Goal: Task Accomplishment & Management: Complete application form

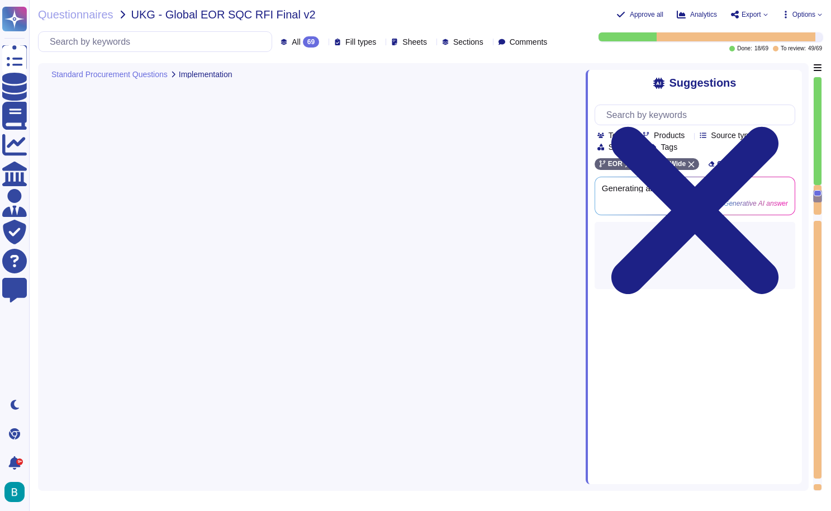
type textarea "Requirements to submit a successful project description in the [GEOGRAPHIC_DATA…"
type textarea "Here is a typical implementation timeline for [PERSON_NAME] Global Payroll: 1. …"
type textarea "We typically do not support setting up entities for clients directly. However, …"
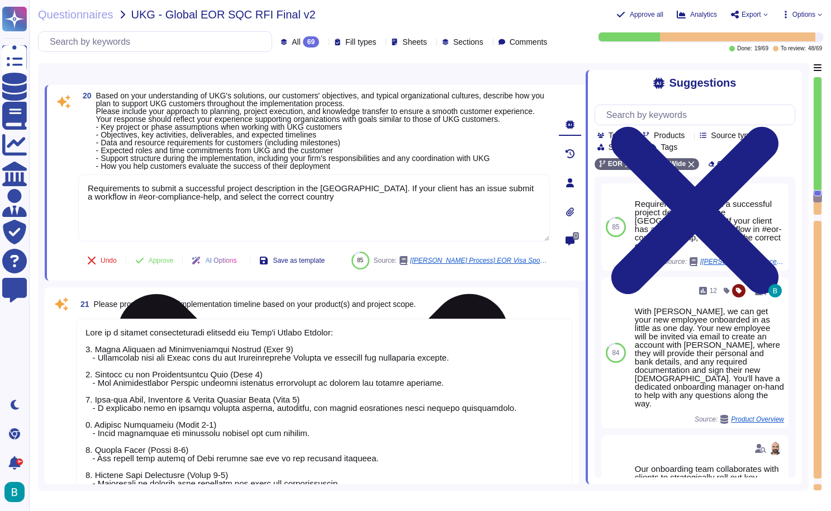
click at [545, 192] on icon at bounding box center [312, 490] width 469 height 626
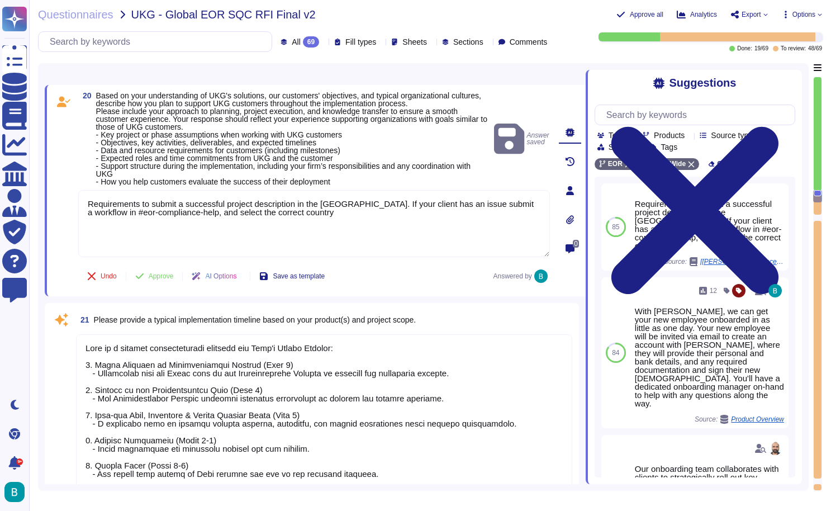
click at [413, 213] on textarea "Requirements to submit a successful project description in the UK. If your clie…" at bounding box center [314, 223] width 472 height 67
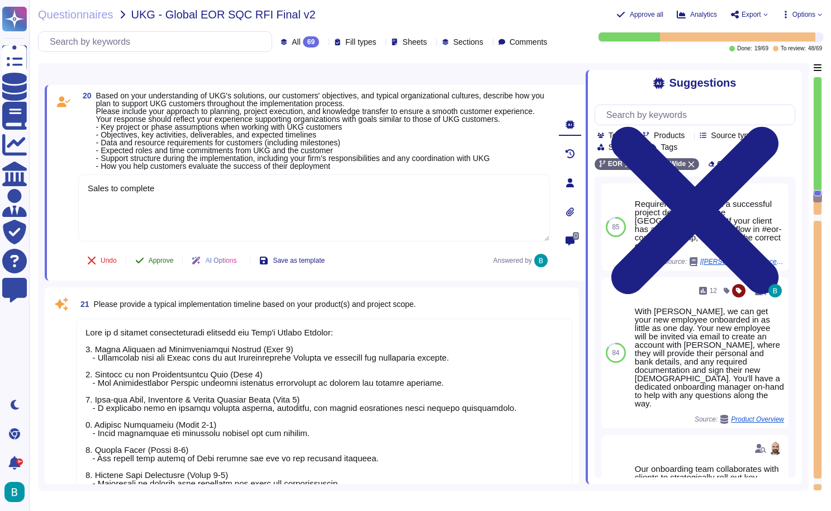
type textarea "Sales to complete"
click at [164, 270] on div "20 Based on your understanding of UKG's solutions, our customers' objectives, a…" at bounding box center [302, 183] width 496 height 182
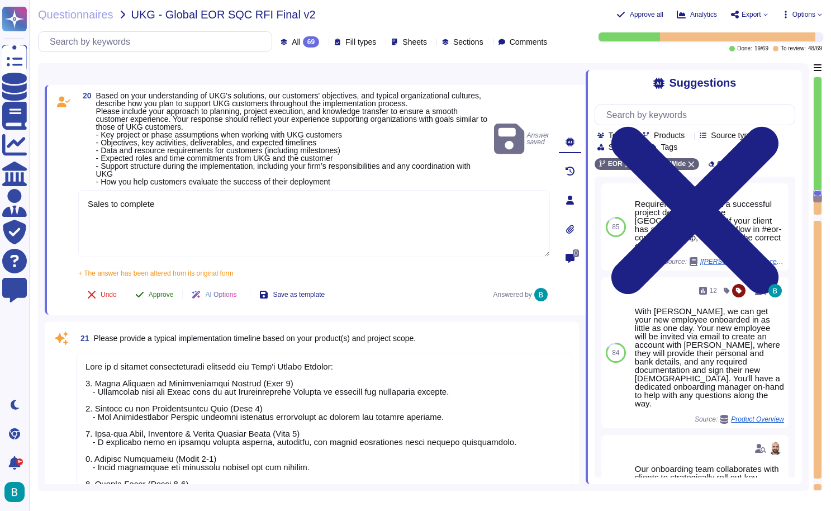
click at [158, 294] on span "Approve" at bounding box center [161, 294] width 25 height 7
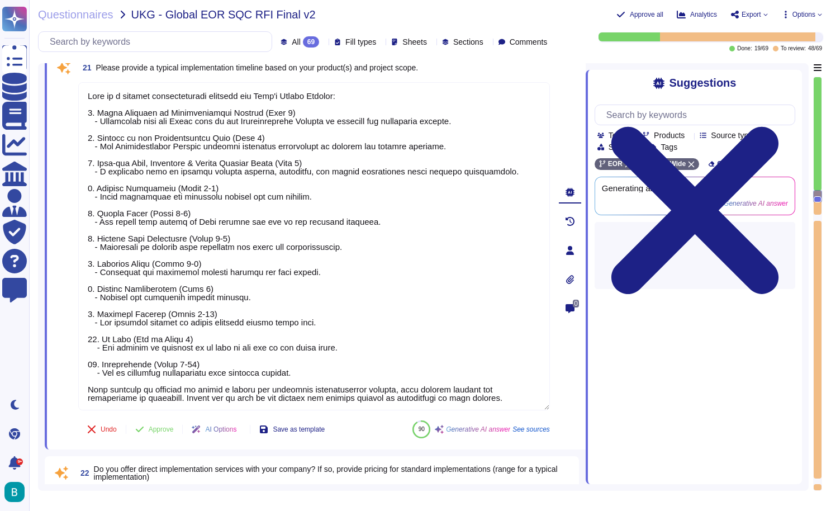
scroll to position [2741, 0]
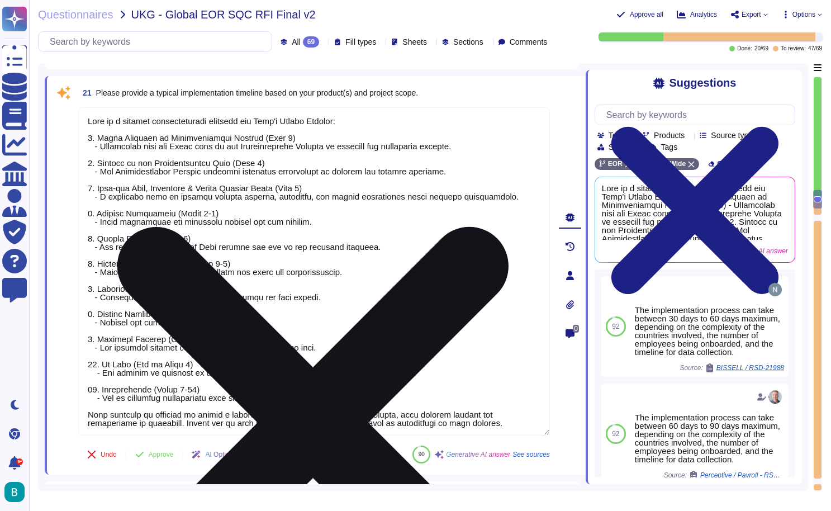
type textarea "1. Ownership of Entities: Deel owns and operates its own entities in over 120 c…"
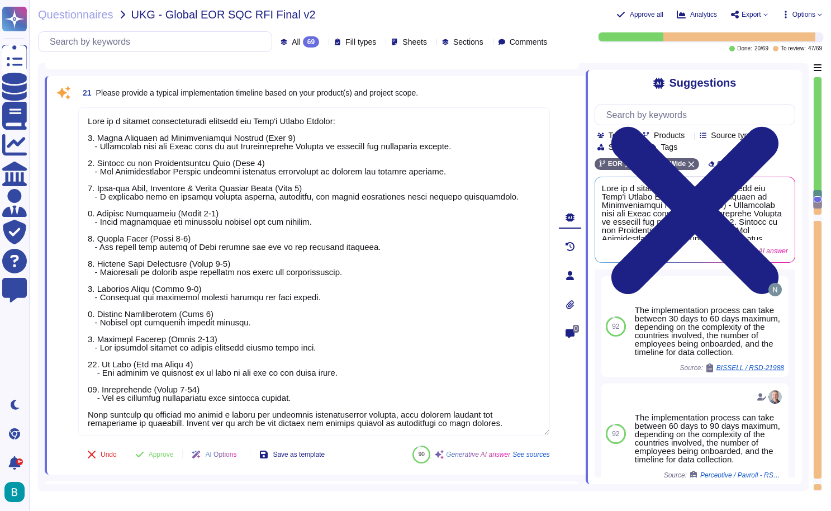
click at [193, 91] on span "Please provide a typical implementation timeline based on your product(s) and p…" at bounding box center [257, 92] width 322 height 9
copy span "Please provide a typical implementation timeline based on your product(s) and p…"
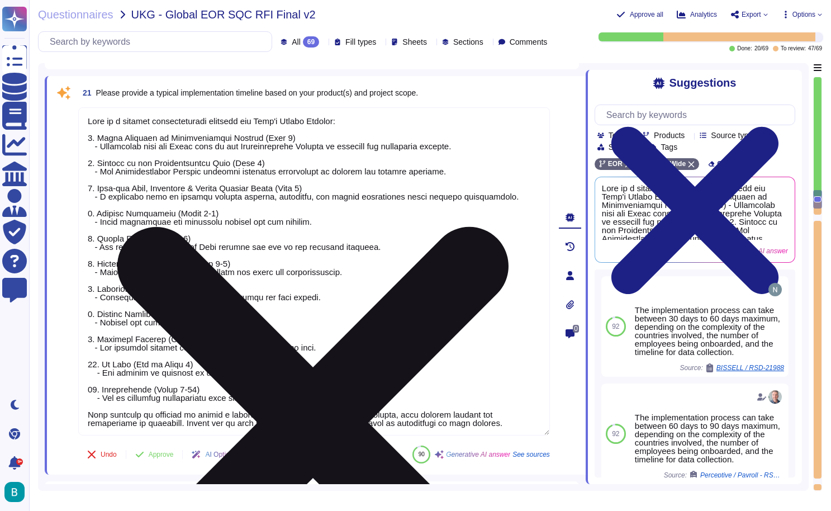
click at [431, 234] on textarea at bounding box center [314, 271] width 472 height 328
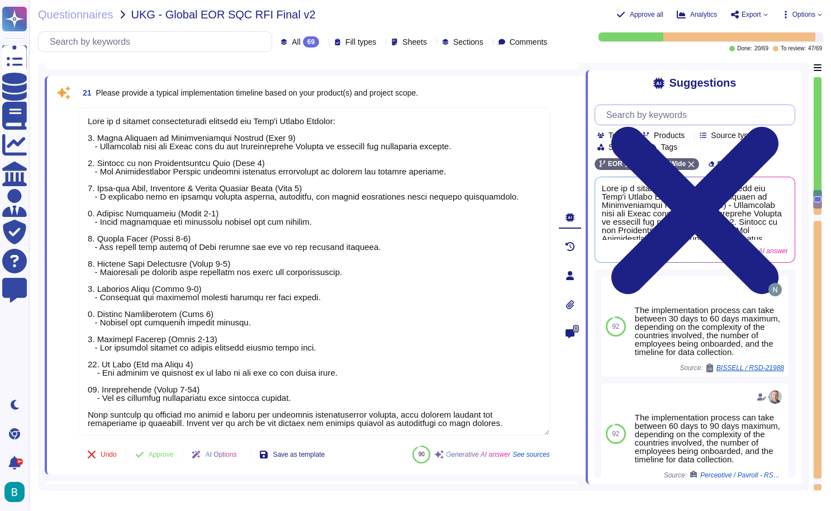
click at [620, 108] on input "text" at bounding box center [698, 115] width 194 height 20
paste input "Please provide a typical implementation timeline for EOR and project scope."
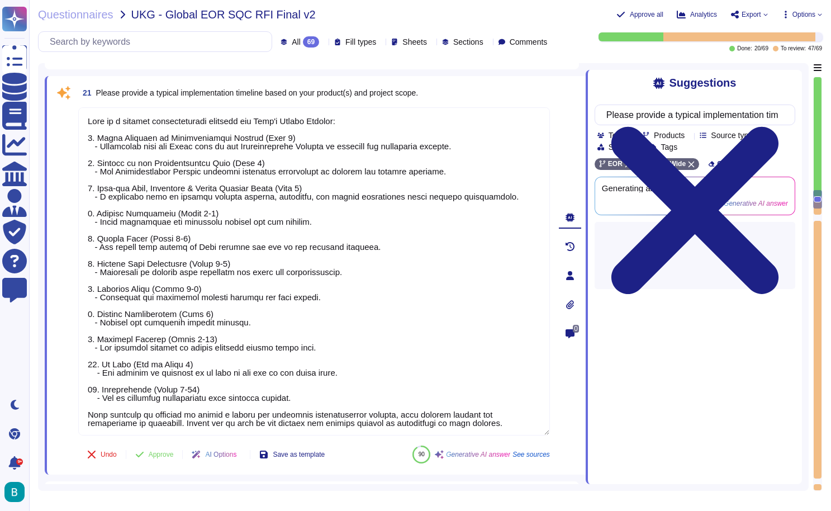
type input "Please provide a typical implementation timeline for EOR and project scope."
click at [618, 80] on div "Suggestions" at bounding box center [695, 83] width 201 height 13
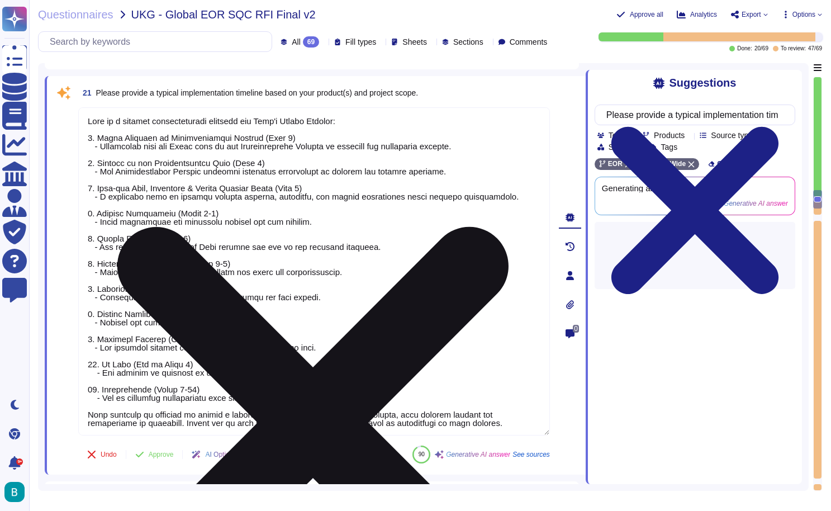
click at [547, 114] on icon at bounding box center [312, 423] width 469 height 626
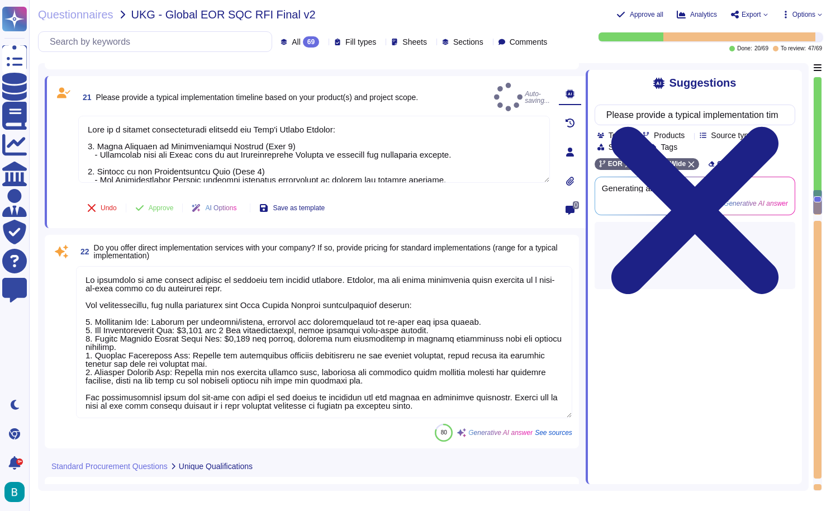
type textarea "We observe several best practices to improve partner relationships, which we al…"
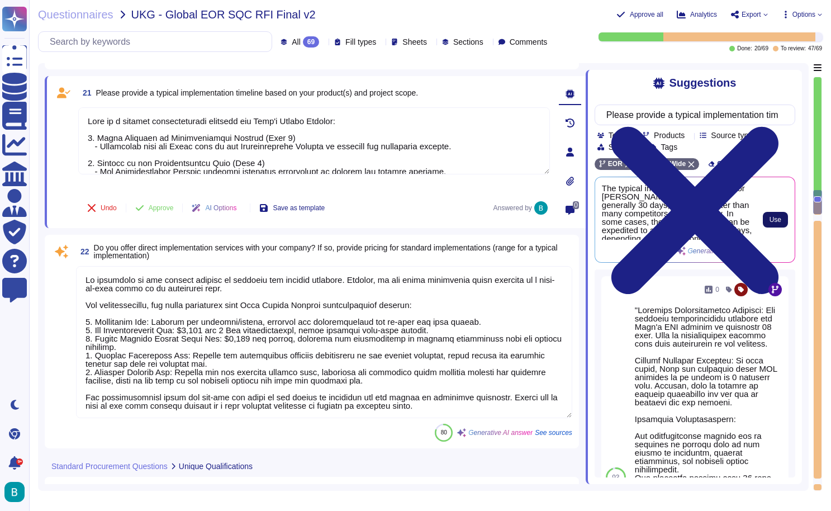
scroll to position [0, 0]
click at [775, 219] on span "Use" at bounding box center [776, 219] width 12 height 7
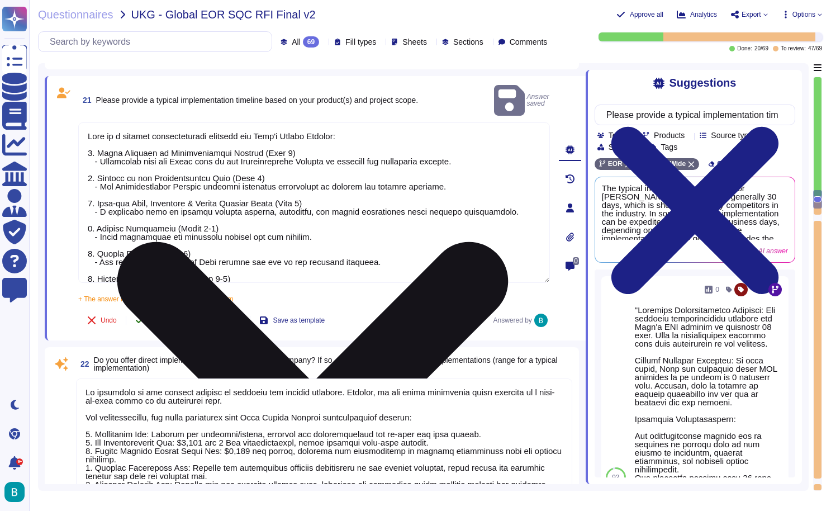
click at [150, 317] on span "Approve" at bounding box center [161, 320] width 25 height 7
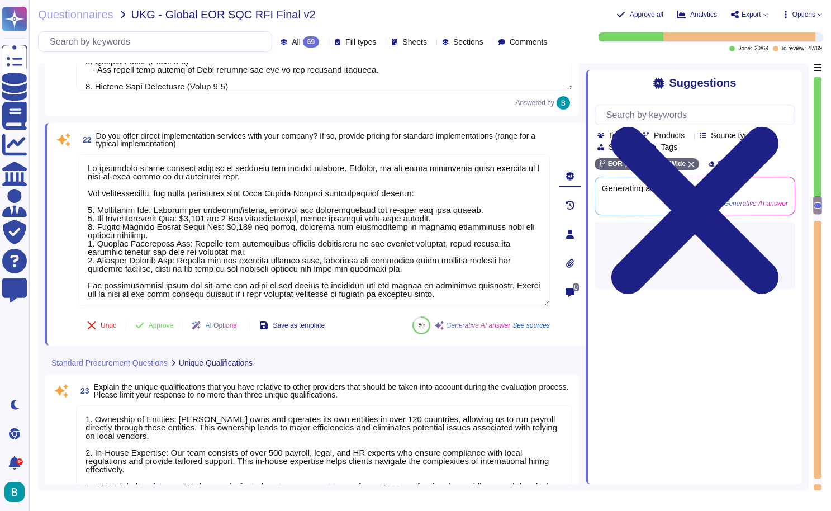
type textarea "We observe several best practices to improve partner relationships, which we al…"
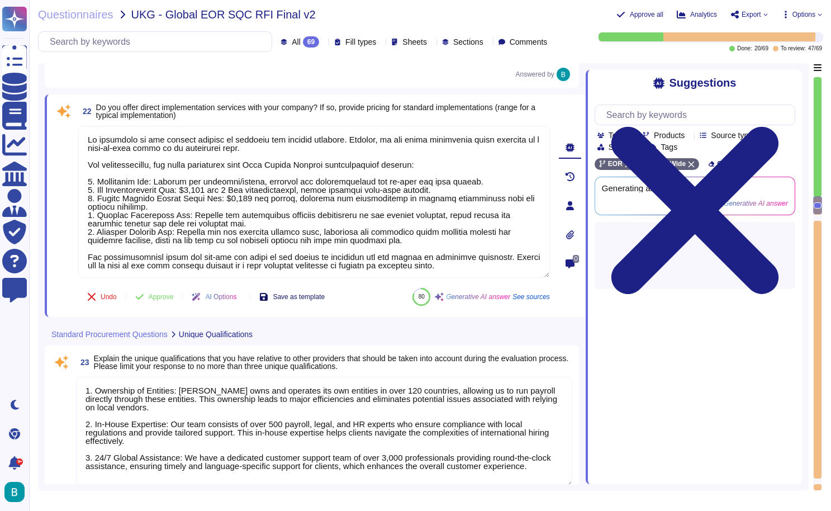
scroll to position [2943, 0]
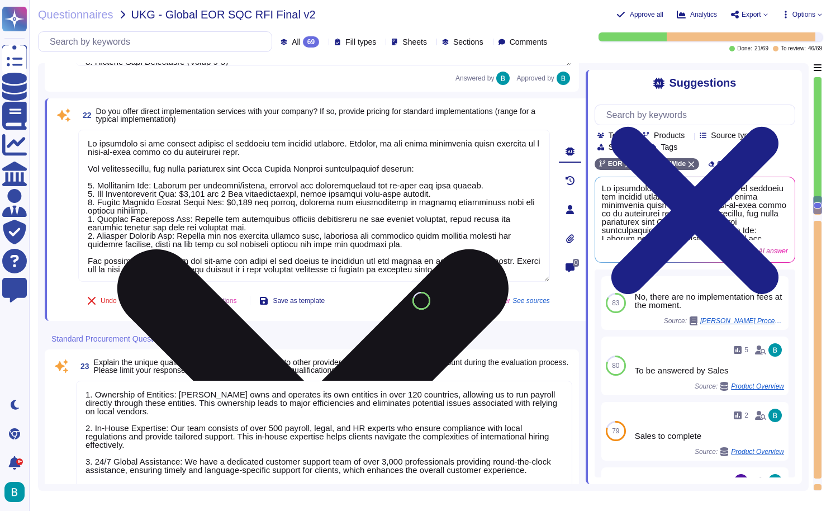
click at [509, 249] on icon at bounding box center [312, 444] width 391 height 391
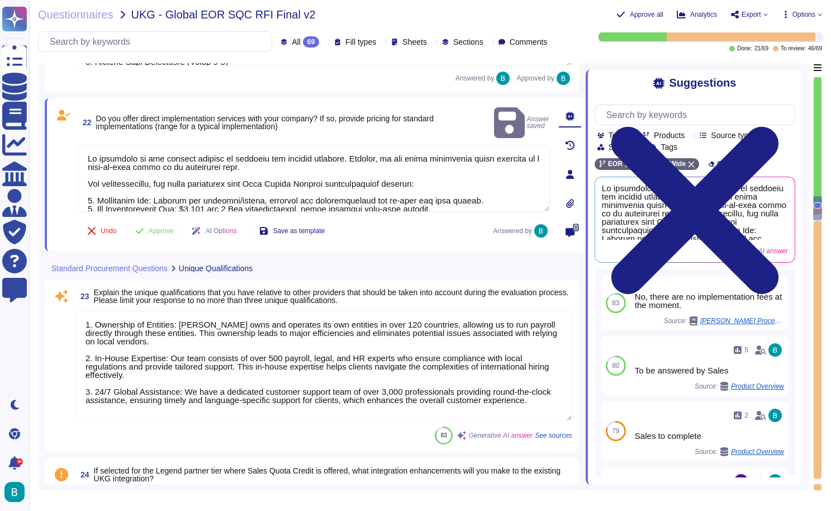
click at [434, 114] on span "Do you offer direct implementation services with your company? If so, provide p…" at bounding box center [265, 122] width 338 height 17
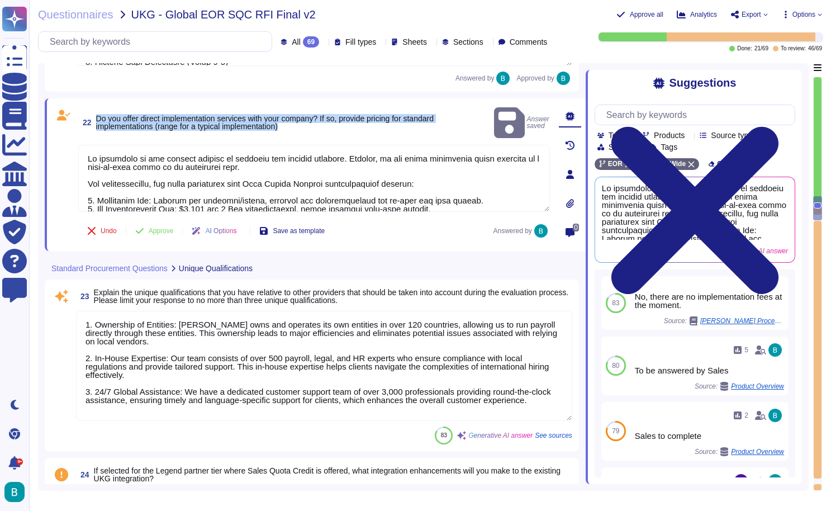
click at [434, 114] on span "Do you offer direct implementation services with your company? If so, provide p…" at bounding box center [265, 122] width 338 height 17
copy span "Do you offer direct implementation services with your company? If so, provide p…"
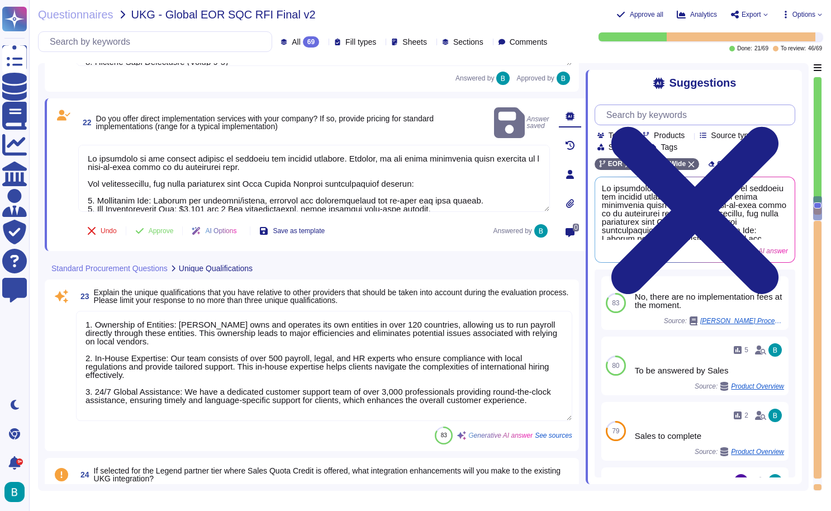
click at [614, 112] on input "text" at bounding box center [698, 115] width 194 height 20
paste input "Do you offer direct implementation services with your company? If so, provide p…"
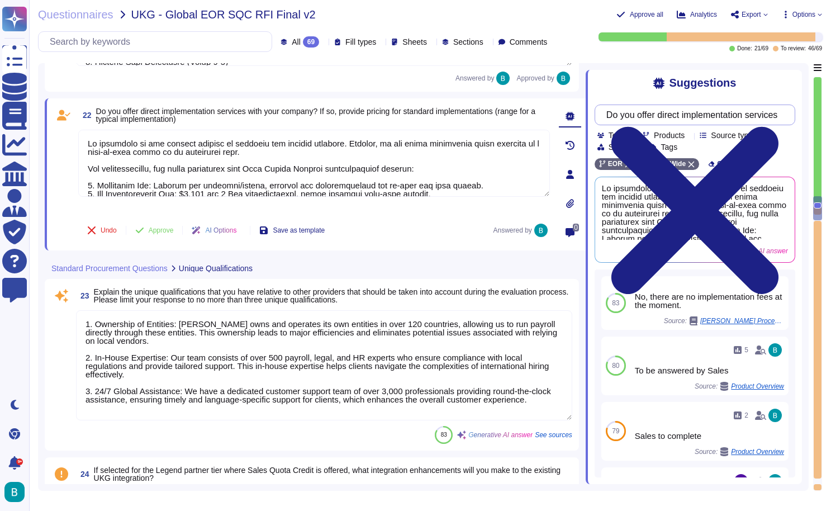
click at [689, 117] on input "Do you offer direct implementation services with your company? If so, provide p…" at bounding box center [692, 115] width 183 height 20
click at [644, 93] on div "Suggestions Do you offer direct implementation services with your company? If s…" at bounding box center [694, 277] width 216 height 414
click at [696, 115] on input "Do you offer direct implementation services with your company? If so, provide p…" at bounding box center [692, 115] width 183 height 20
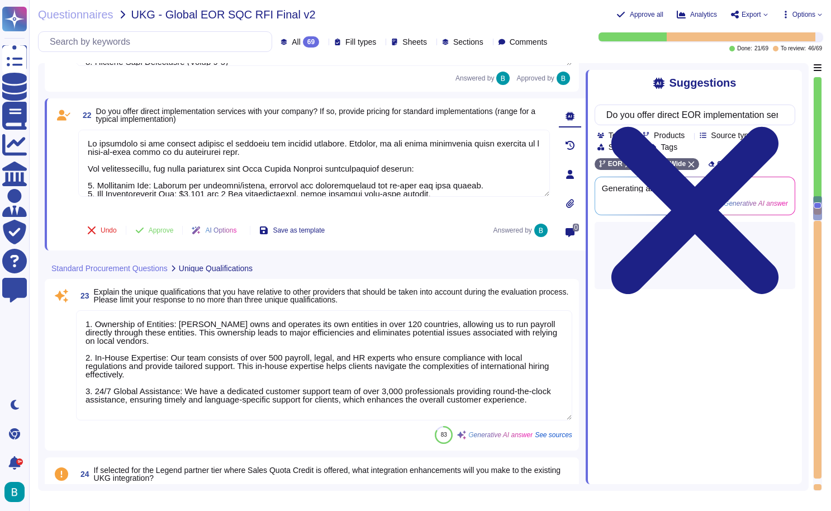
type input "Do you offer direct EOR implementation services with your company? If so, provi…"
click at [632, 59] on div "Questionnaires UKG - Global EOR SQC RFI Final v2 Approve all Analytics Export O…" at bounding box center [430, 255] width 802 height 511
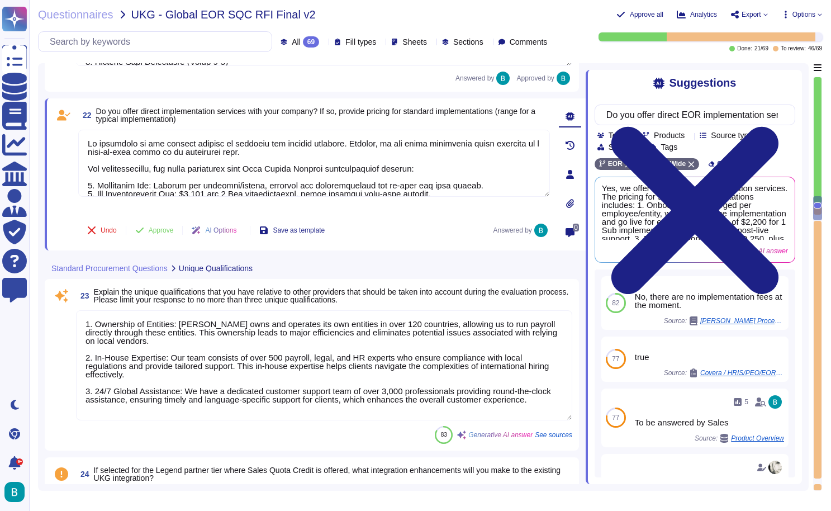
click at [346, 198] on div at bounding box center [314, 171] width 472 height 83
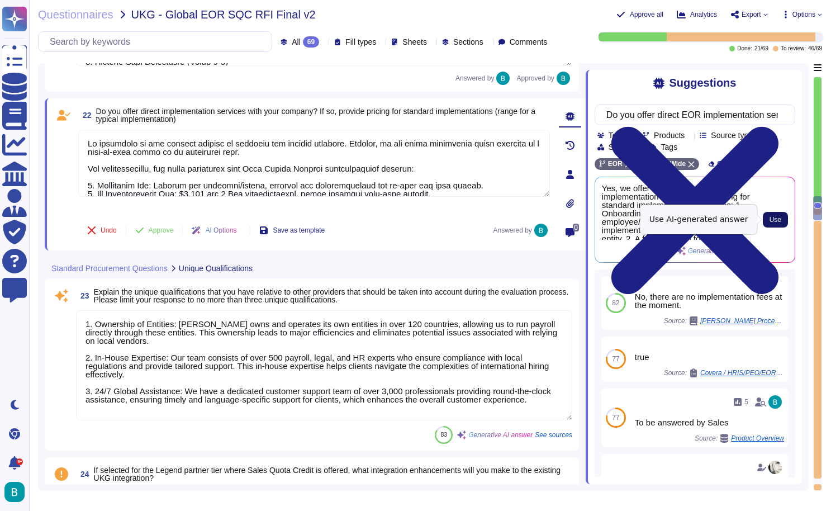
click at [765, 220] on button "Use" at bounding box center [775, 220] width 25 height 16
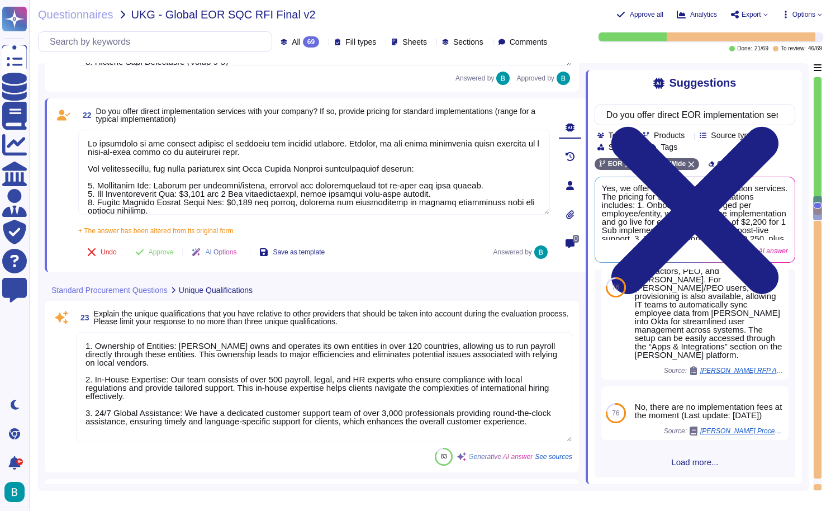
scroll to position [251, 0]
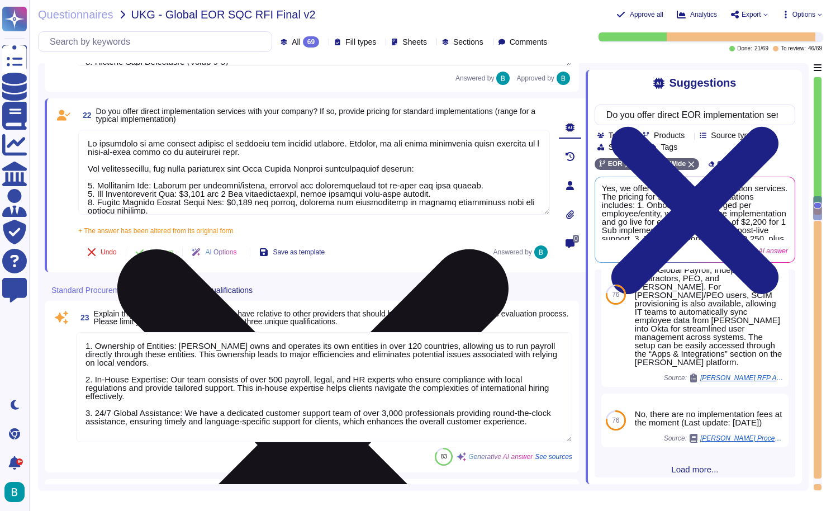
drag, startPoint x: 523, startPoint y: 205, endPoint x: 84, endPoint y: 163, distance: 441.3
click at [84, 163] on textarea "Yes, we offer direct EOR implementation services. The pricing for standard impl…" at bounding box center [314, 172] width 472 height 85
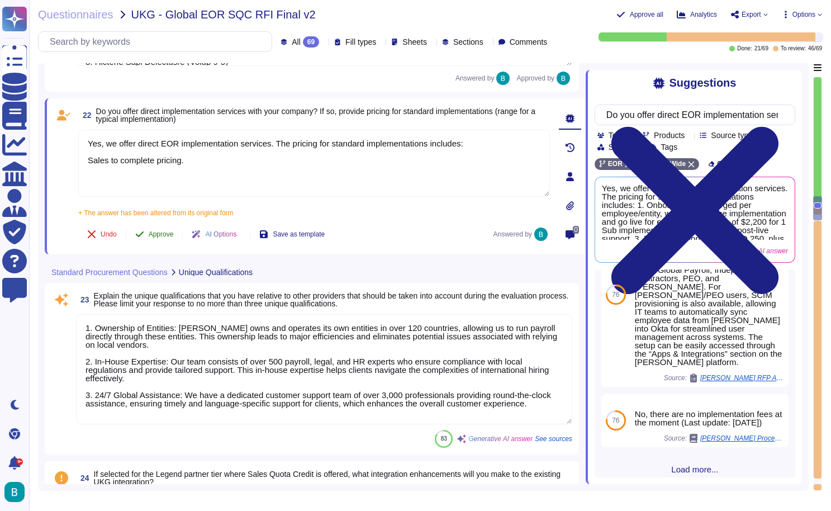
type textarea "Yes, we offer direct EOR implementation services. The pricing for standard impl…"
click at [160, 239] on button "Approve" at bounding box center [154, 234] width 56 height 22
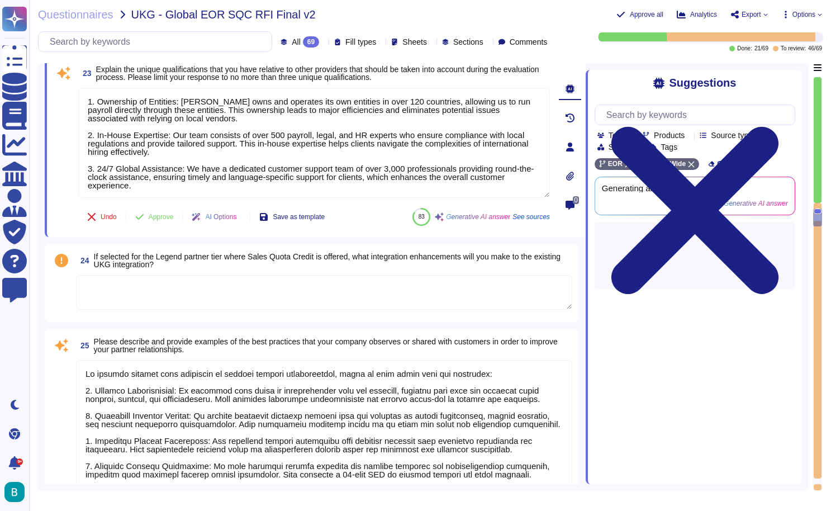
scroll to position [3087, 0]
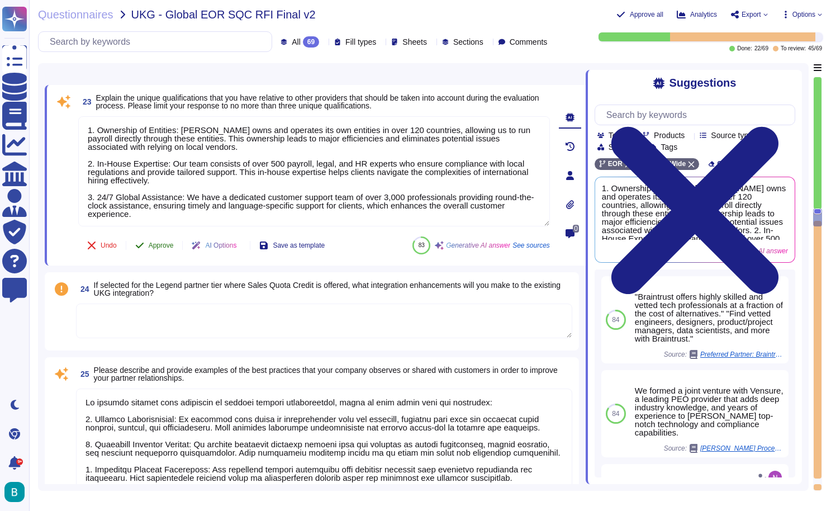
click at [159, 245] on span "Approve" at bounding box center [161, 245] width 25 height 7
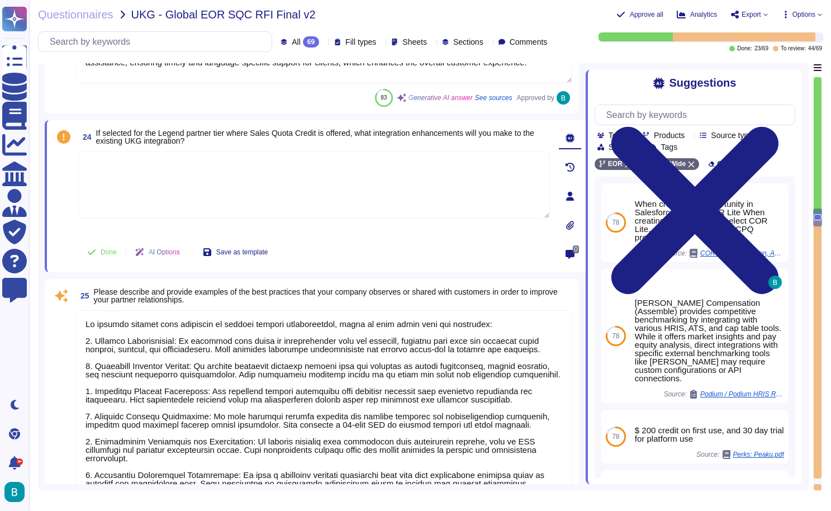
type textarea "1-10 EORs ($599) 11-20 ($549) 21-30 ($499) 31-100 ($449)"
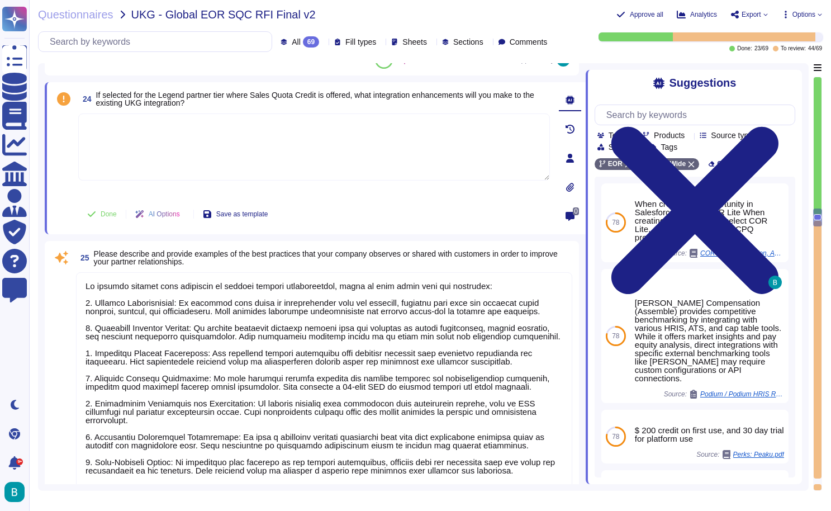
type textarea "To be answered by Sales"
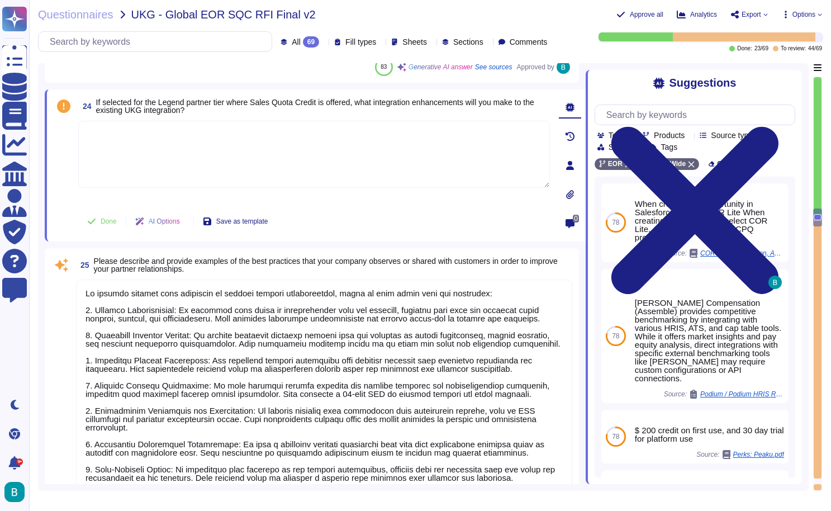
scroll to position [3233, 0]
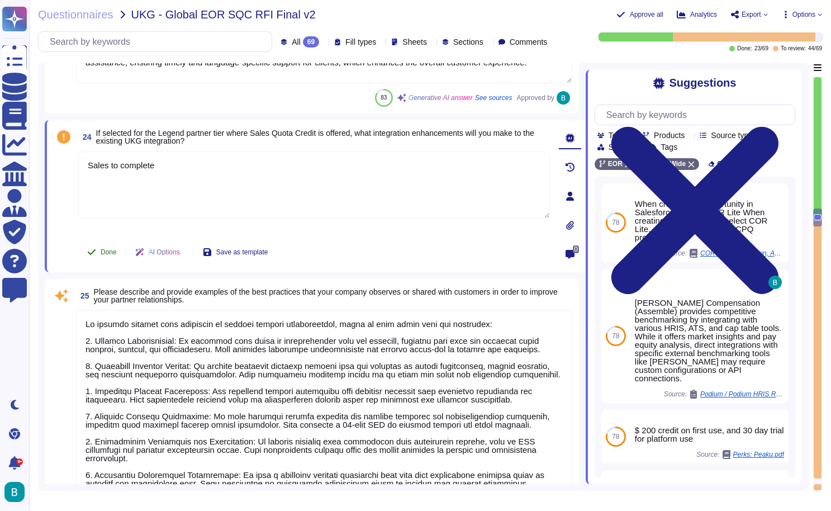
type textarea "Sales to complete"
click at [100, 255] on button "Done" at bounding box center [102, 252] width 48 height 22
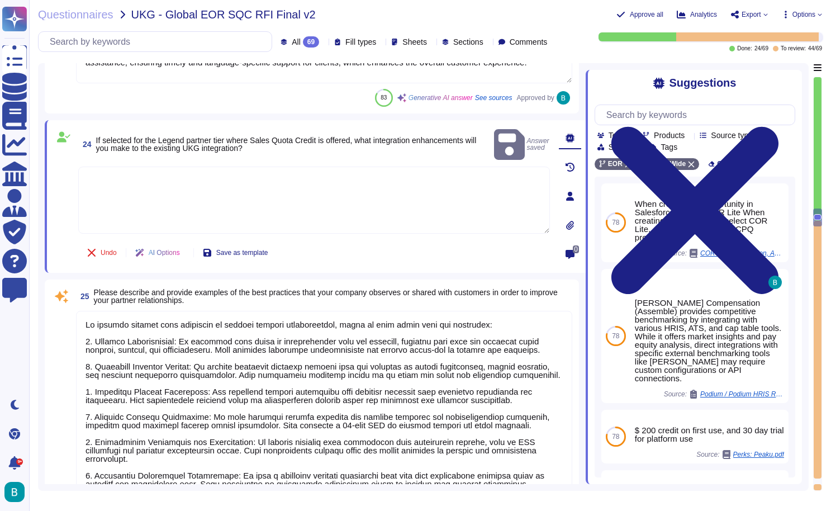
type textarea "Sales to complete"
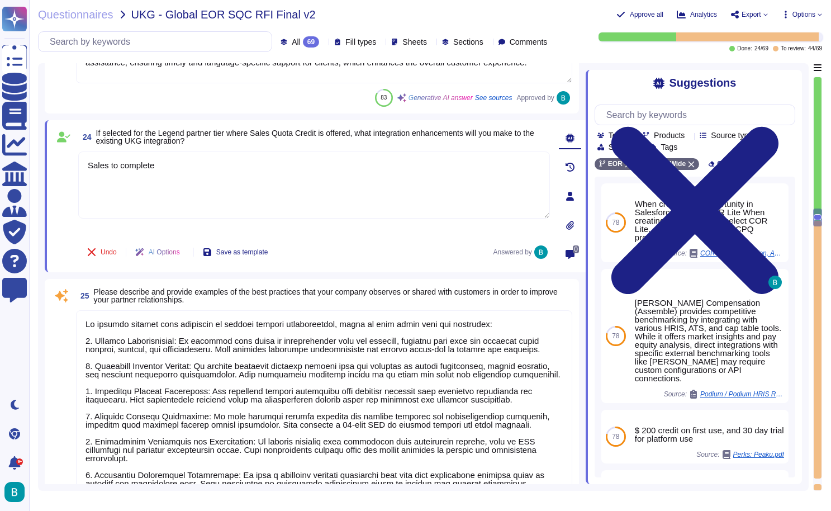
click at [364, 193] on textarea "Sales to complete" at bounding box center [314, 184] width 472 height 67
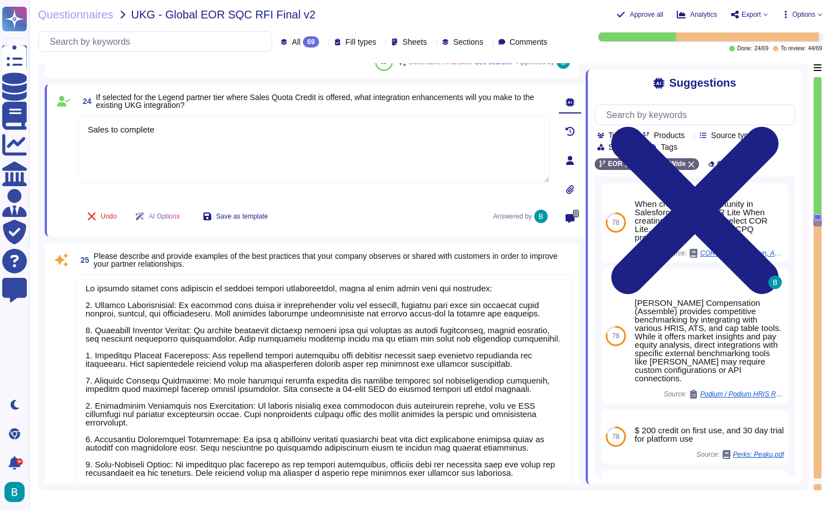
type textarea "To be answered by Sales"
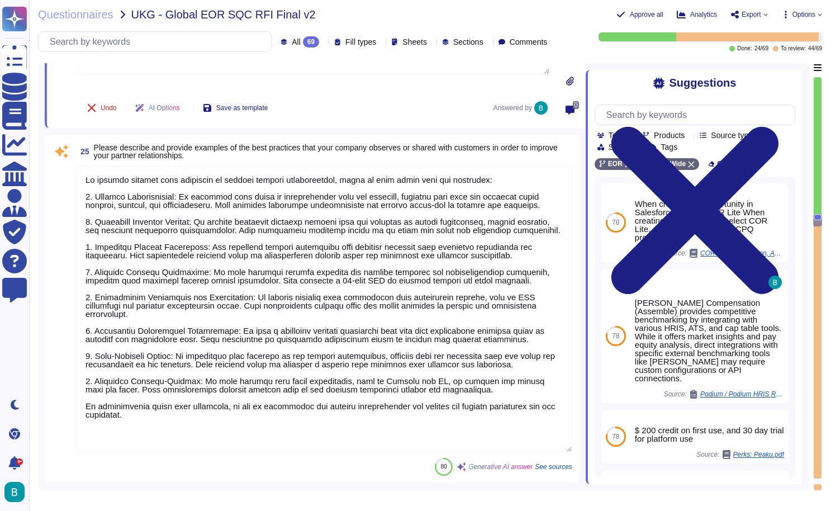
scroll to position [3459, 0]
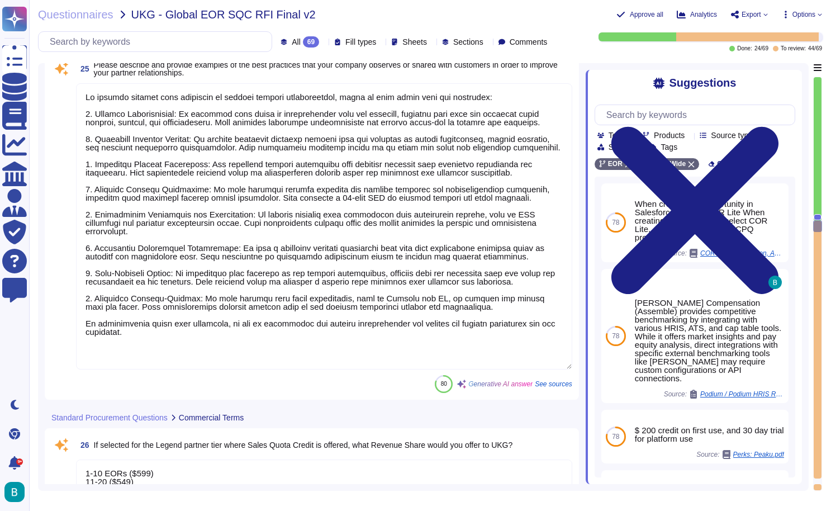
type textarea "Our customer support model is designed to provide the best possible experience …"
click at [222, 301] on textarea at bounding box center [324, 226] width 496 height 286
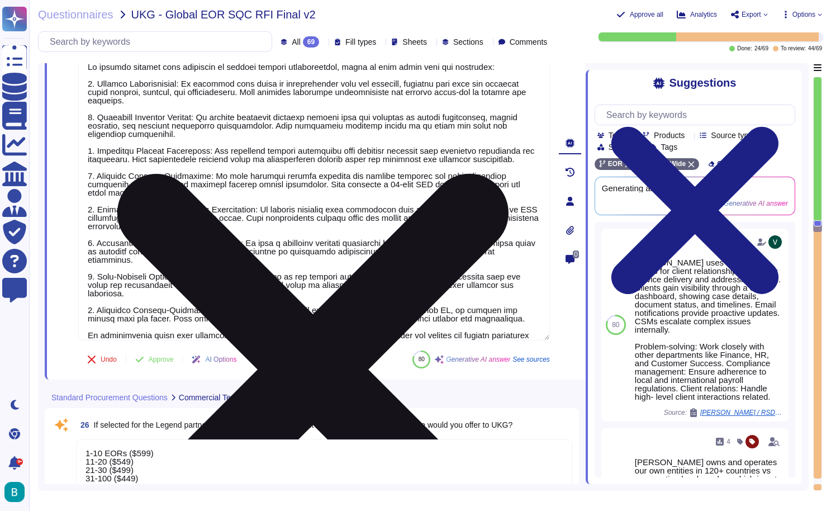
click at [166, 356] on span "Approve" at bounding box center [161, 359] width 25 height 7
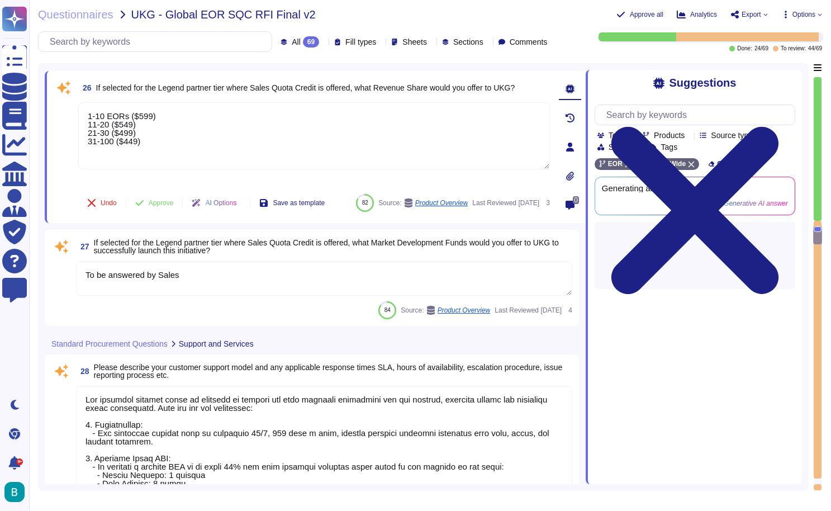
scroll to position [3736, 0]
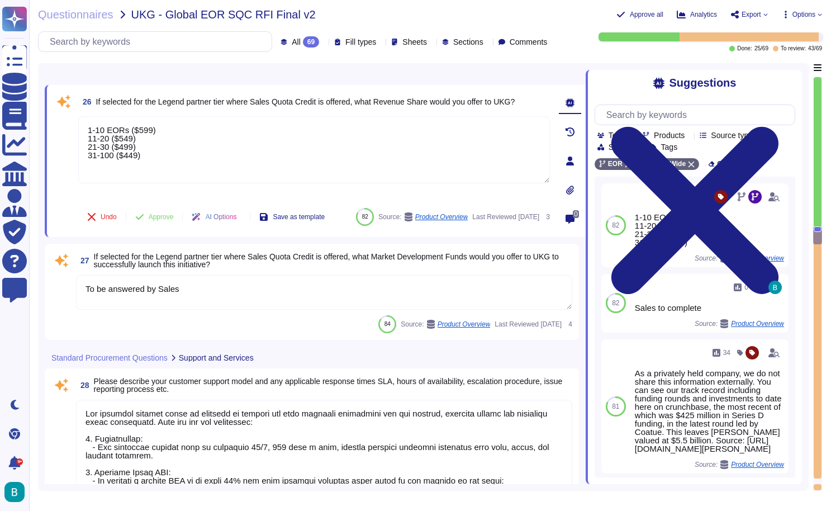
click at [0, 0] on icon at bounding box center [0, 0] width 0 height 0
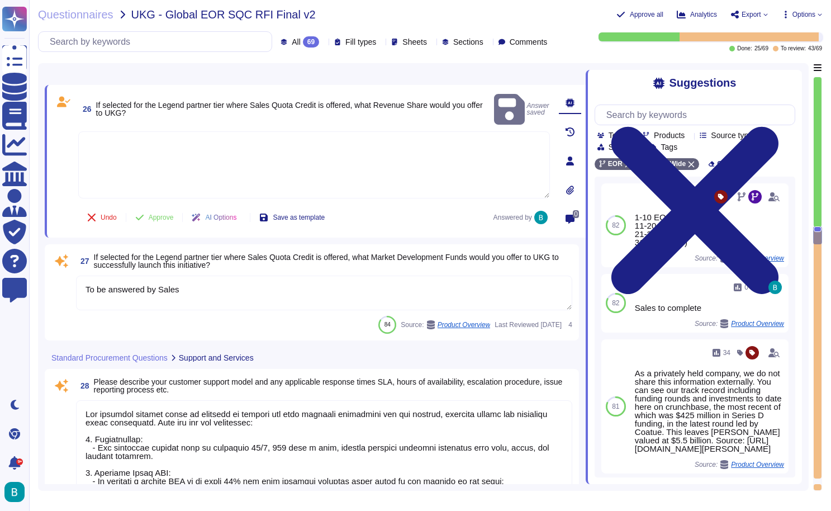
click at [350, 162] on textarea at bounding box center [314, 164] width 472 height 67
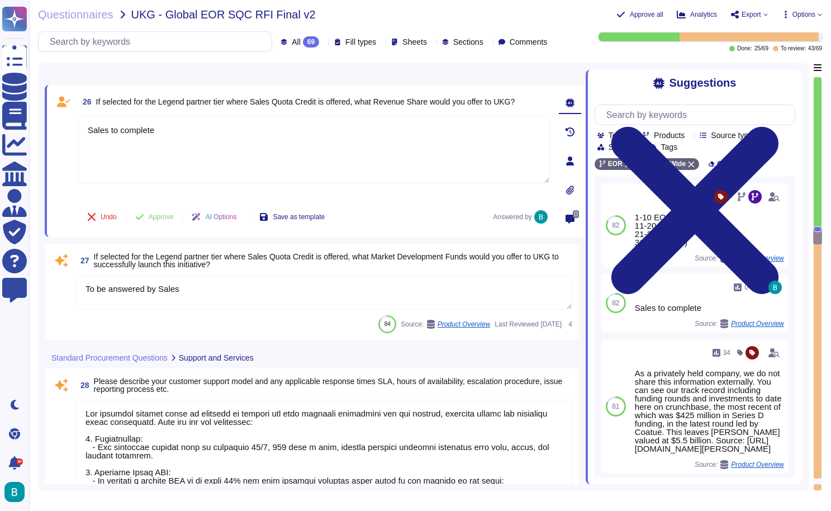
type textarea "Sales to complete"
click at [169, 222] on button "Approve" at bounding box center [154, 217] width 56 height 22
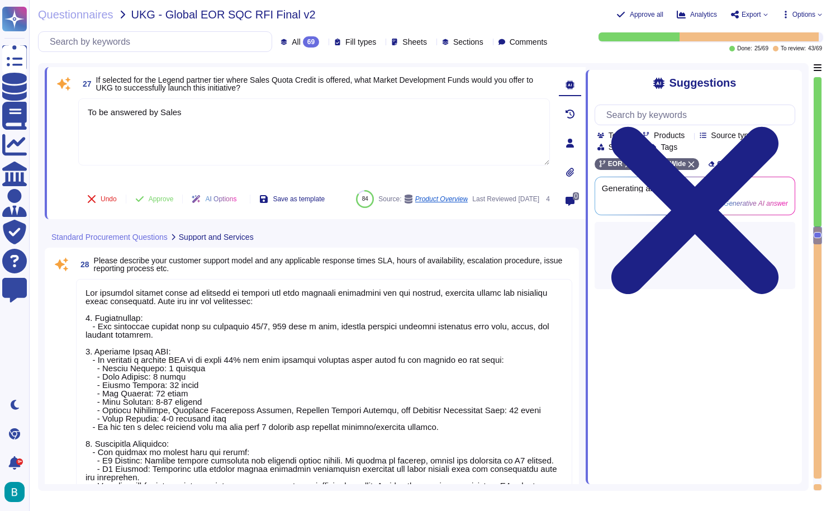
type textarea "Deel offers a comprehensive training program designed for both new and existing…"
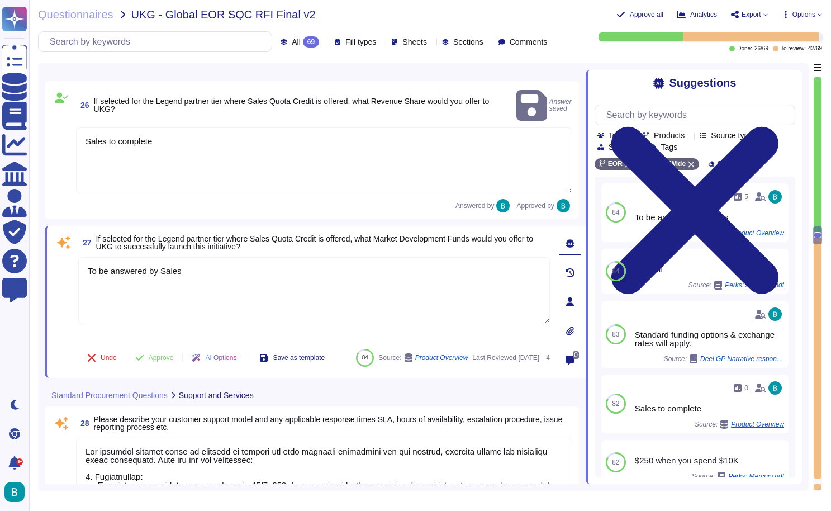
scroll to position [3745, 0]
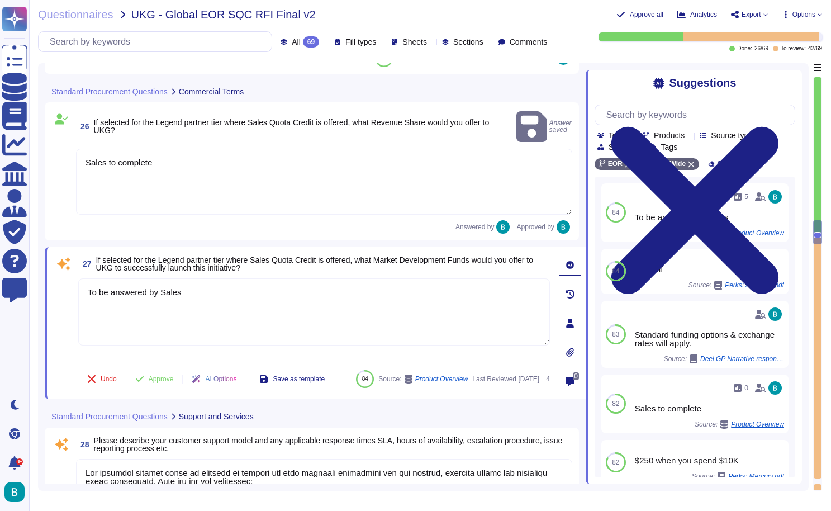
type textarea "We observe several best practices to improve partner relationships, which we al…"
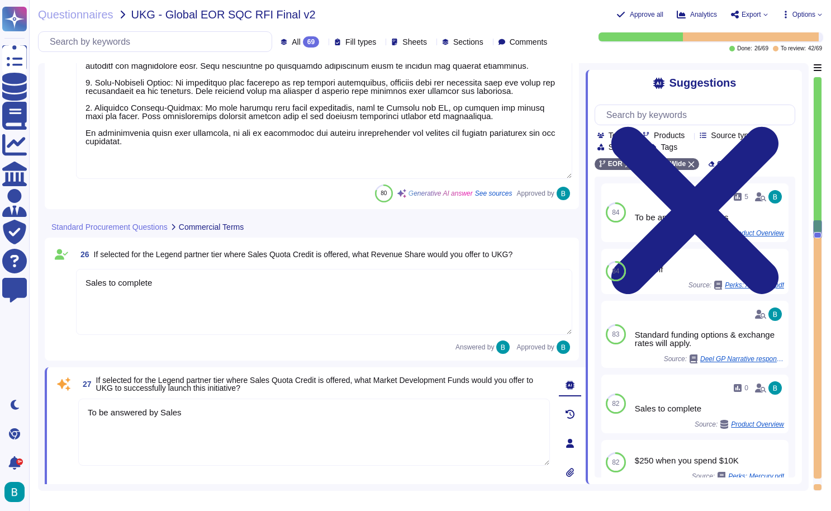
scroll to position [3783, 0]
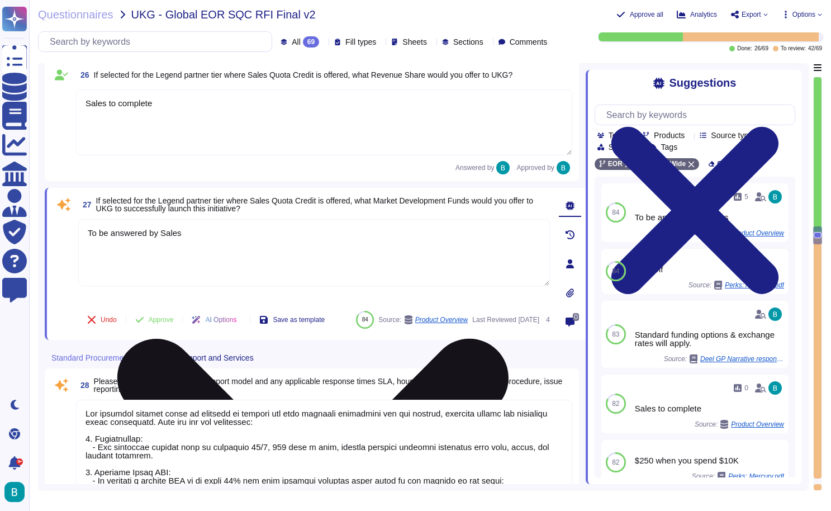
click at [178, 234] on textarea "To be answered by Sales" at bounding box center [314, 252] width 472 height 67
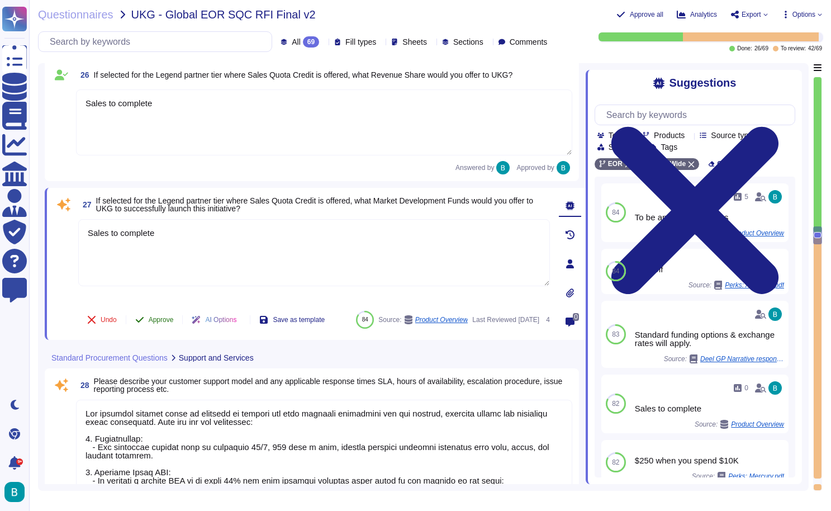
click at [155, 304] on div "27 If selected for the Legend partner tier where Sales Quota Credit is offered,…" at bounding box center [302, 263] width 496 height 139
type textarea "Sales to complete"
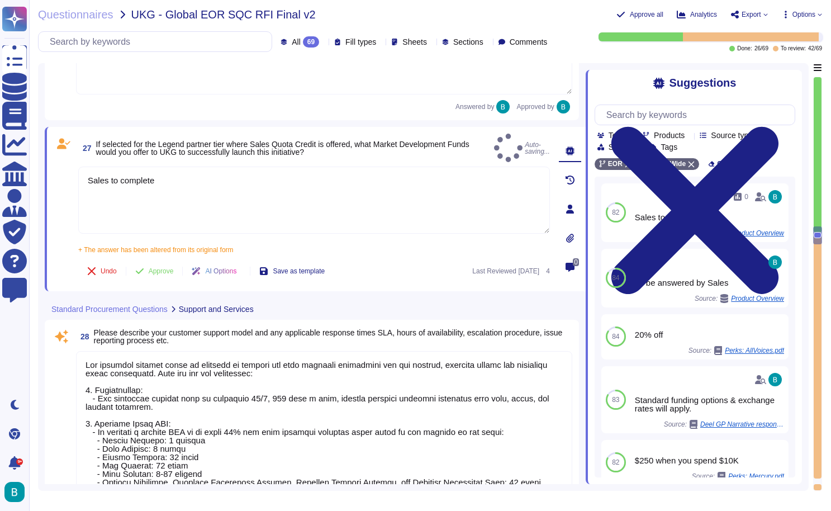
type textarea "Deel offers a comprehensive training program designed for both new and existing…"
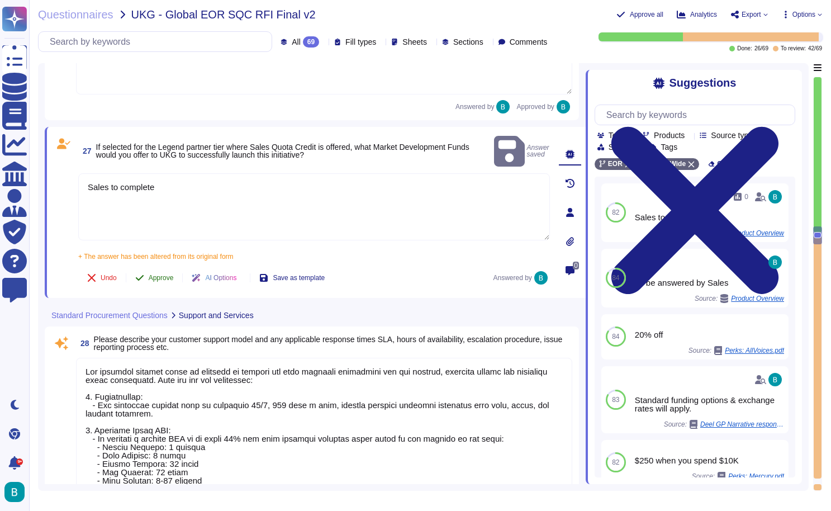
click at [167, 274] on span "Approve" at bounding box center [161, 277] width 25 height 7
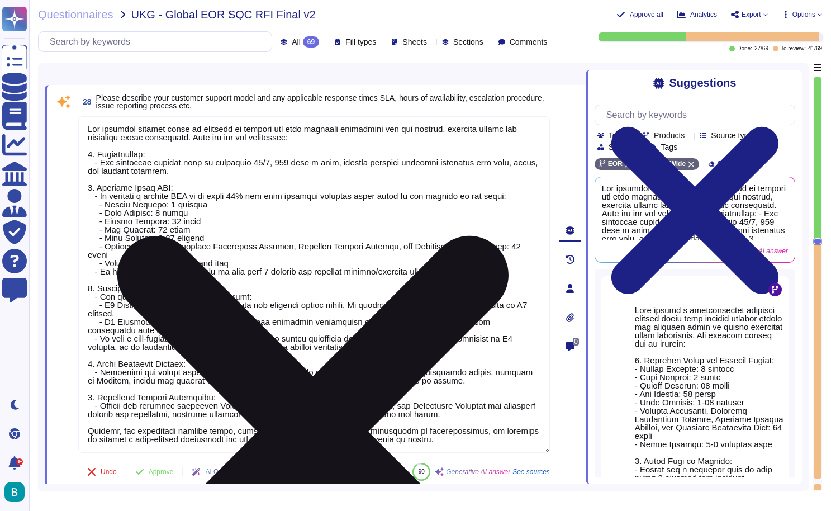
scroll to position [1, 0]
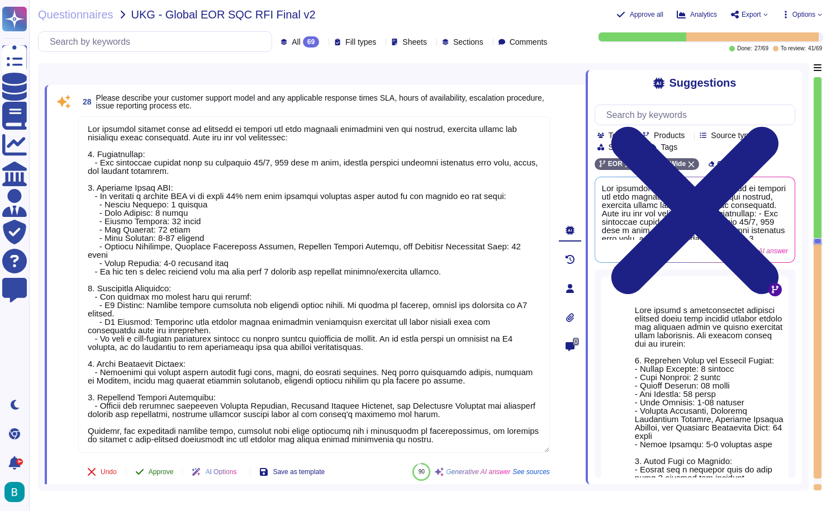
click at [159, 476] on button "Approve" at bounding box center [154, 472] width 56 height 22
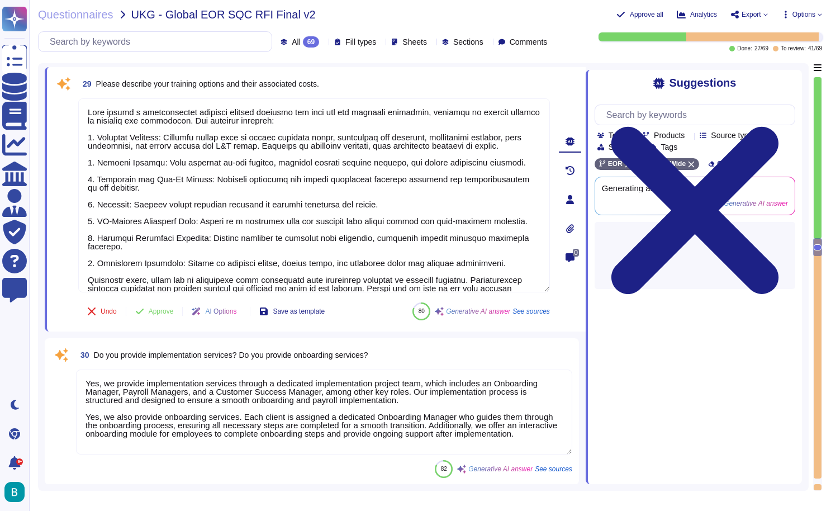
scroll to position [4403, 0]
type textarea "Yes, we provide implementation services through a dedicated implementation proj…"
type textarea "Yes, we utilize a suite of monitoring tools to monitor system status, including…"
type textarea "Deel guarantees an application uptime of 99.8%, with continuous monitoring and …"
type textarea "Yes, Deel offers a highly customizable system that allows clients to make vario…"
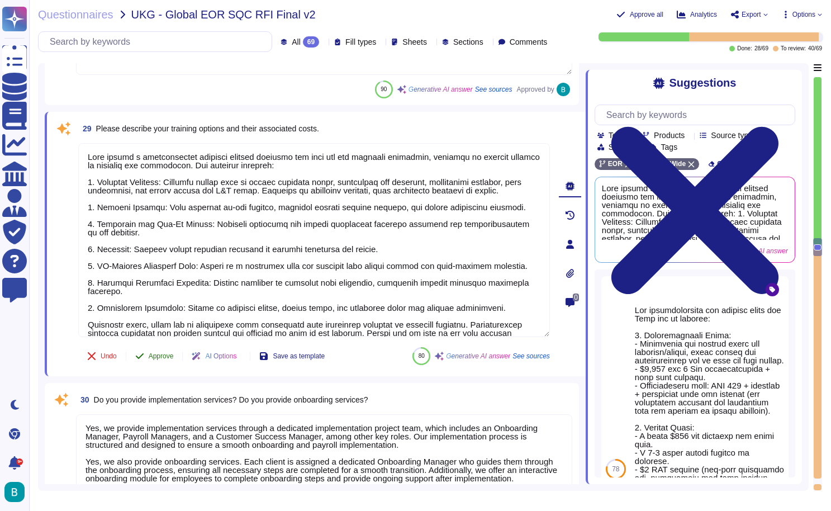
click at [167, 353] on span "Approve" at bounding box center [161, 356] width 25 height 7
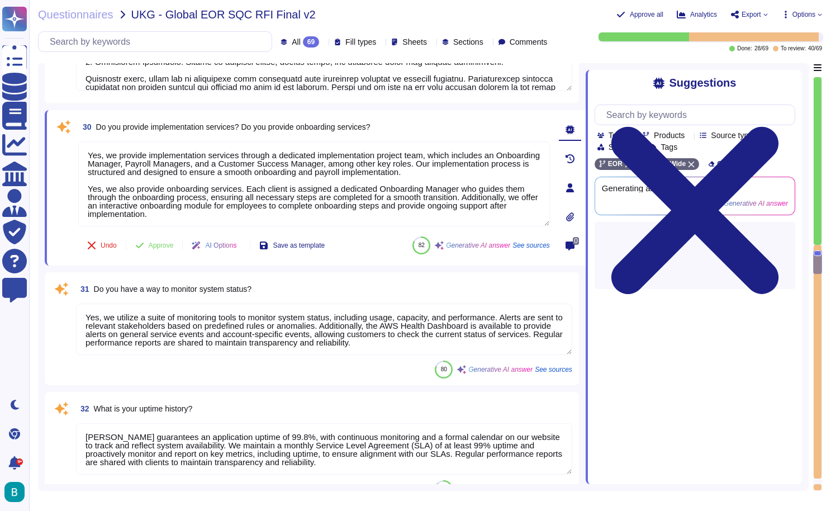
type textarea "Yes, Deel offers a highly customizable system that allows clients to make vario…"
type textarea "Yes, Deel offers consulting services, including legal support for global HR pro…"
type textarea "Once a Payroll Support Request has been entered, a ticket is generated for the …"
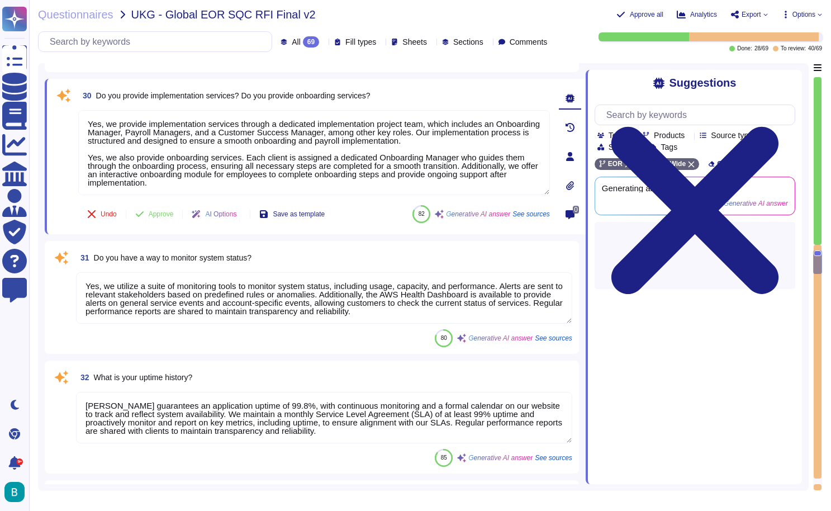
scroll to position [4661, 0]
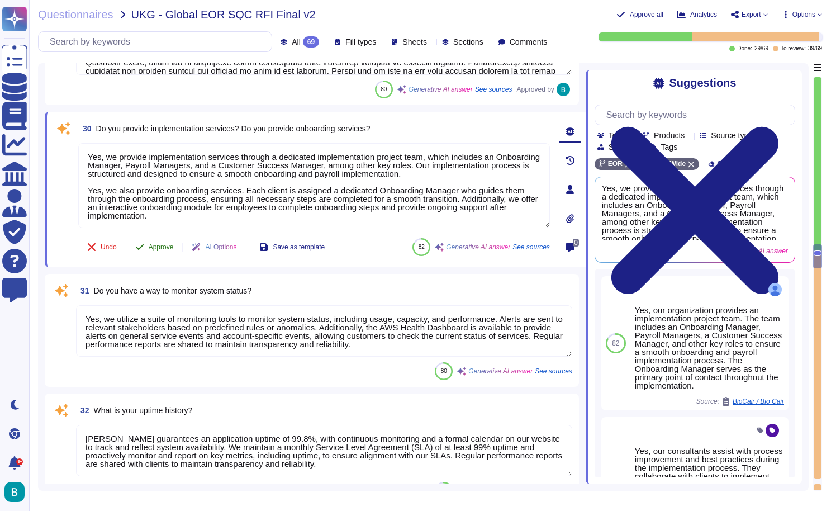
click at [160, 250] on span "Approve" at bounding box center [161, 247] width 25 height 7
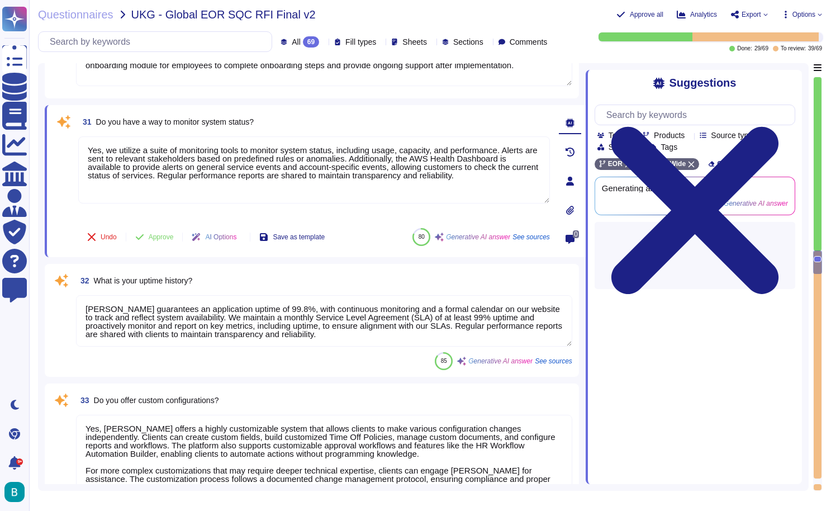
type textarea "Once a Payroll Support Request has been entered, a ticket is generated for the …"
type textarea "Deel's Privacy function is designed to ensure compliance with data protection l…"
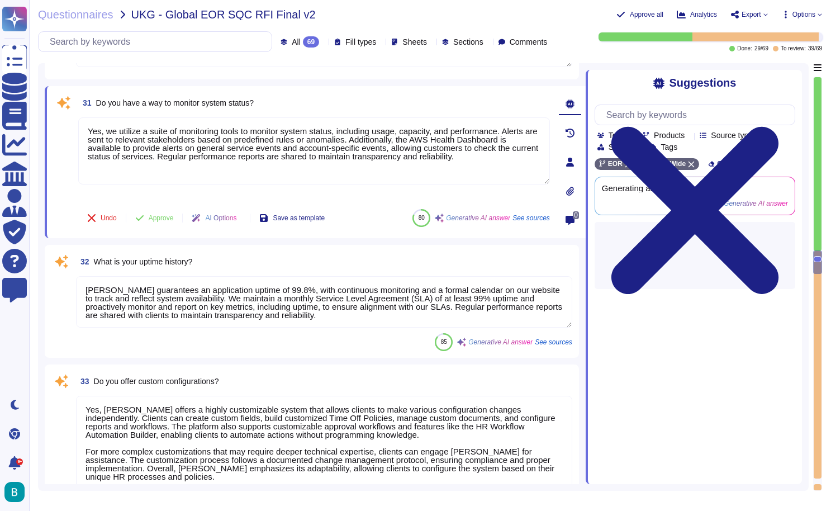
scroll to position [4810, 0]
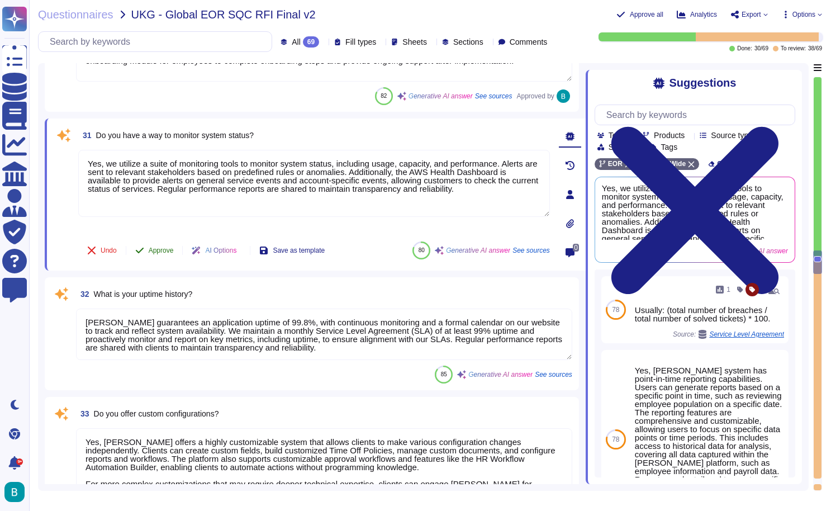
click at [162, 249] on span "Approve" at bounding box center [161, 250] width 25 height 7
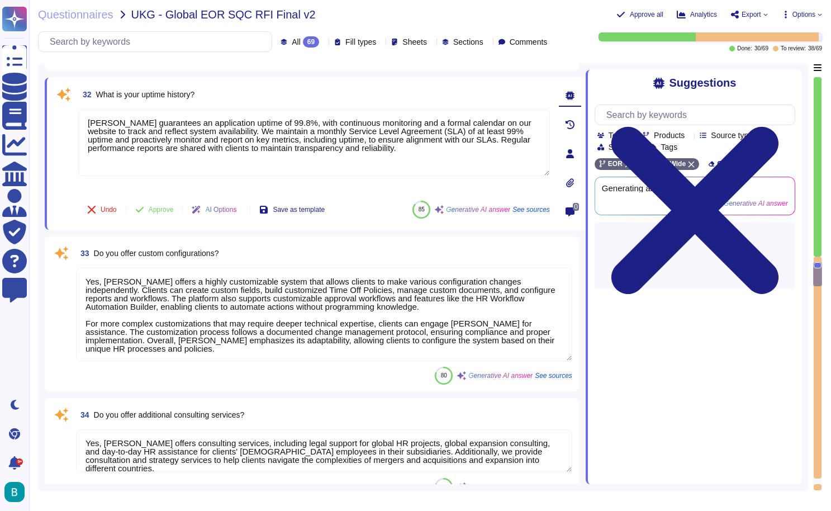
type textarea "Deel's Privacy function is designed to ensure compliance with data protection l…"
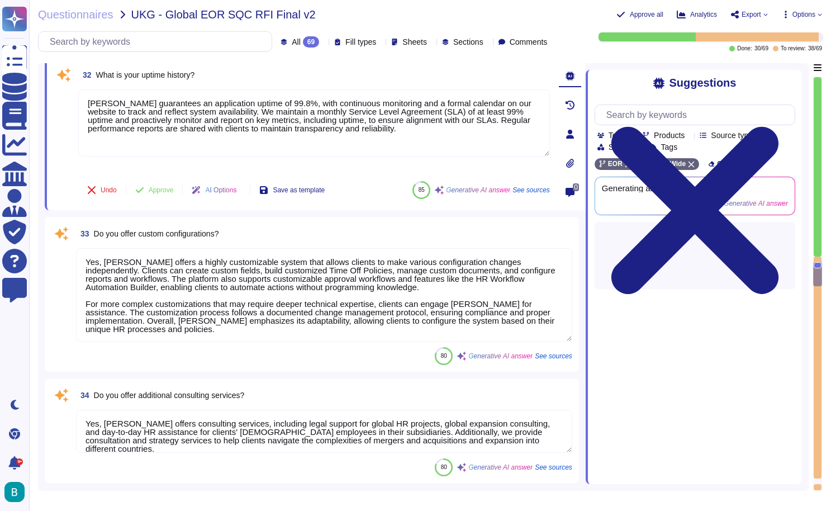
scroll to position [4925, 0]
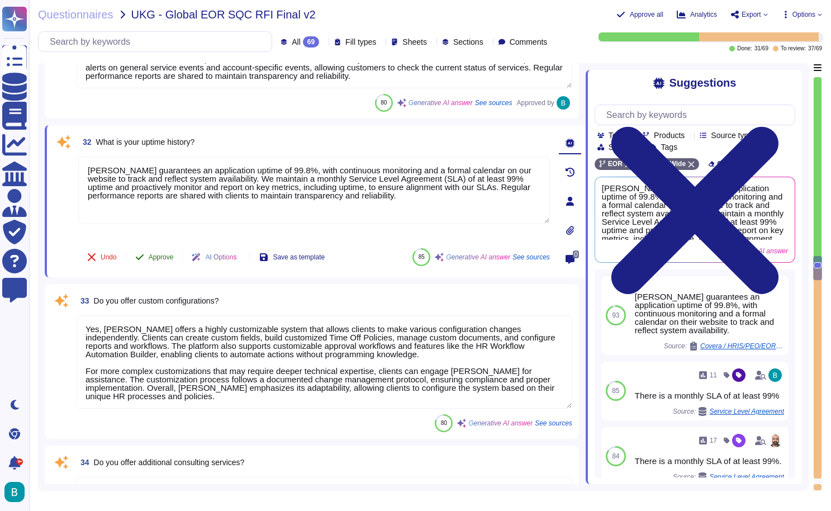
click at [162, 249] on button "Approve" at bounding box center [154, 257] width 56 height 22
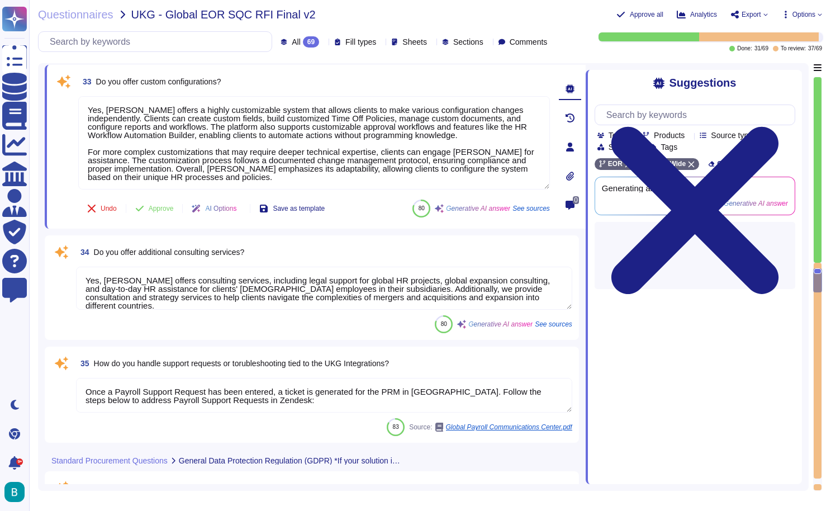
scroll to position [5060, 0]
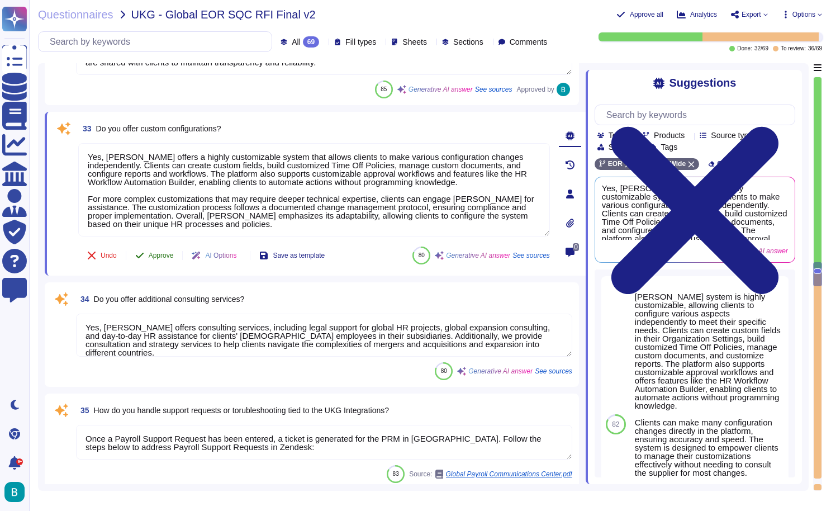
click at [164, 263] on button "Approve" at bounding box center [154, 255] width 56 height 22
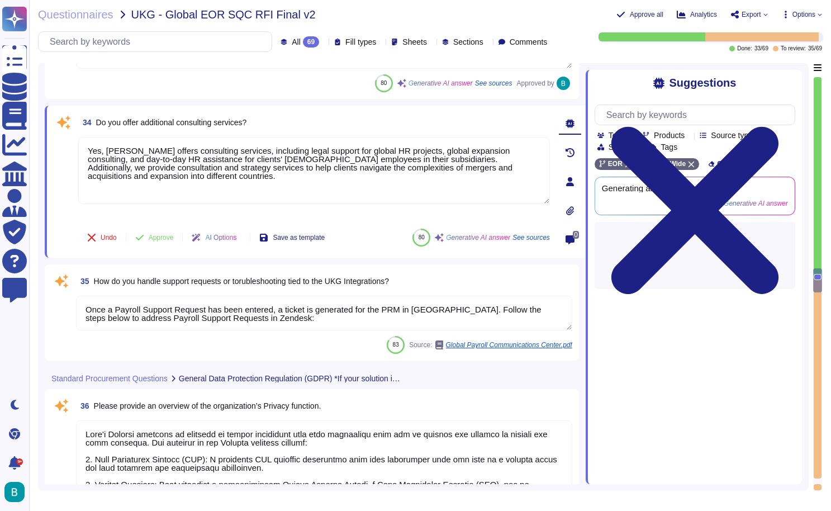
type textarea "Deel has implemented a comprehensive framework to achieve GDPR compliance, whic…"
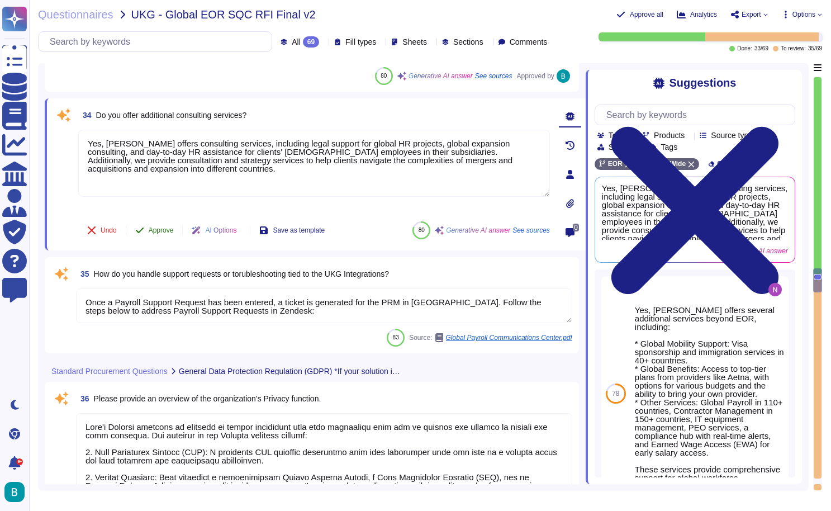
click at [166, 232] on span "Approve" at bounding box center [161, 230] width 25 height 7
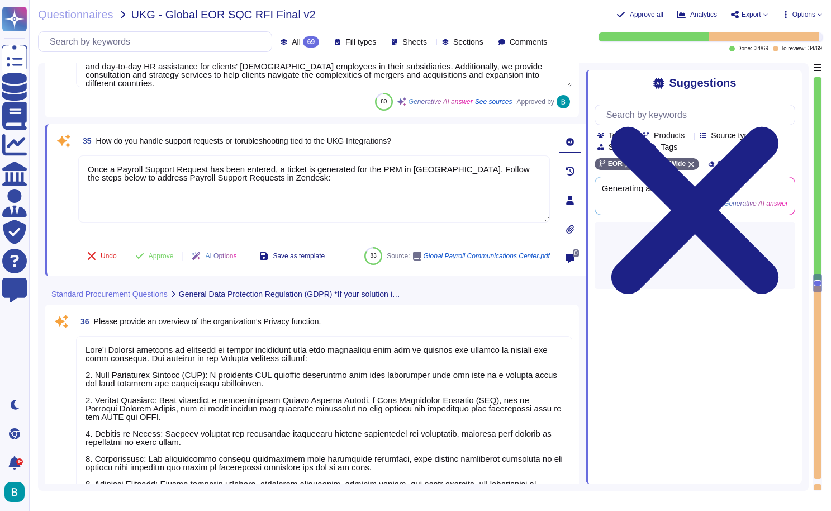
scroll to position [5304, 0]
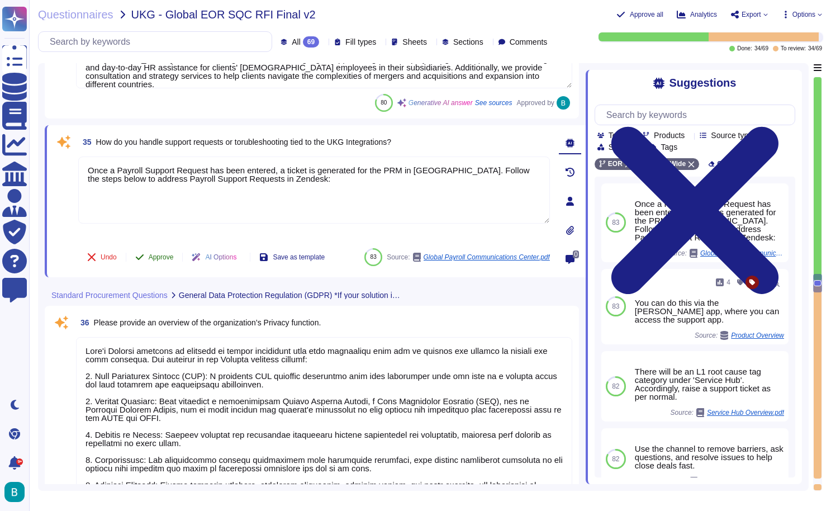
click at [165, 254] on span "Approve" at bounding box center [161, 257] width 25 height 7
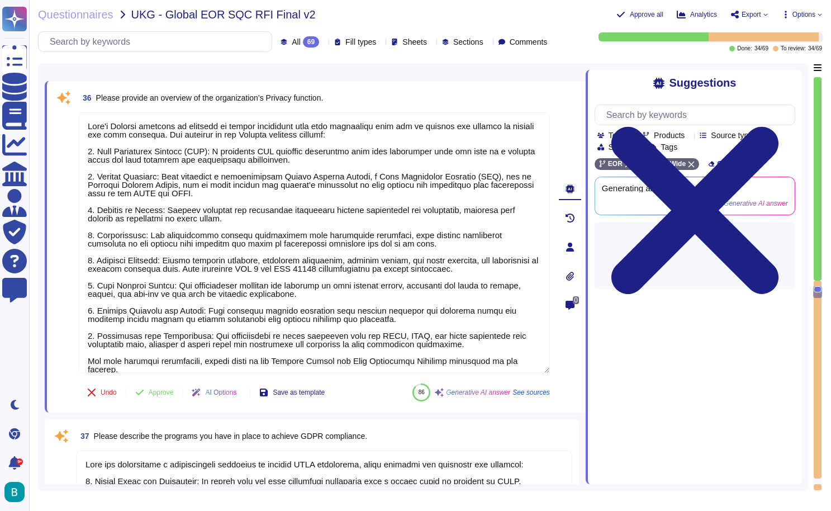
scroll to position [5424, 0]
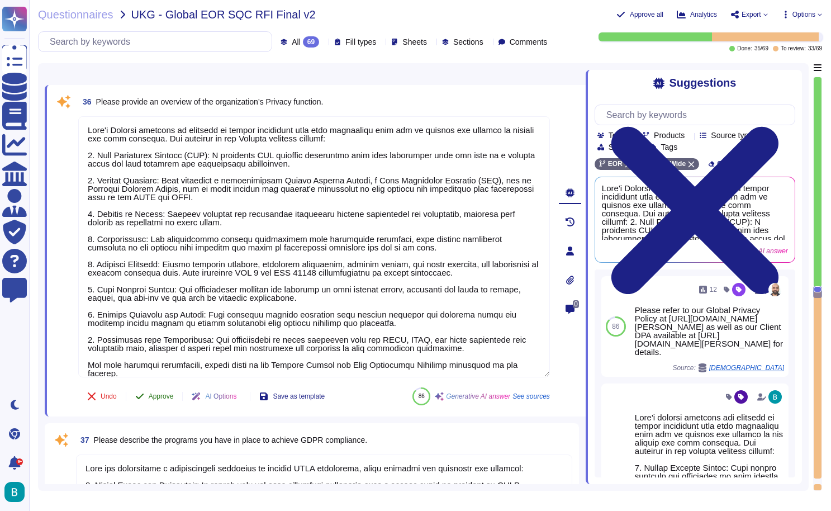
click at [163, 398] on span "Approve" at bounding box center [161, 396] width 25 height 7
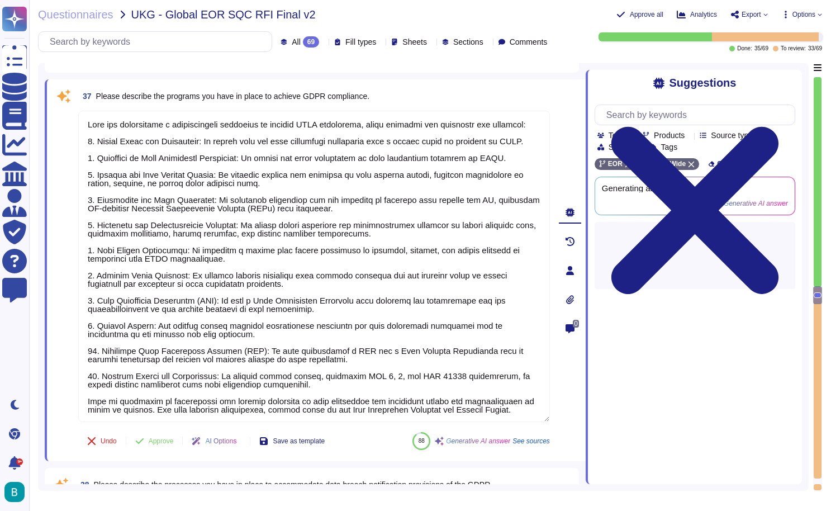
type textarea "Deel has established a comprehensive Data Breach Response Procedure that aligns…"
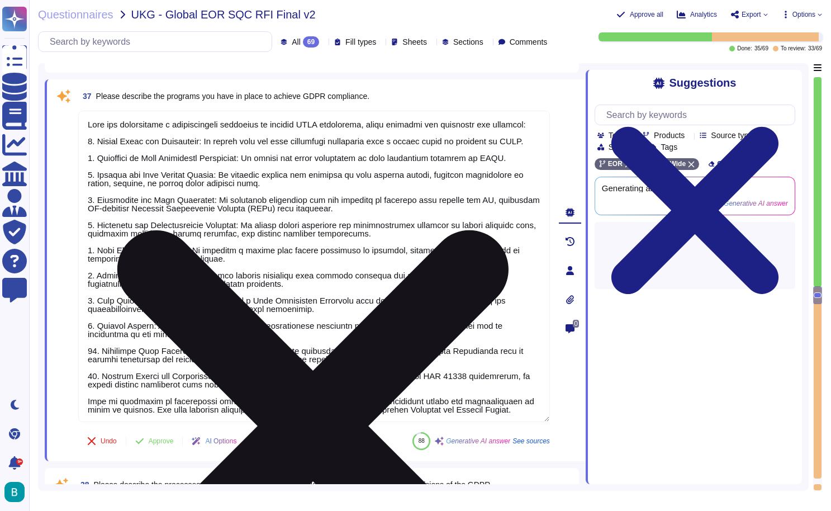
scroll to position [5729, 0]
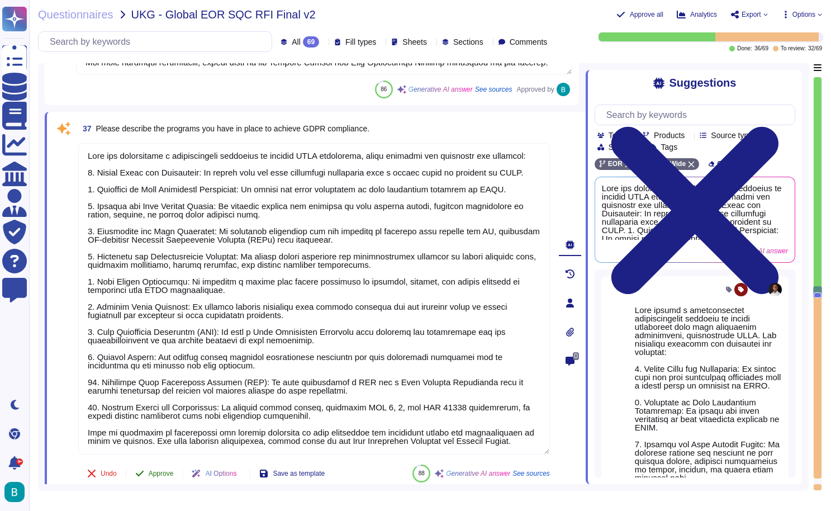
click at [167, 479] on button "Approve" at bounding box center [154, 473] width 56 height 22
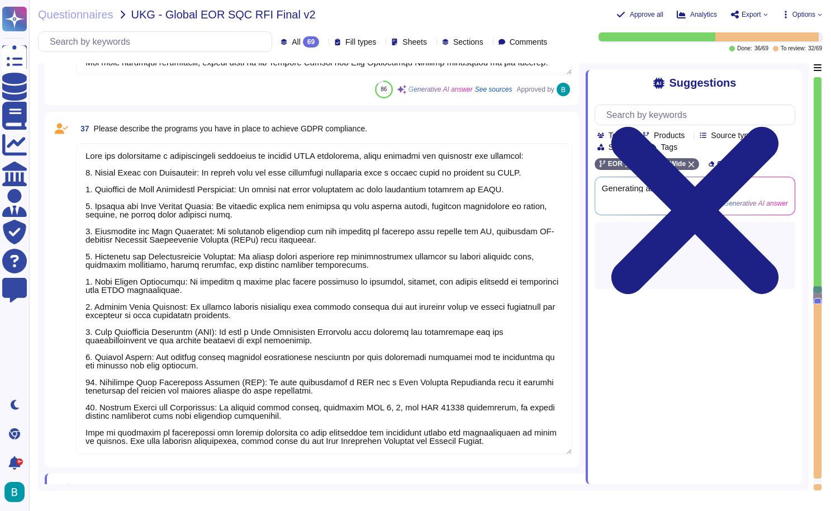
scroll to position [1, 0]
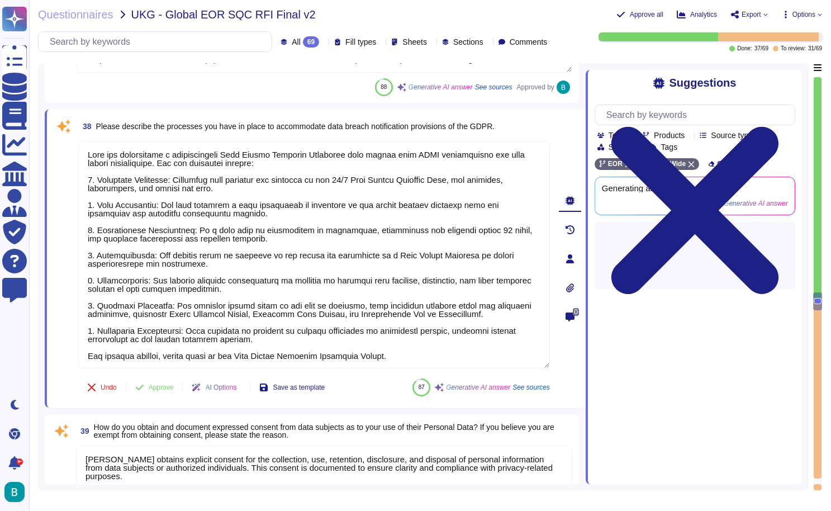
type textarea "Deel obtains explicit consent for the collection, use, retention, disclosure, a…"
type textarea "We can provide a link to our Privacy Policy, which outlines our commitment to d…"
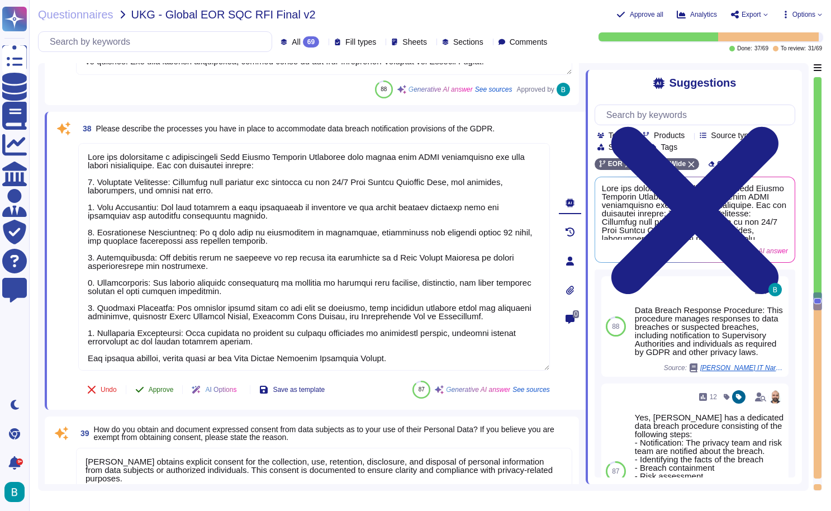
click at [166, 391] on span "Approve" at bounding box center [161, 389] width 25 height 7
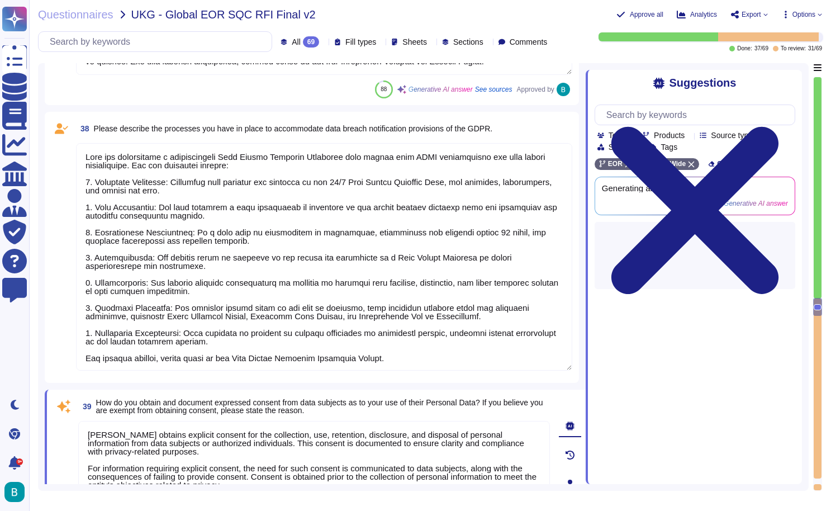
type textarea "Deel is certified with: SOC 1,2 (3)/ISO27001, according to the standard prescri…"
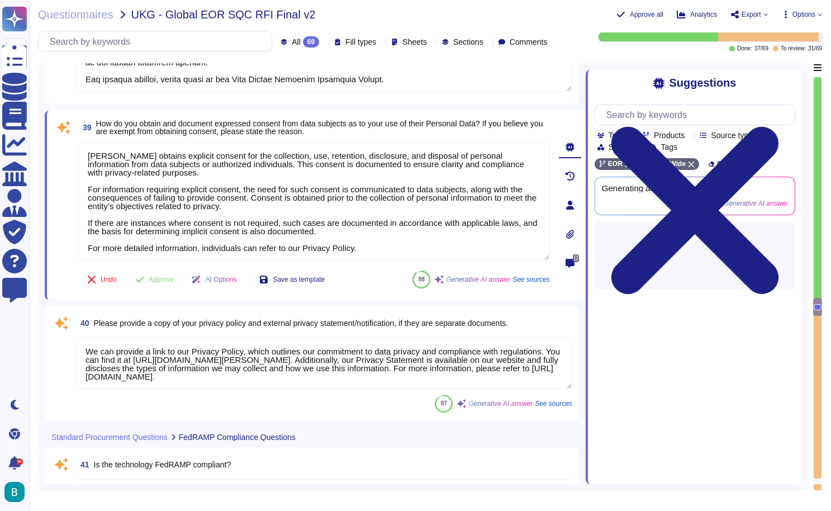
type textarea "As per policy, we do not share this document externally. However, please see th…"
type textarea "The core functions of our overall offering include: 1. Employer of Record (EOR)…"
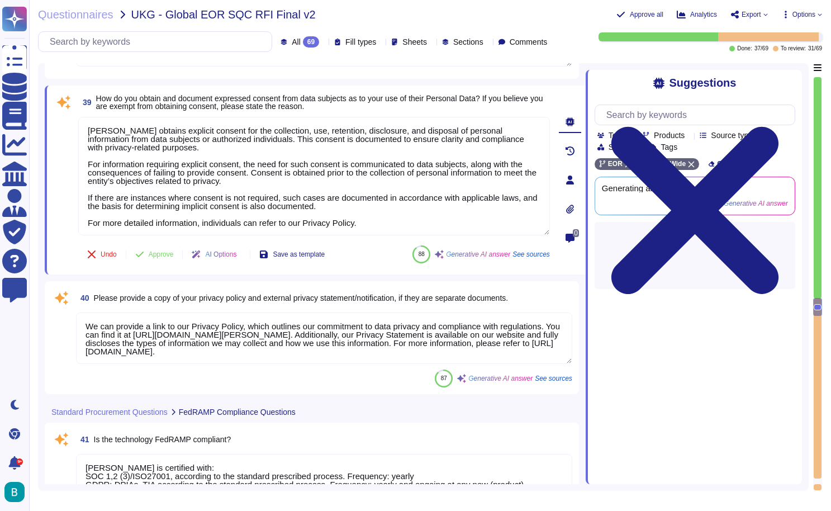
scroll to position [6395, 0]
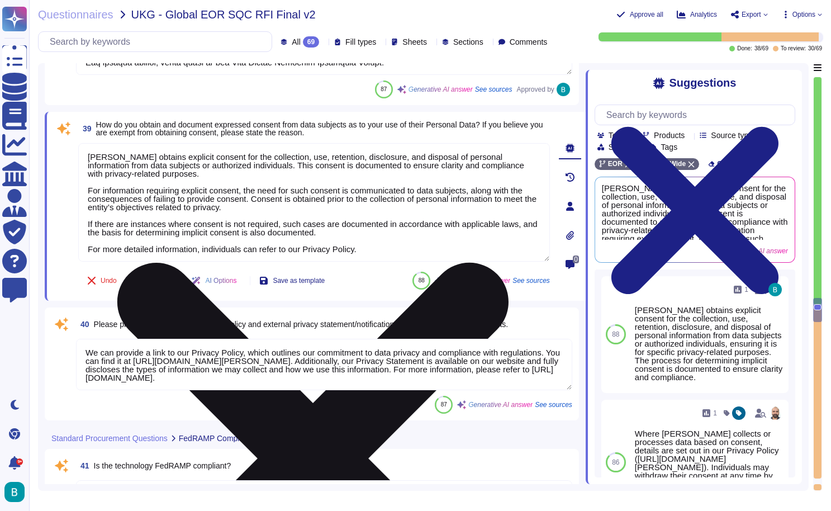
paste textarea "https://www.deel.com/privacy"
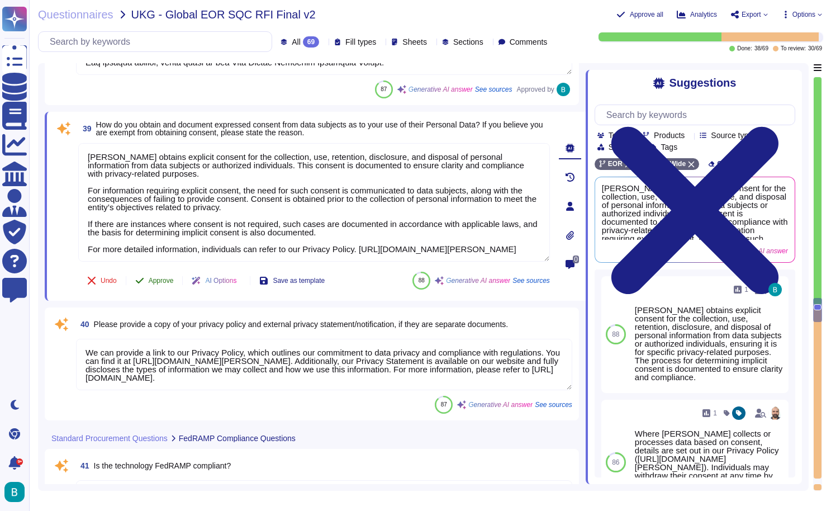
type textarea "Deel obtains explicit consent for the collection, use, retention, disclosure, a…"
click at [160, 283] on div "39 How do you obtain and document expressed consent from data subjects as to yo…" at bounding box center [302, 205] width 496 height 175
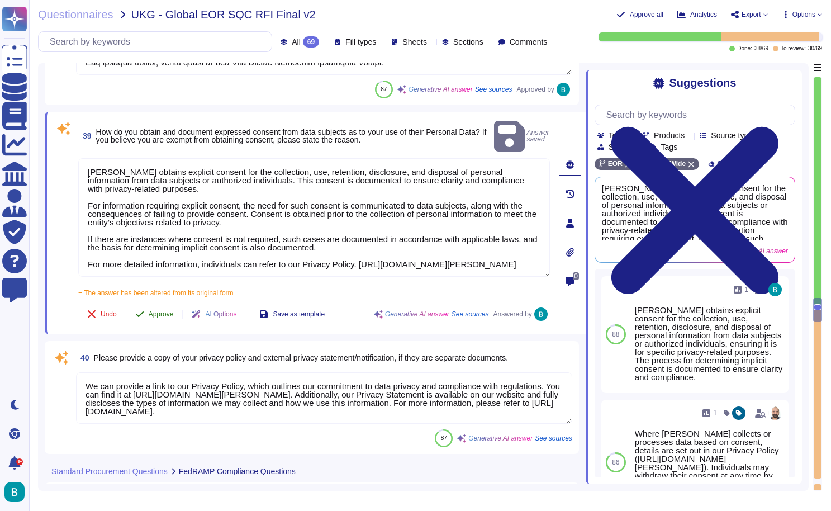
click at [164, 311] on span "Approve" at bounding box center [161, 314] width 25 height 7
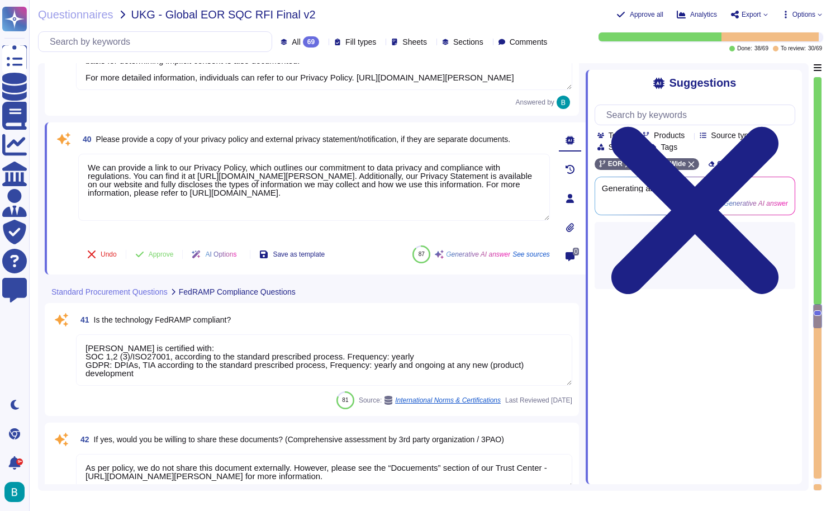
type textarea "Deel provides a global experience with services in various regions. Below is a …"
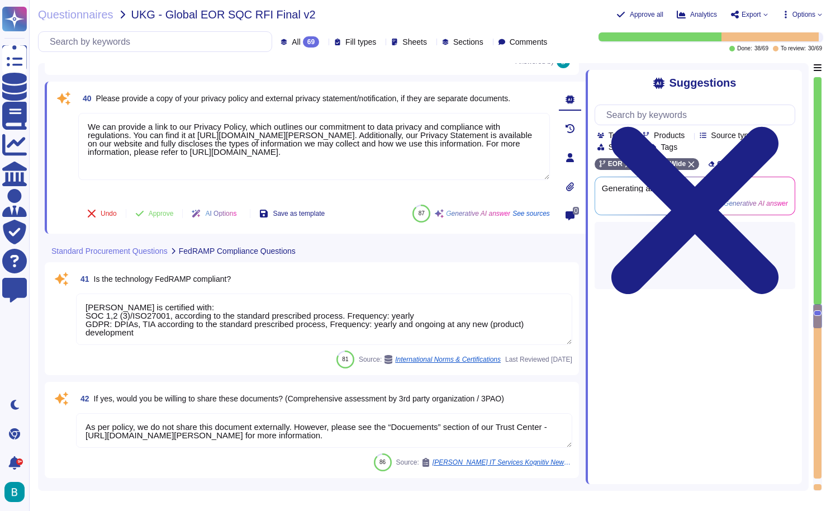
scroll to position [6590, 0]
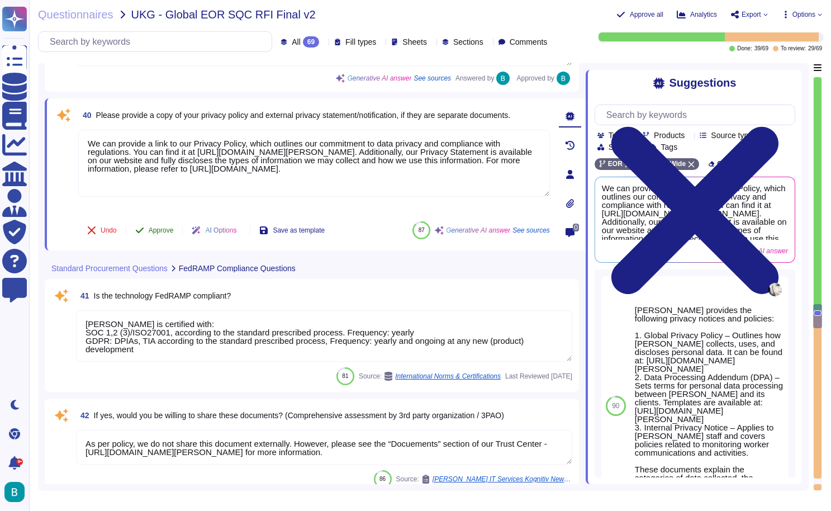
click at [168, 231] on span "Approve" at bounding box center [161, 230] width 25 height 7
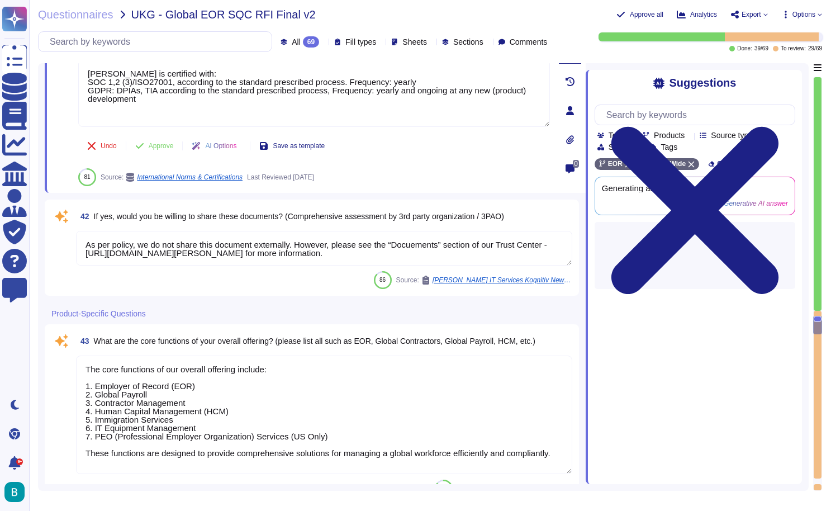
scroll to position [6707, 0]
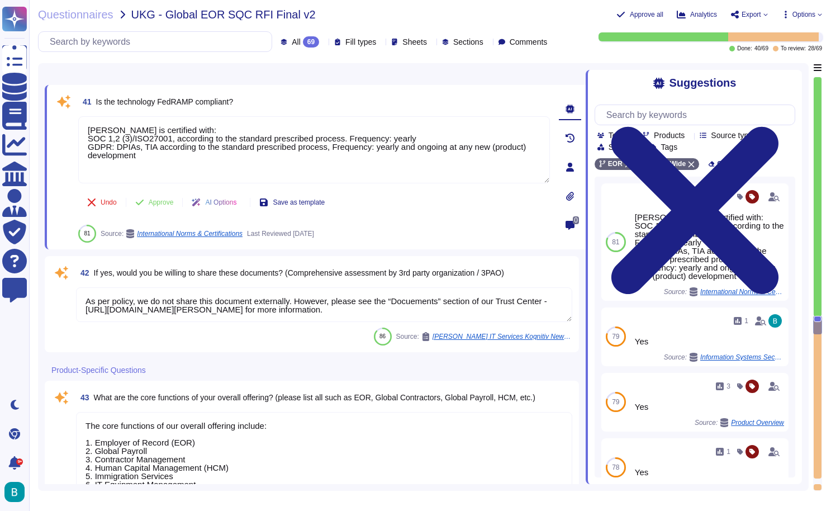
click at [183, 98] on span "Is the technology FedRAMP compliant?" at bounding box center [164, 101] width 137 height 9
copy span "FedRAMP"
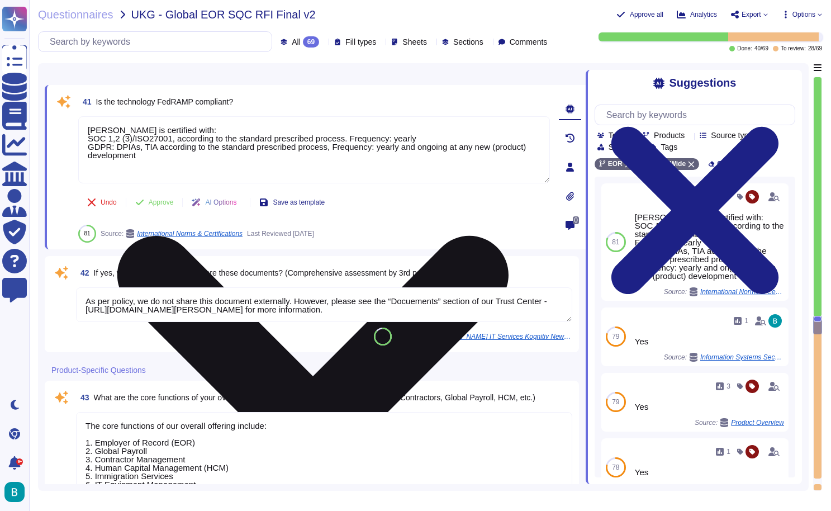
click at [89, 129] on textarea "Deel is certified with: SOC 1,2 (3)/ISO27001, according to the standard prescri…" at bounding box center [314, 149] width 472 height 67
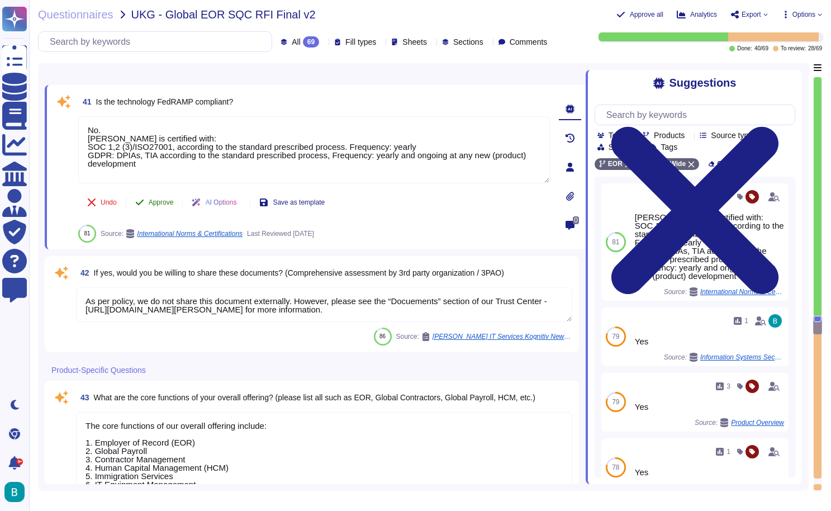
type textarea "No. Deel is certified with: SOC 1,2 (3)/ISO27001, according to the standard pre…"
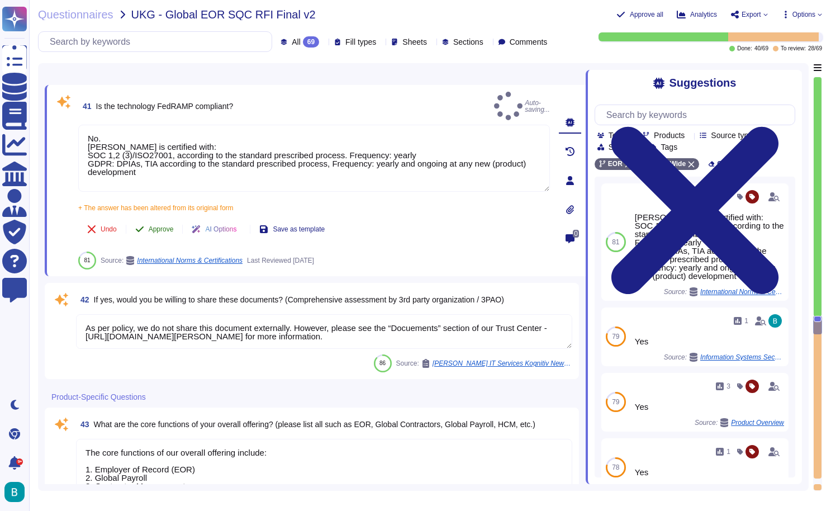
click at [162, 205] on div "41 Is the technology FedRAMP compliant? Auto-saving... No. Deel is certified wi…" at bounding box center [302, 181] width 496 height 178
click at [163, 226] on span "Approve" at bounding box center [161, 229] width 25 height 7
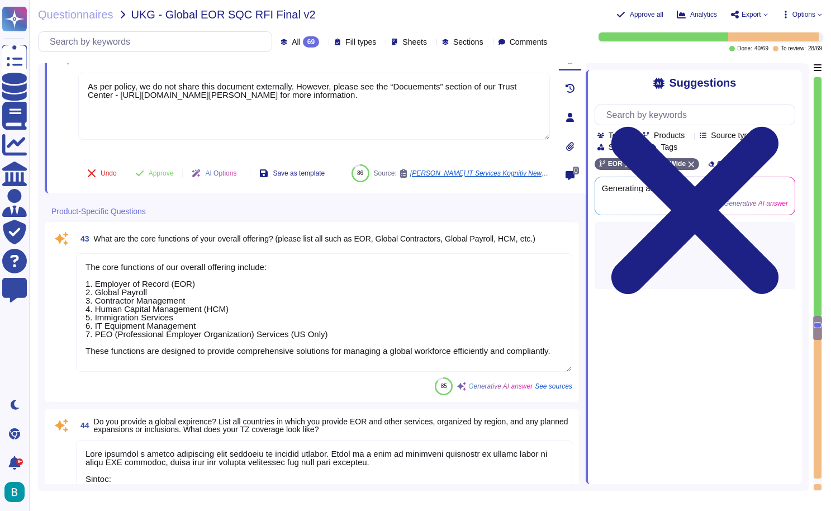
scroll to position [6823, 0]
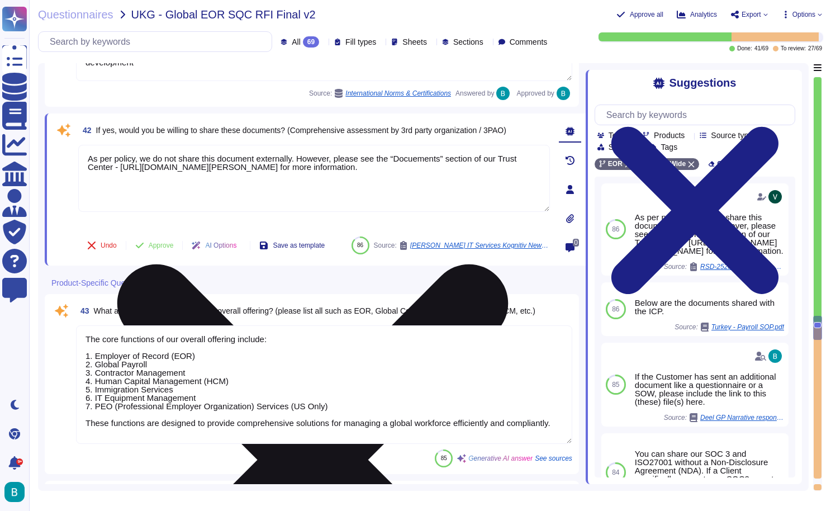
click at [544, 147] on icon at bounding box center [312, 460] width 469 height 626
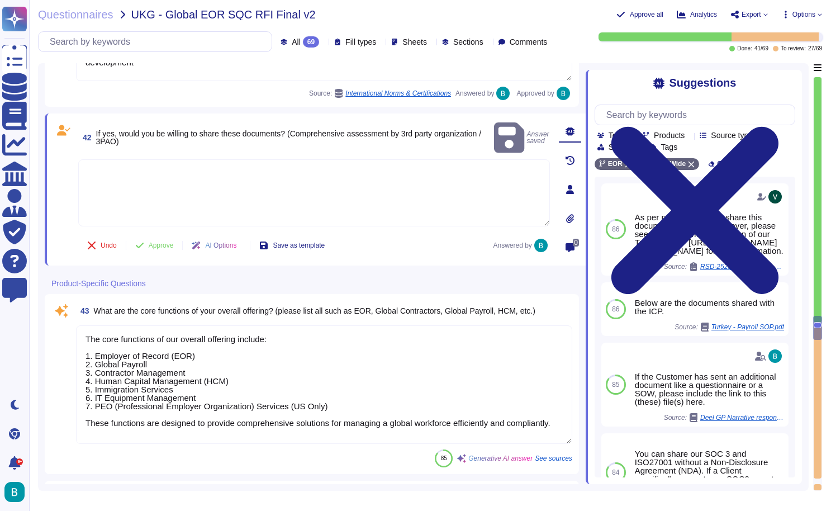
click at [419, 159] on textarea at bounding box center [314, 192] width 472 height 67
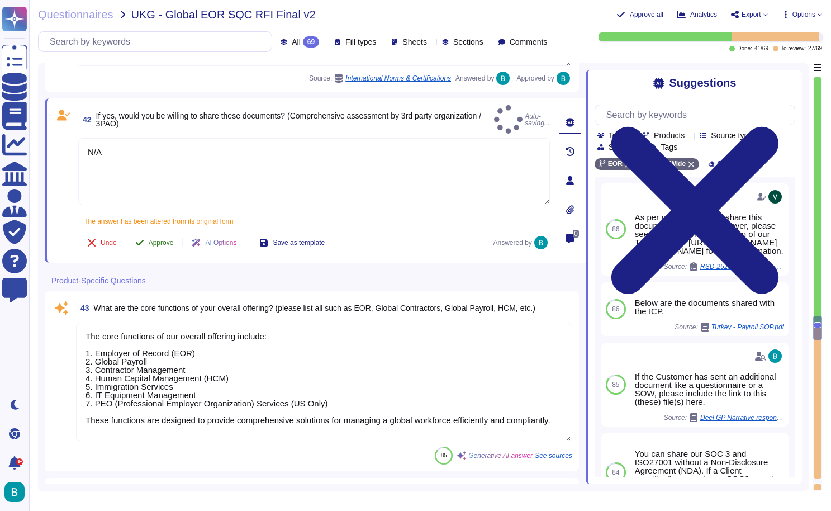
type textarea "N/A"
click at [158, 239] on span "Approve" at bounding box center [161, 242] width 25 height 7
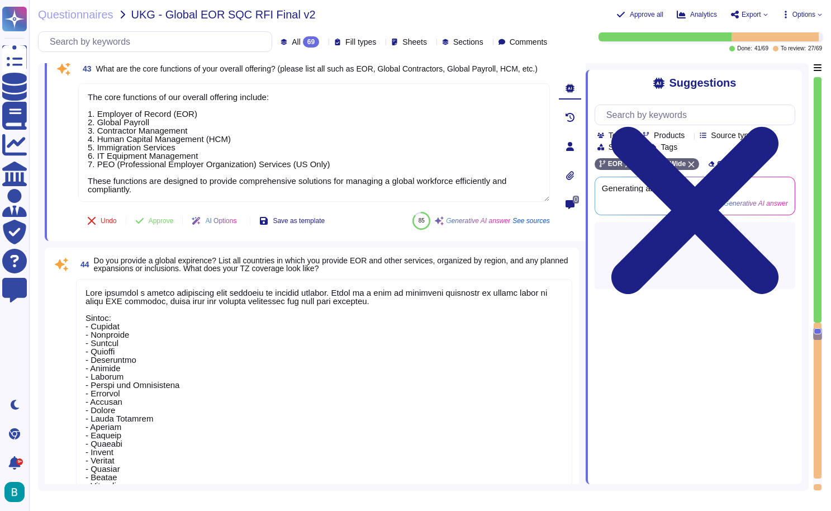
scroll to position [6975, 0]
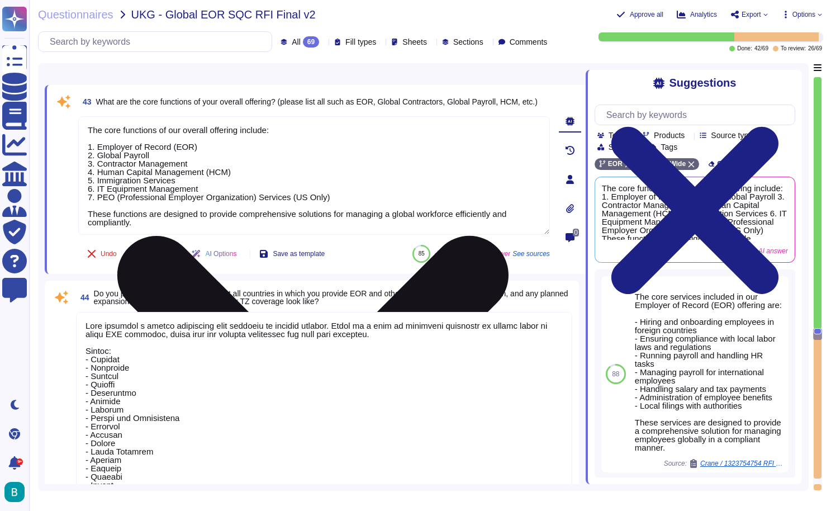
click at [509, 236] on icon at bounding box center [312, 431] width 391 height 391
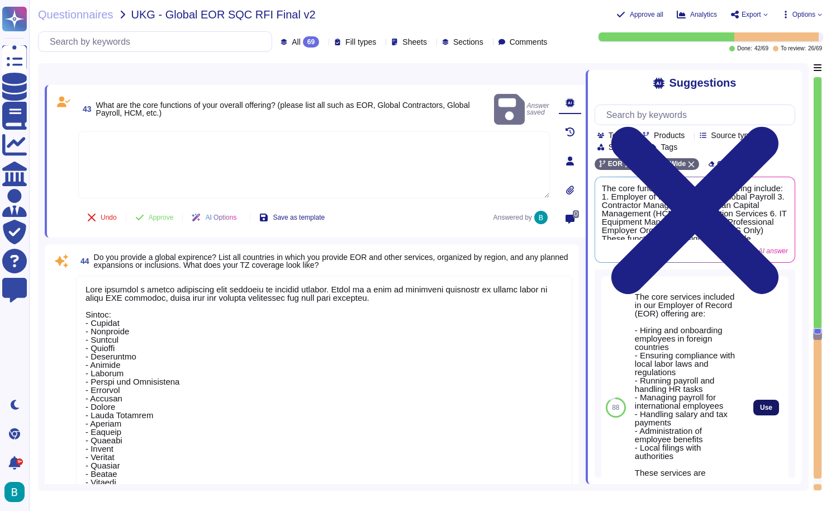
click at [767, 407] on span "Use" at bounding box center [766, 407] width 12 height 7
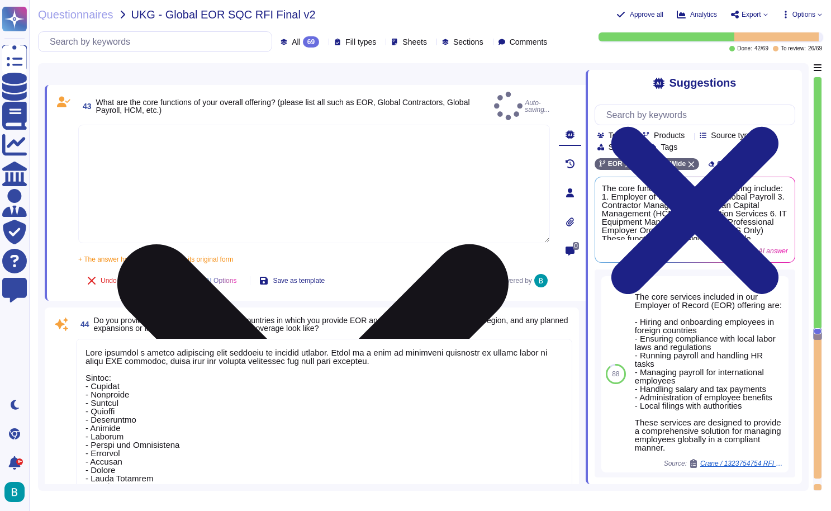
type textarea "The core services included in our Employer of Record (EOR) offering are: - Hiri…"
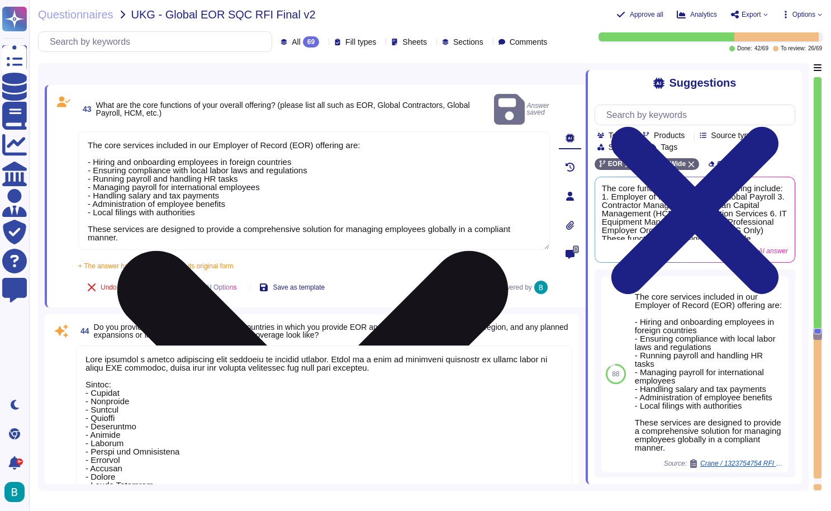
click at [156, 284] on span "Approve" at bounding box center [161, 287] width 25 height 7
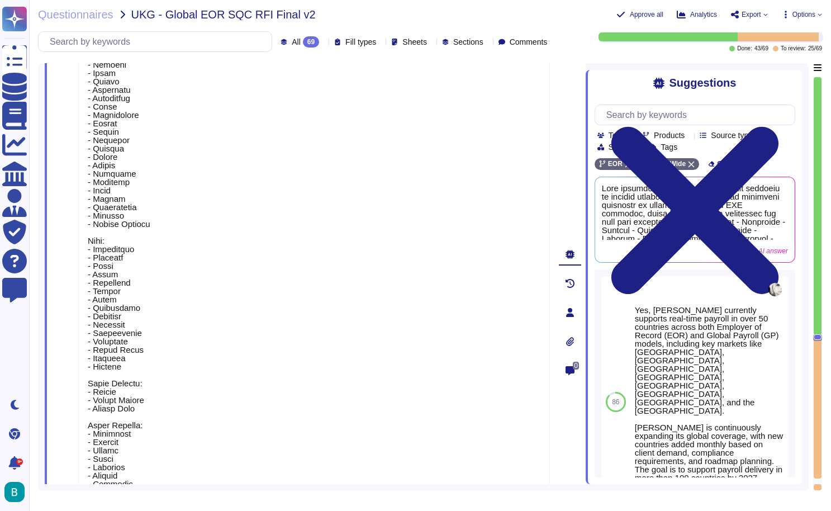
scroll to position [7744, 0]
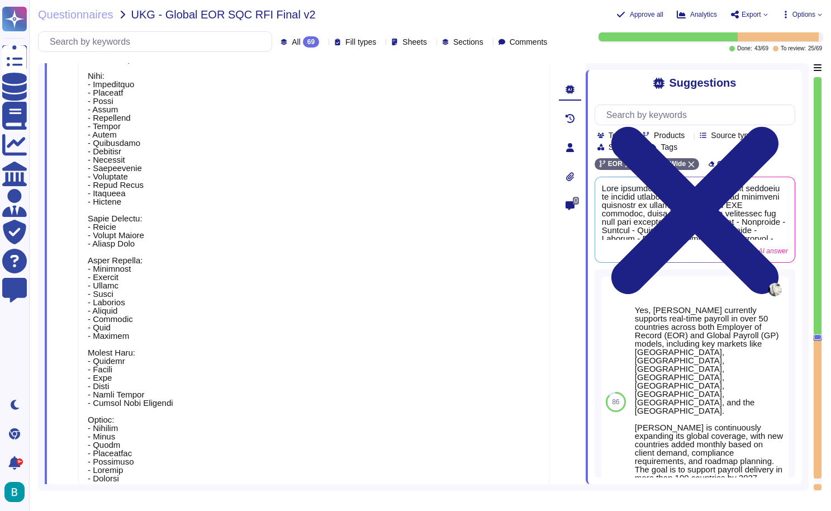
type textarea "Deel operates a hybrid Employer of Record (EOR) model, which includes both dire…"
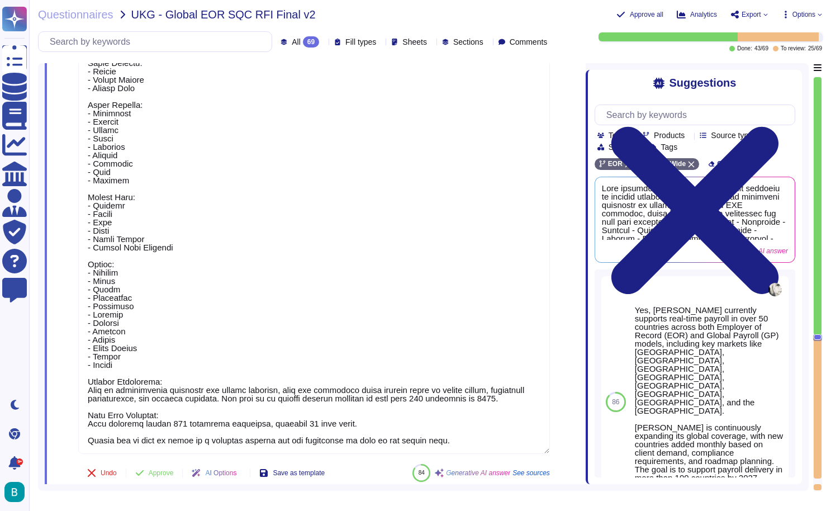
scroll to position [0, 0]
click at [169, 472] on span "Approve" at bounding box center [161, 472] width 25 height 7
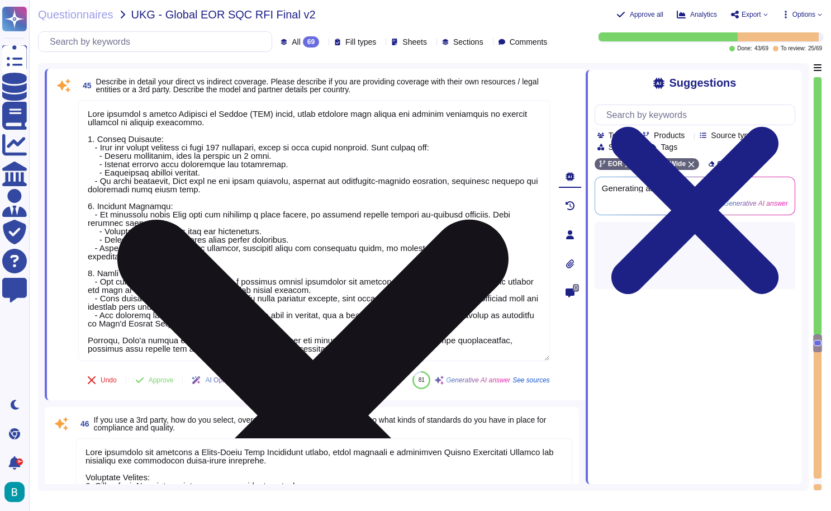
scroll to position [8126, 0]
type textarea "Deel maintains and enforces a Third-Party Risk Management policy, which include…"
type textarea "Yes, we provide compliance assistance for all supported countries. Deel stays u…"
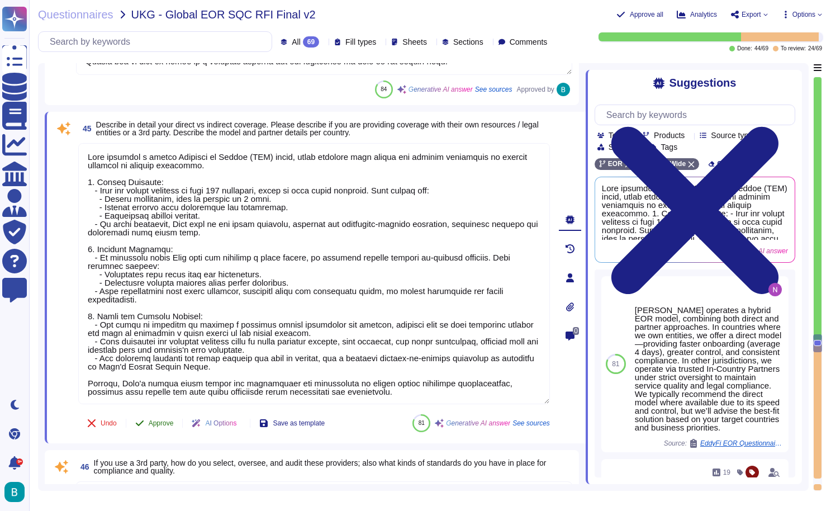
click at [167, 432] on button "Approve" at bounding box center [154, 423] width 56 height 22
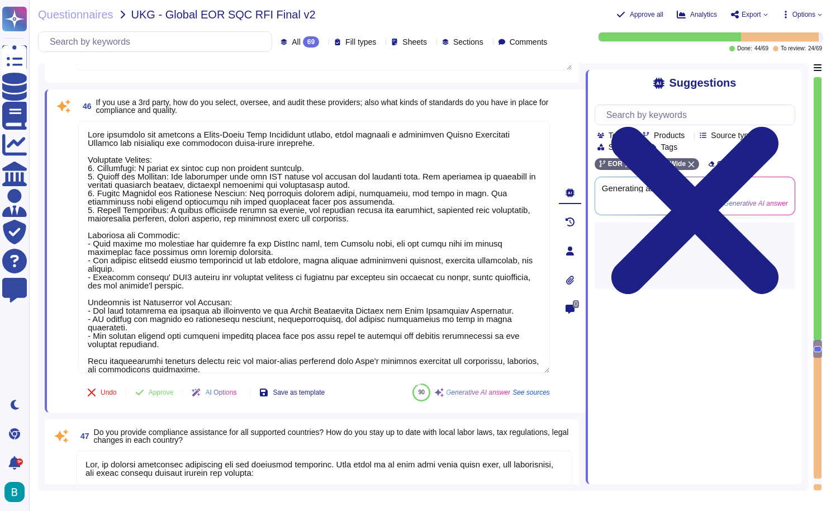
type textarea "Yes, we provide compliance assistance for all supported countries. Deel stays u…"
type textarea "Deel utilizes a blend of in-house counsels and contracted counsels. We have in-…"
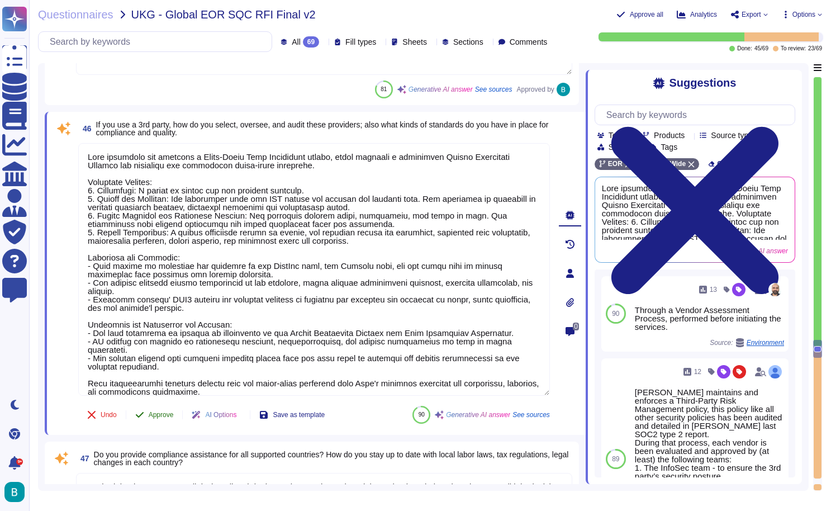
click at [167, 414] on span "Approve" at bounding box center [161, 414] width 25 height 7
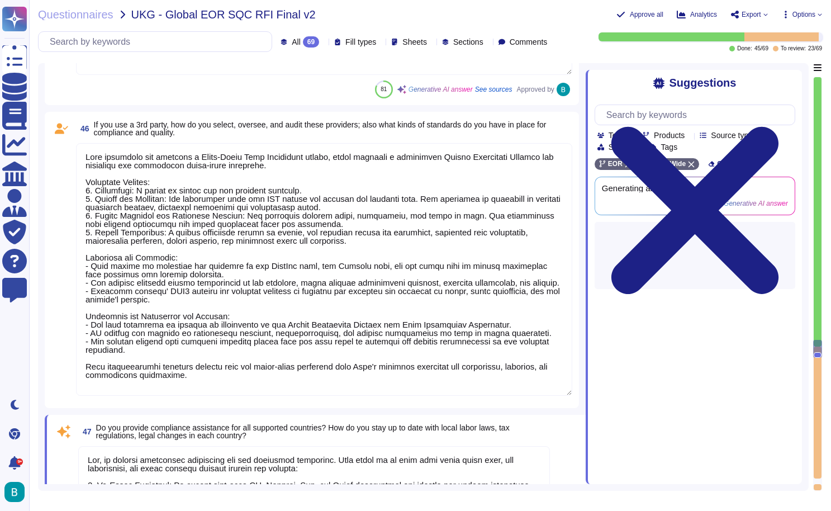
type textarea "Yes, documents such as contracts can be created and updated within our platform…"
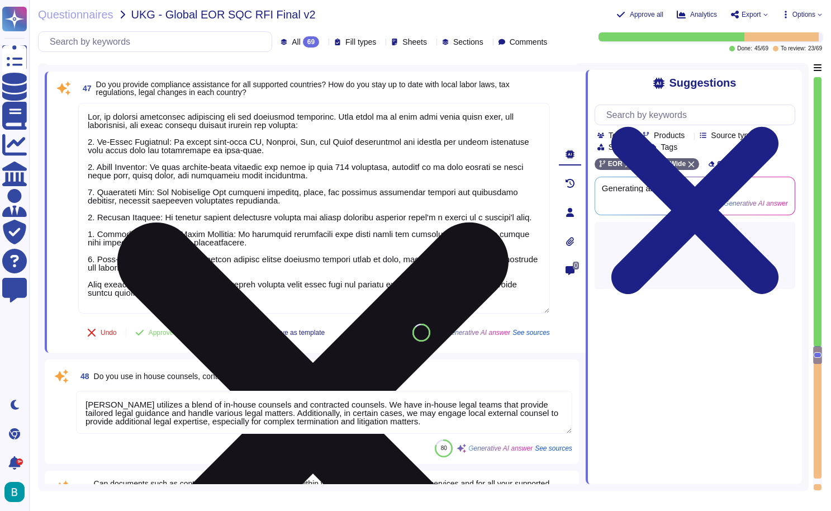
scroll to position [8767, 0]
type textarea "Time tracking is available for salaried and hourly EOR employees, as well as sa…"
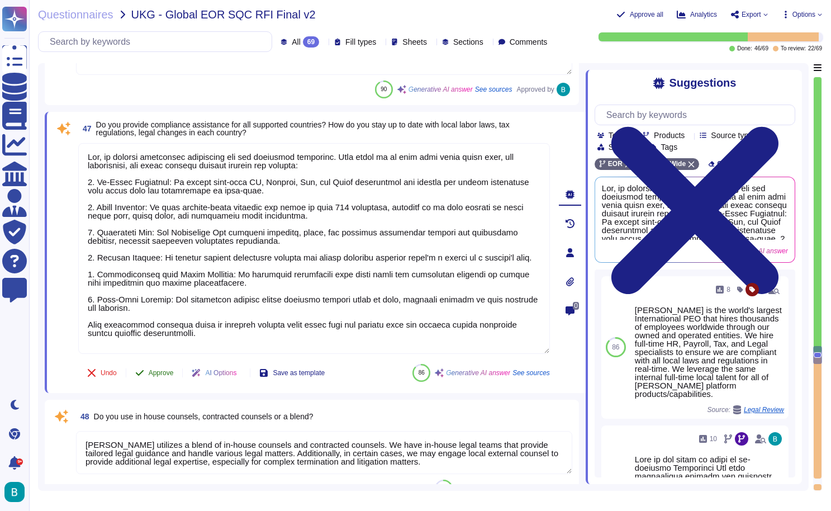
click at [165, 369] on span "Approve" at bounding box center [161, 372] width 25 height 7
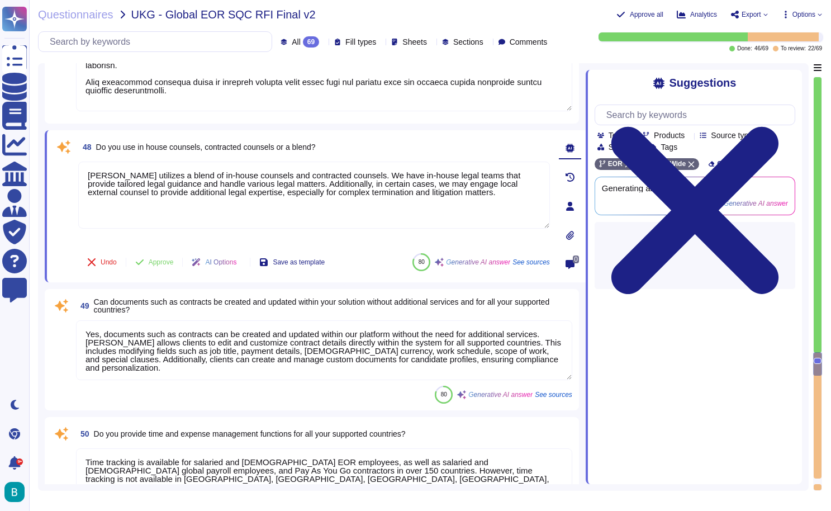
type textarea "Yes, Deel provides comprehensive local HR support for both employers and employ…"
type textarea "Deel offers support in over 20 languages, including: - French - Italian - Spani…"
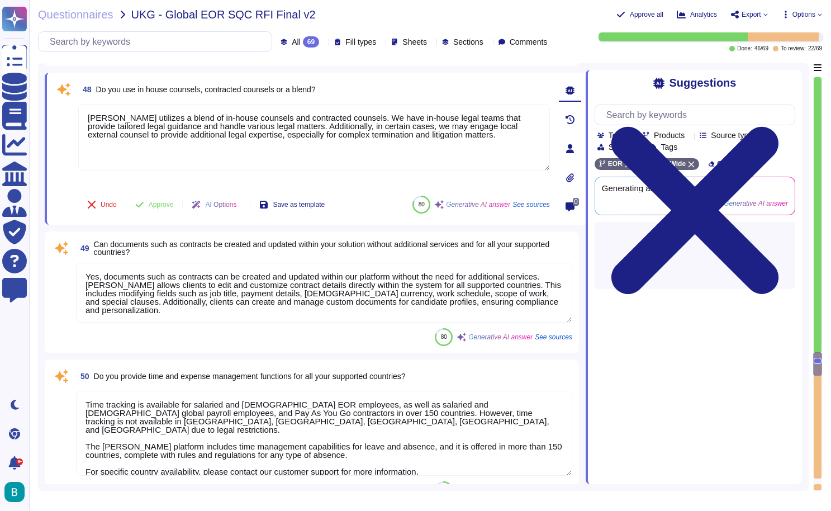
scroll to position [9041, 0]
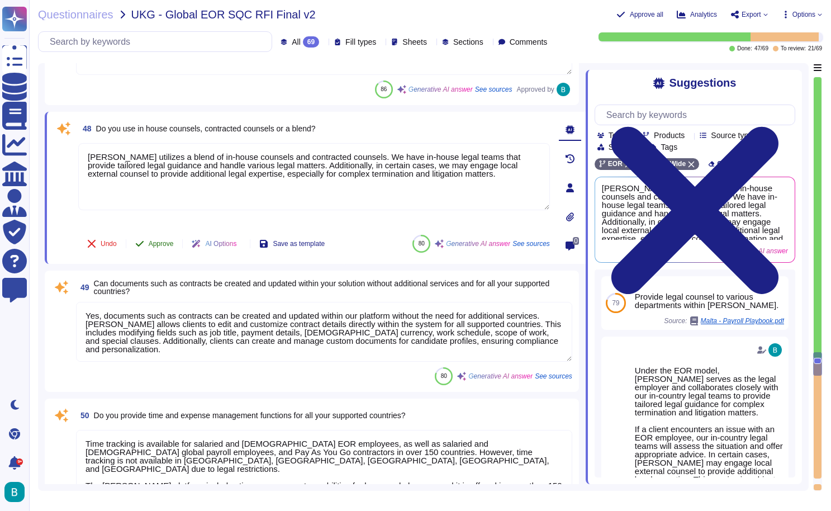
click at [163, 243] on span "Approve" at bounding box center [161, 243] width 25 height 7
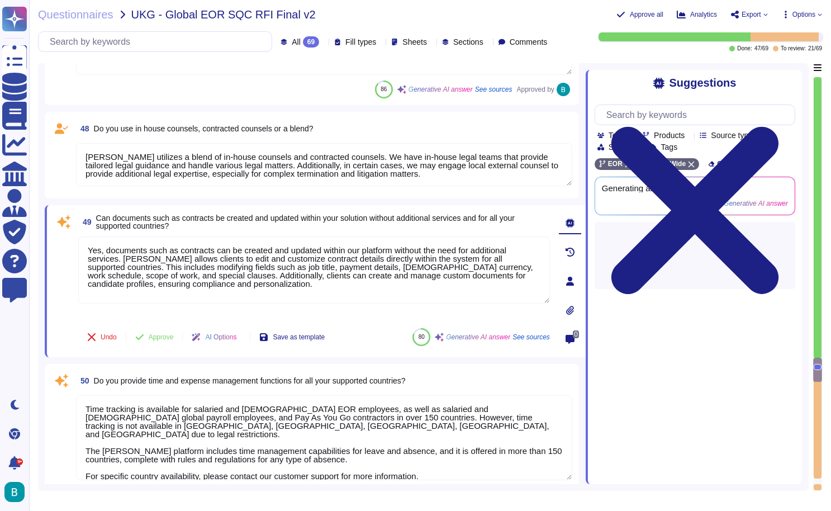
type textarea "Yes, Deel offers AI-powered assistance through Deel IQ, which functions similar…"
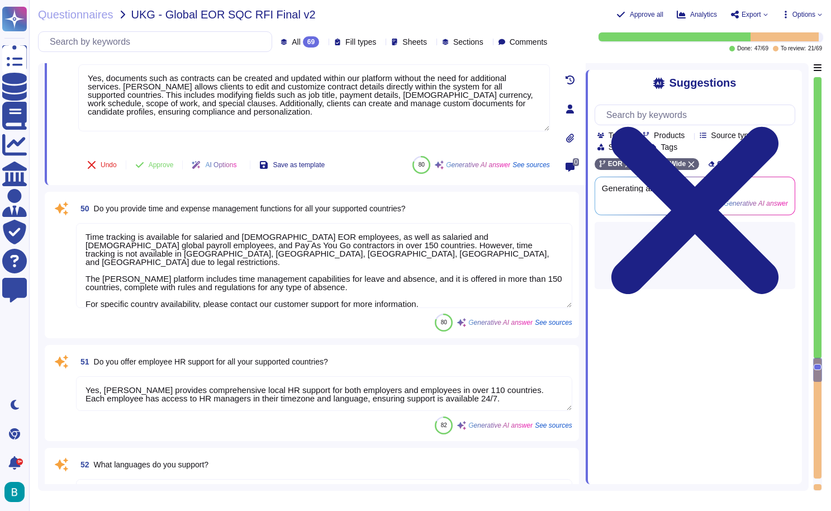
scroll to position [9148, 0]
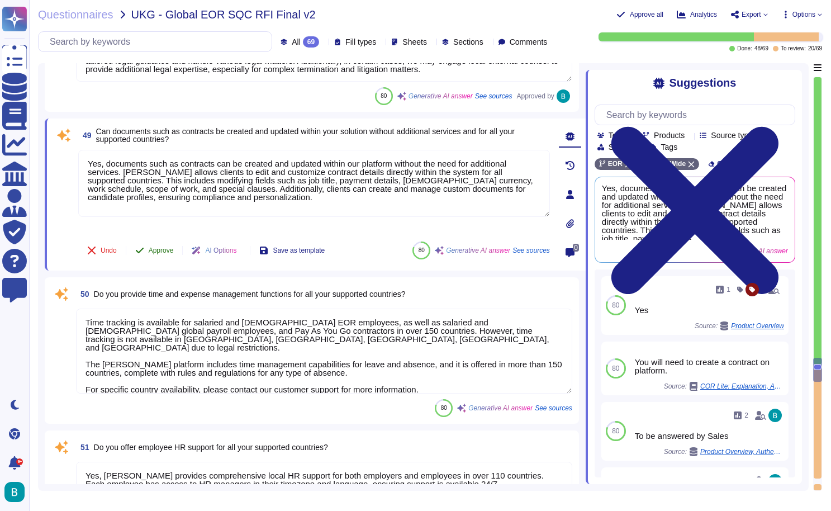
click at [160, 249] on span "Approve" at bounding box center [161, 250] width 25 height 7
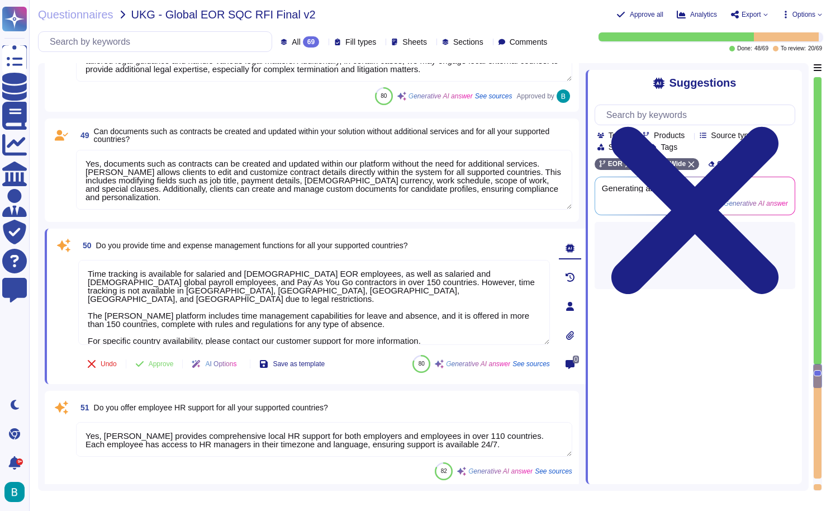
type textarea "Yes, Deel offers AI-powered assistance through Deel IQ, which functions similar…"
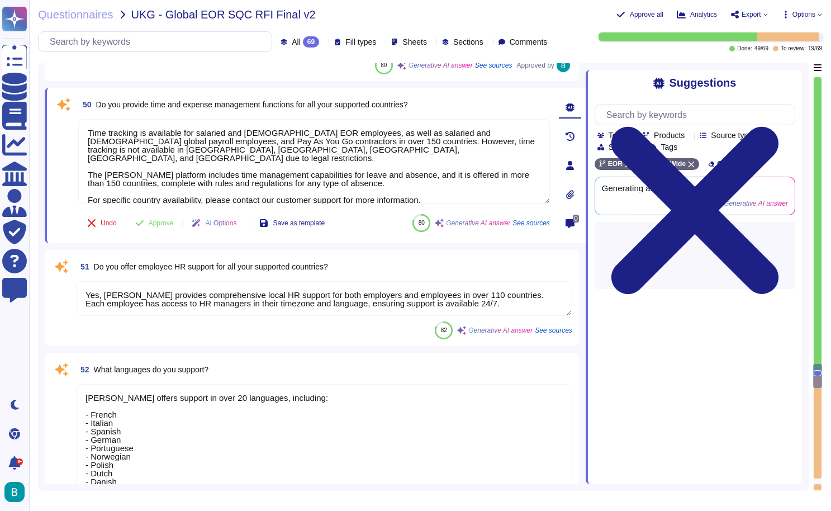
scroll to position [9291, 0]
type textarea "Yes, Deel offers comprehensive employee onboarding and offboarding services. On…"
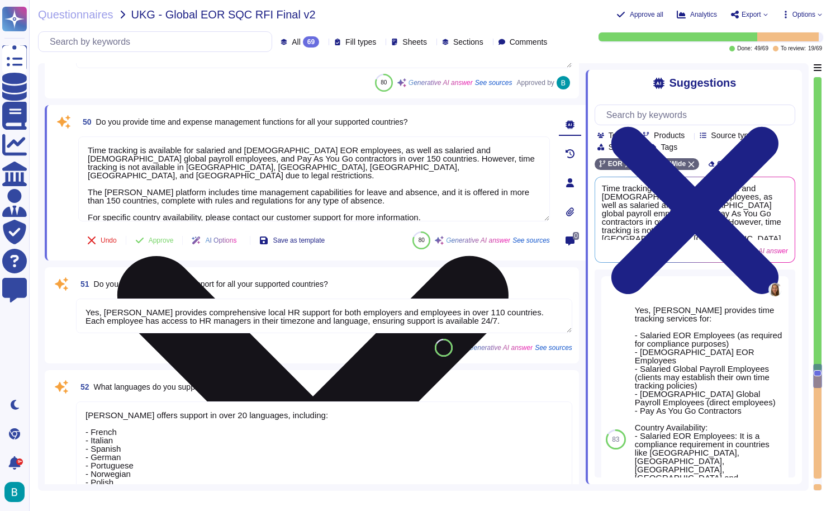
drag, startPoint x: 447, startPoint y: 212, endPoint x: 429, endPoint y: 198, distance: 22.7
click at [429, 198] on textarea "Time tracking is available for salaried and hourly EOR employees, as well as sa…" at bounding box center [314, 178] width 472 height 85
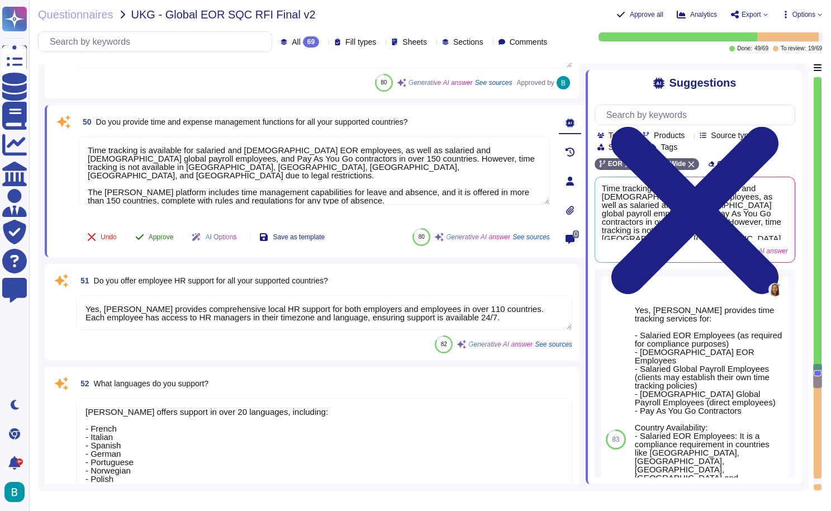
type textarea "Time tracking is available for salaried and hourly EOR employees, as well as sa…"
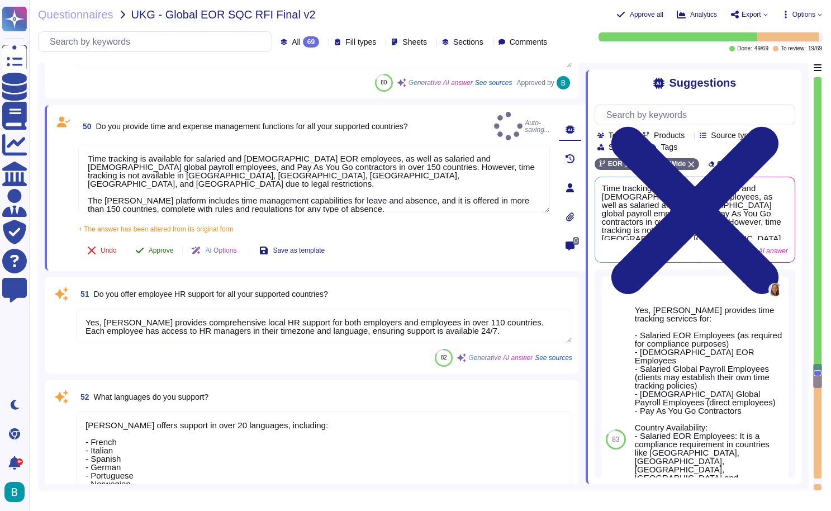
click at [169, 239] on button "Approve" at bounding box center [154, 250] width 56 height 22
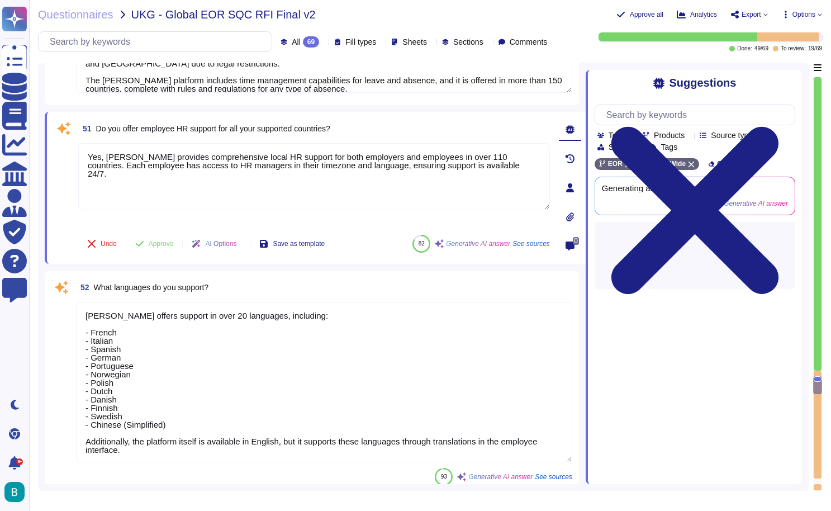
type textarea "Yes, Deel offers comprehensive employee onboarding and offboarding services. On…"
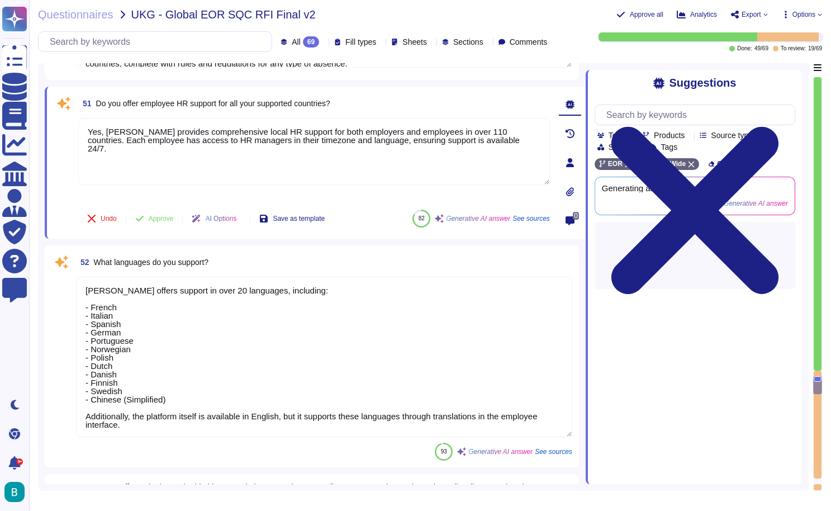
scroll to position [9403, 0]
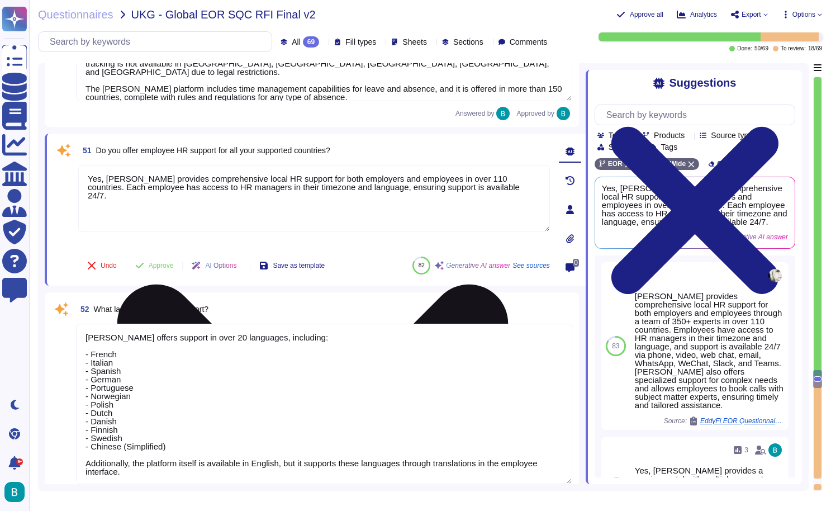
click at [300, 205] on textarea "Yes, Deel provides comprehensive local HR support for both employers and employ…" at bounding box center [314, 198] width 472 height 67
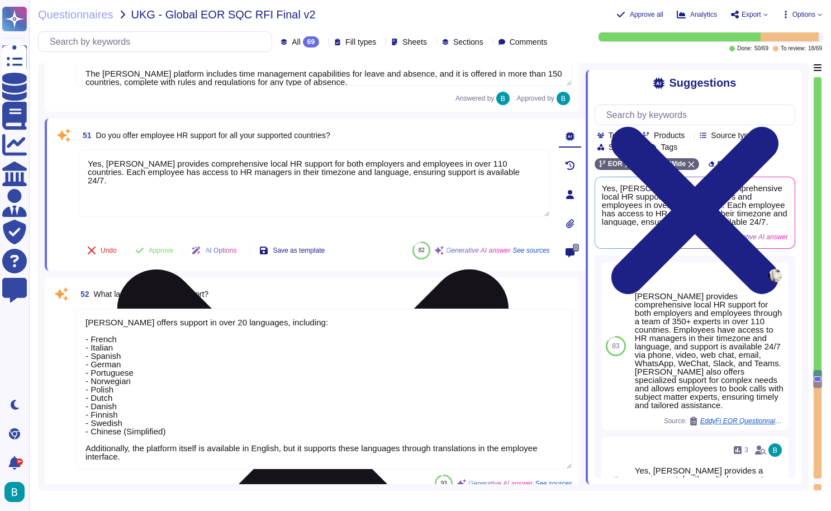
click at [283, 195] on textarea "Yes, Deel provides comprehensive local HR support for both employers and employ…" at bounding box center [314, 183] width 472 height 67
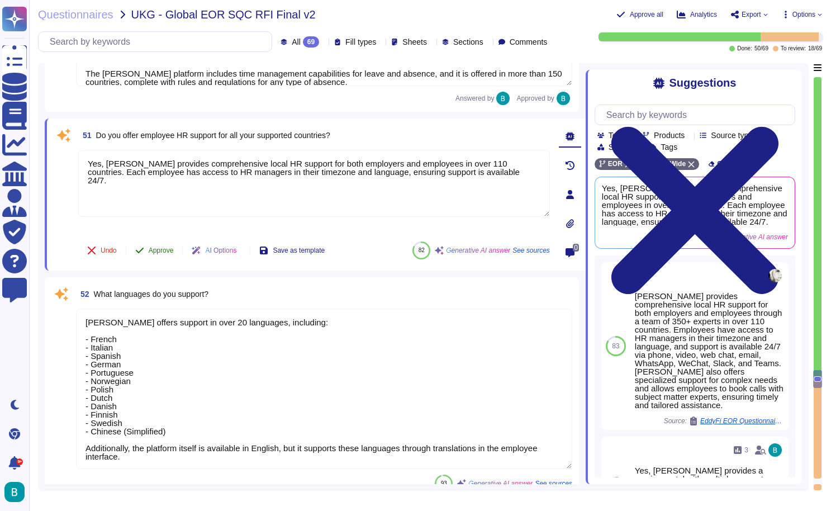
click at [162, 251] on span "Approve" at bounding box center [161, 250] width 25 height 7
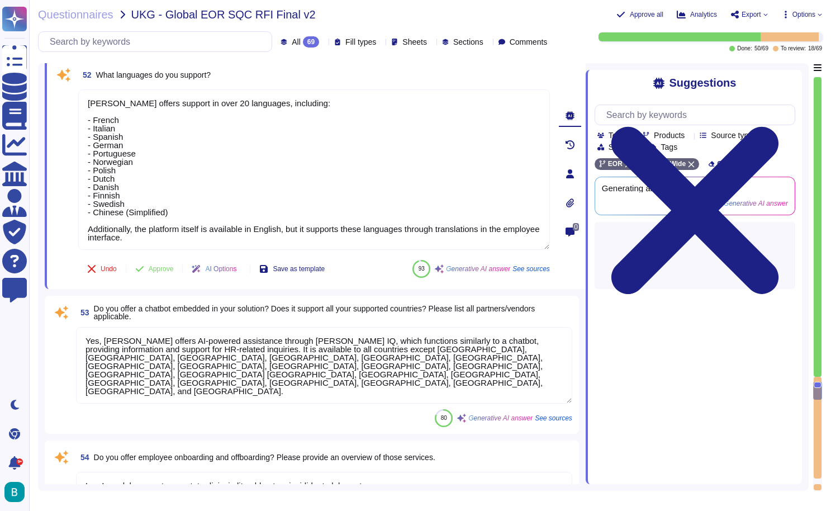
type textarea "Yes, Deel supports bulk onboarding and offboarding processes for all the countr…"
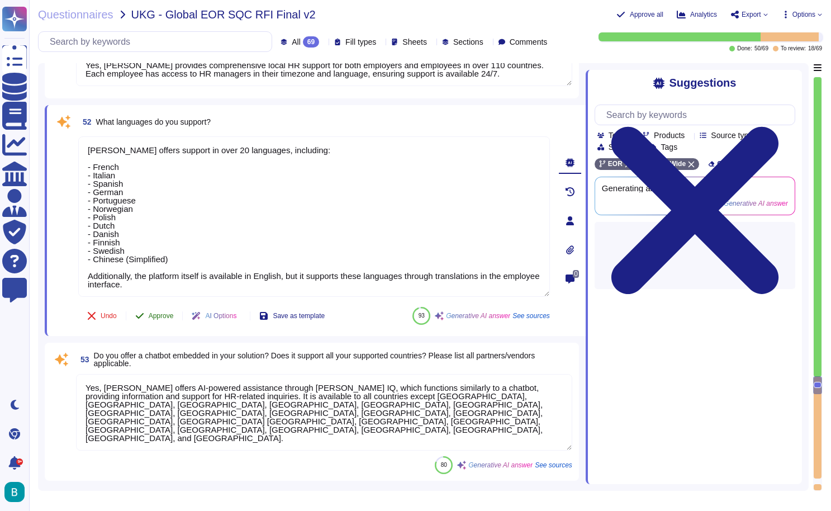
click at [163, 312] on span "Approve" at bounding box center [161, 315] width 25 height 7
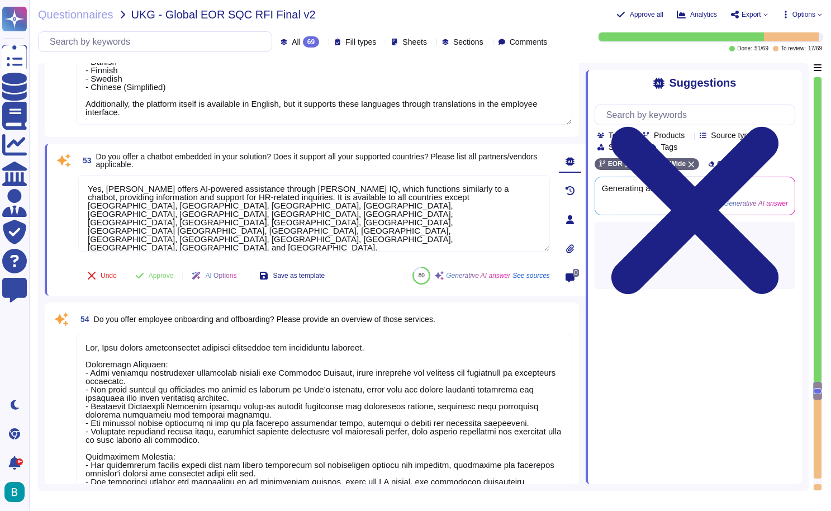
type textarea "Yes, Deel offers employee onboarding and offboarding services in all supported …"
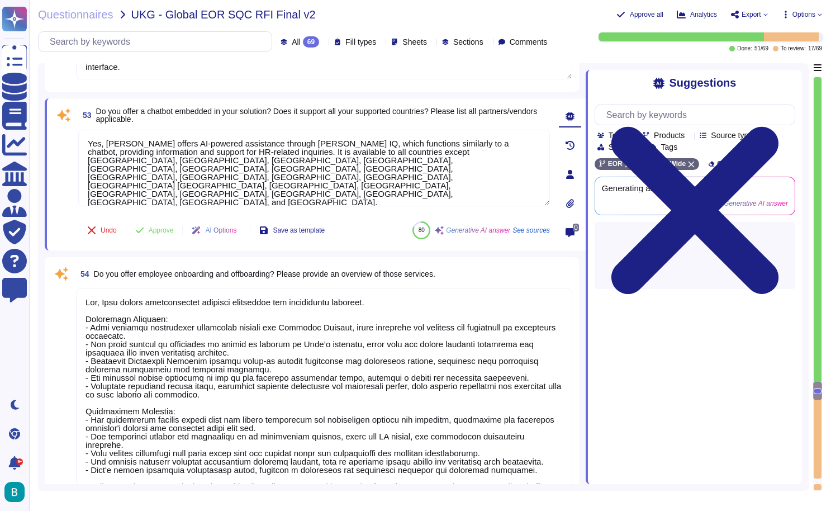
scroll to position [9719, 0]
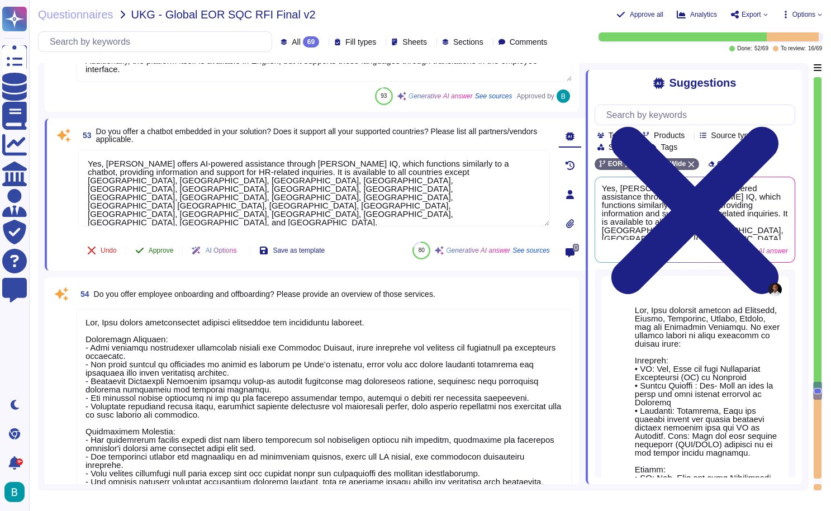
click at [164, 249] on span "Approve" at bounding box center [161, 250] width 25 height 7
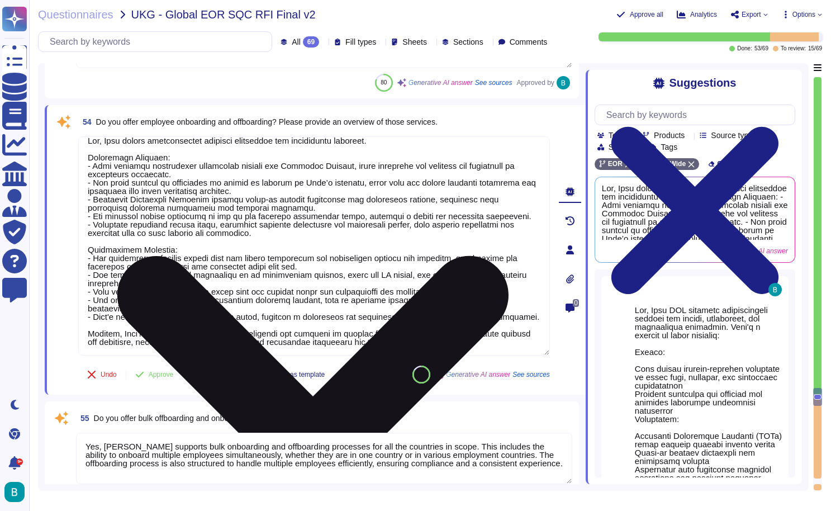
scroll to position [18, 0]
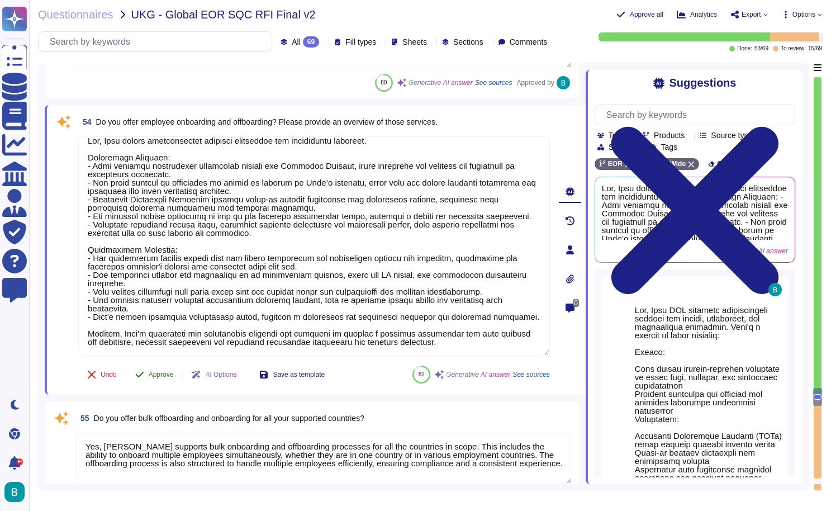
click at [160, 372] on span "Approve" at bounding box center [161, 374] width 25 height 7
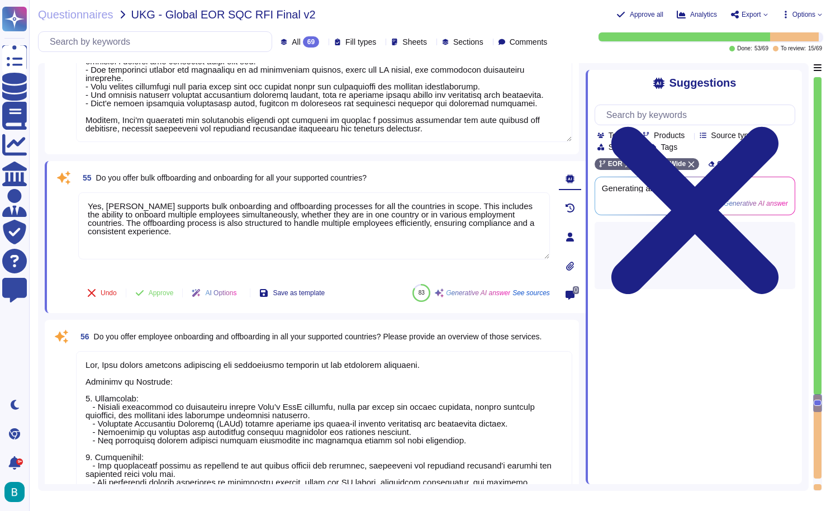
type textarea "Deel provides a global payroll solution that is managed in-house, ensuring bett…"
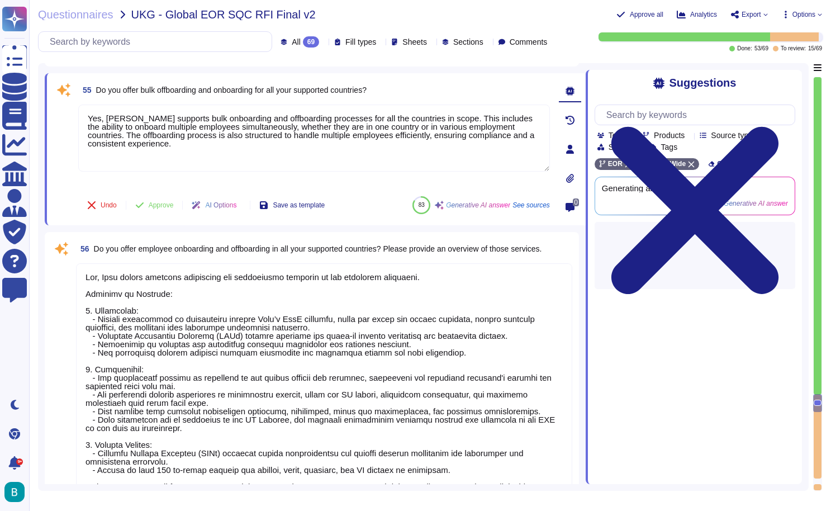
scroll to position [10142, 0]
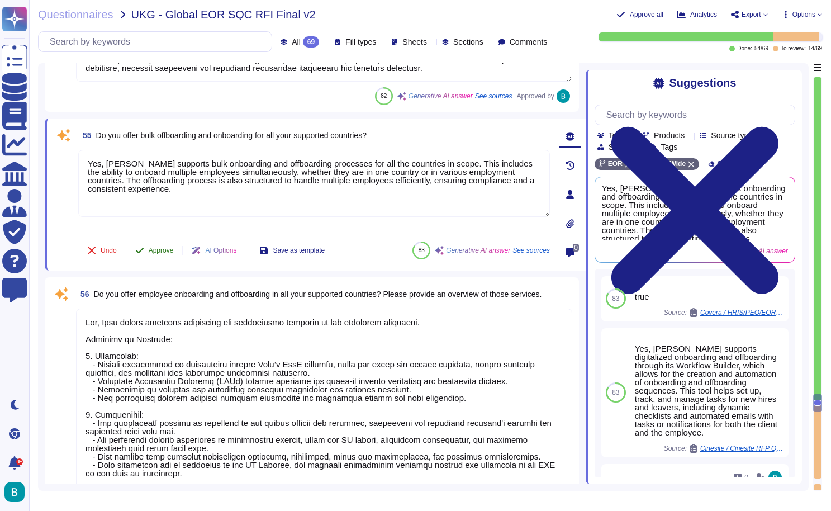
click at [164, 253] on span "Approve" at bounding box center [161, 250] width 25 height 7
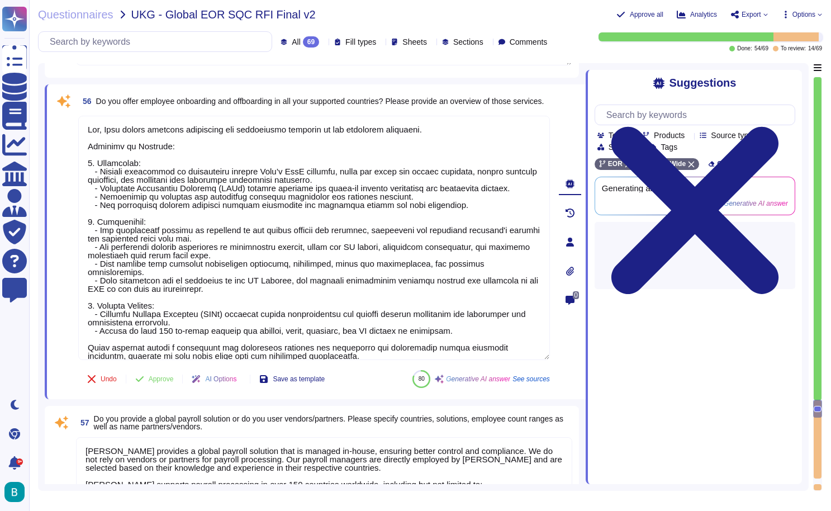
scroll to position [10257, 0]
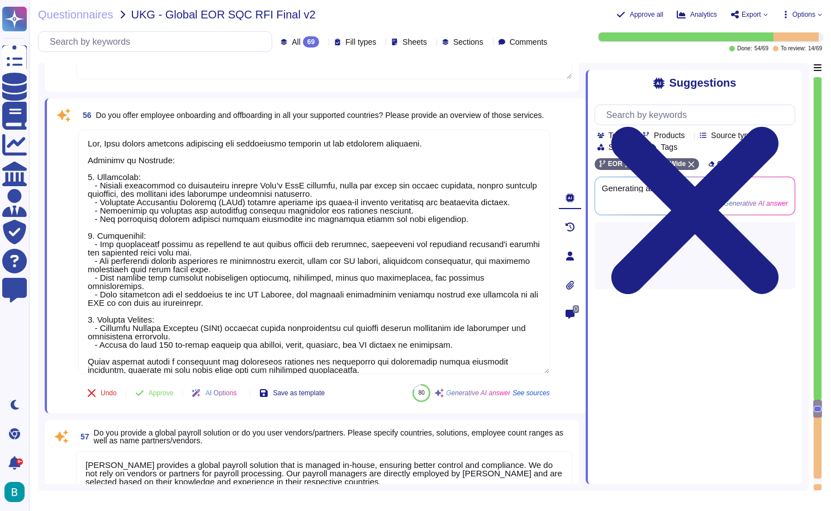
type textarea "Deel offers a range of additional services, including: 1. Global Mobility Suppo…"
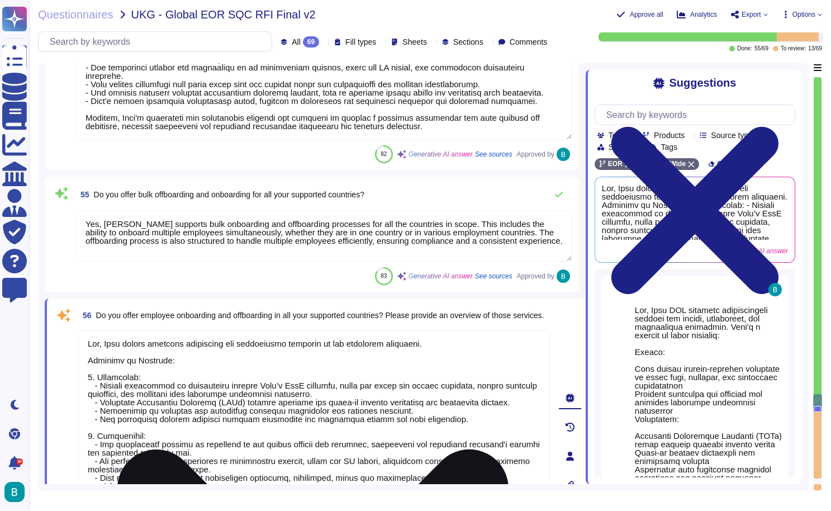
type textarea "Yes, Deel offers AI-powered assistance through Deel IQ, which functions similar…"
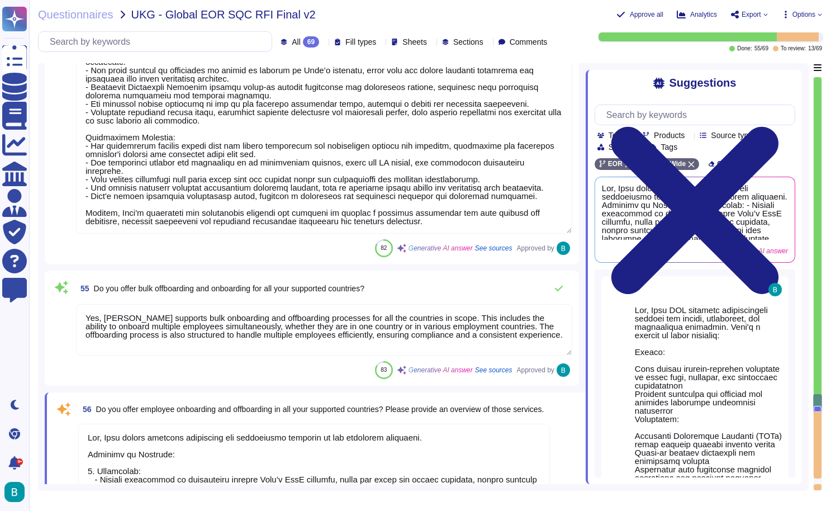
scroll to position [0, 0]
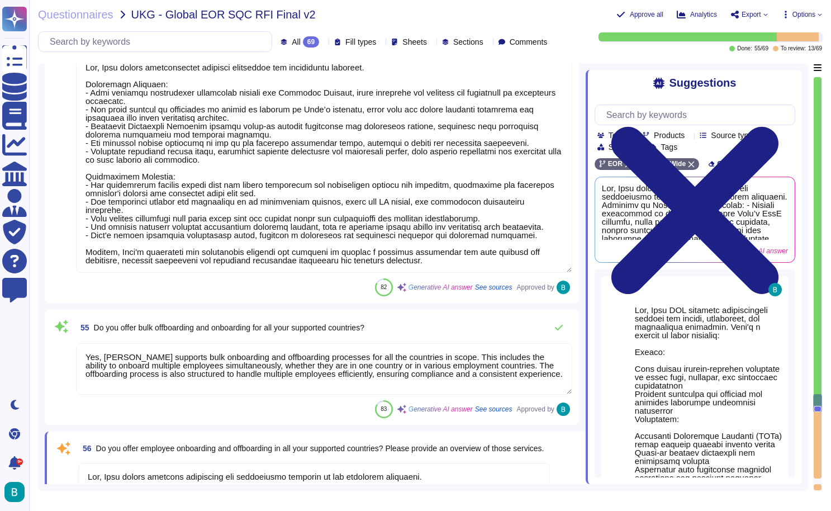
type textarea "Deel offers support in over 20 languages, including: - French - Italian - Spani…"
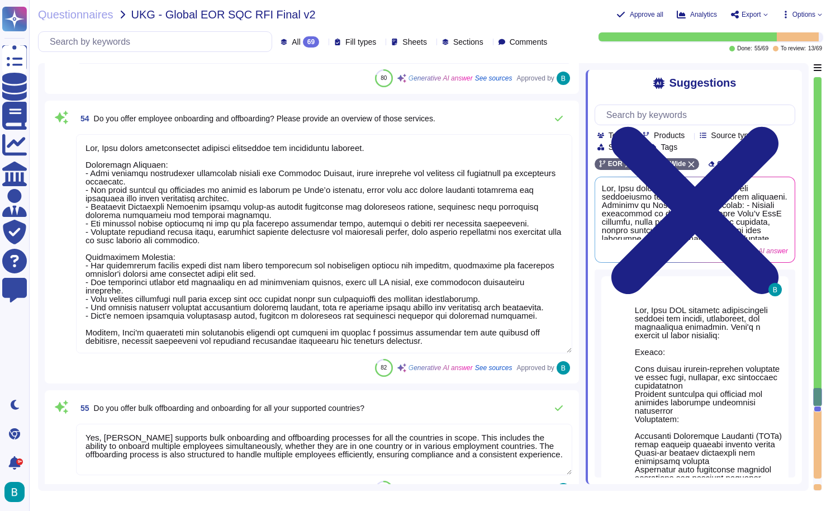
scroll to position [10386, 0]
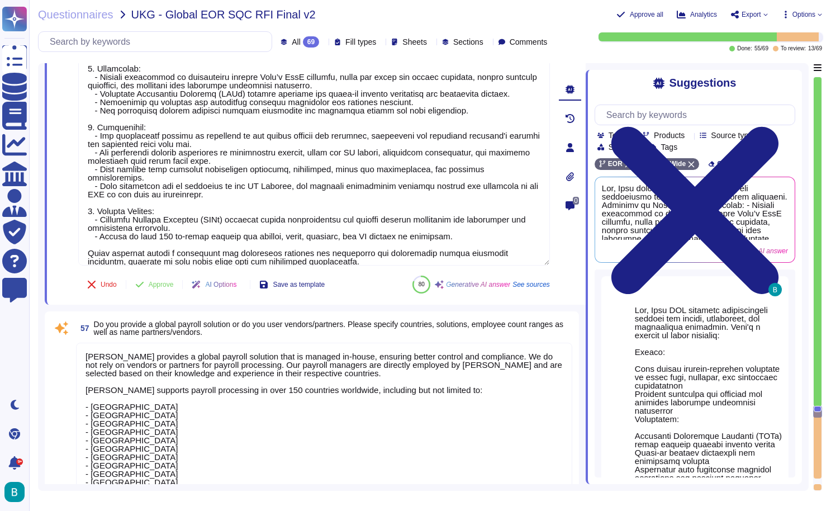
type textarea "Deel provides a global payroll solution that is managed in-house, ensuring bett…"
type textarea "Deel offers a range of additional services, including: 1. Global Mobility Suppo…"
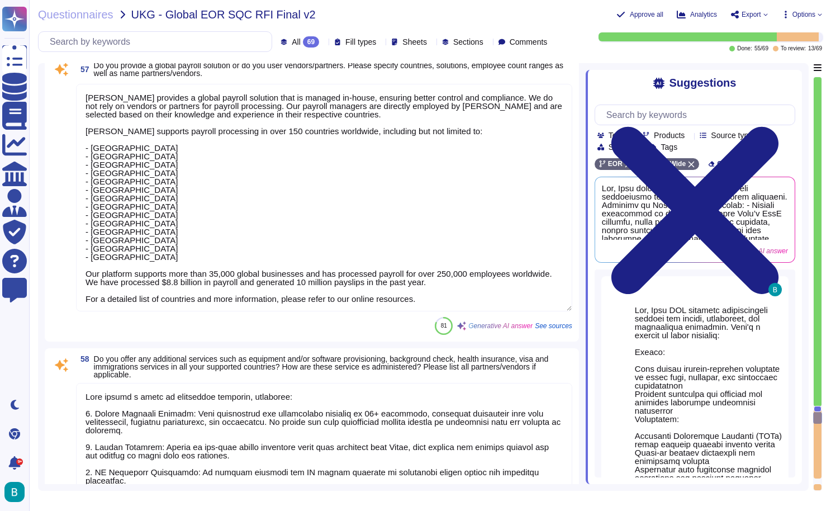
type textarea "Deel provides support for equity, bonuses, and time off in compliance with loca…"
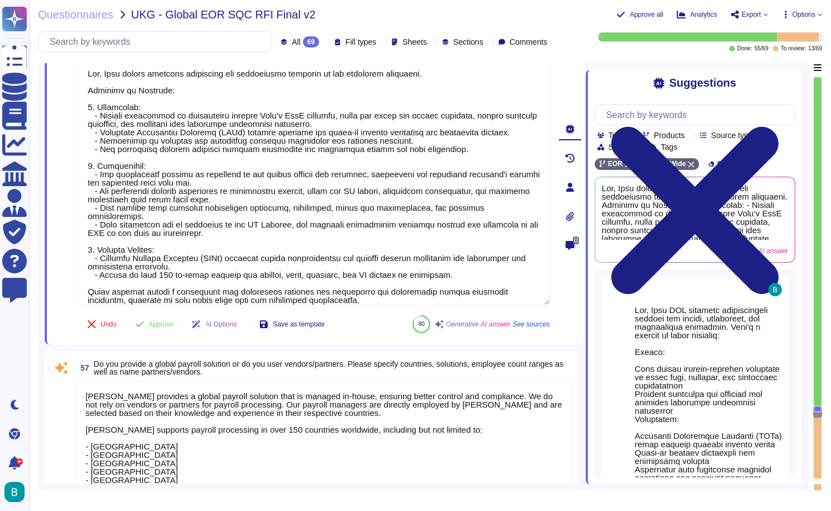
type textarea "Yes, Deel offers comprehensive employee onboarding and offboarding services. On…"
type textarea "Yes, Deel supports bulk onboarding and offboarding processes for all the countr…"
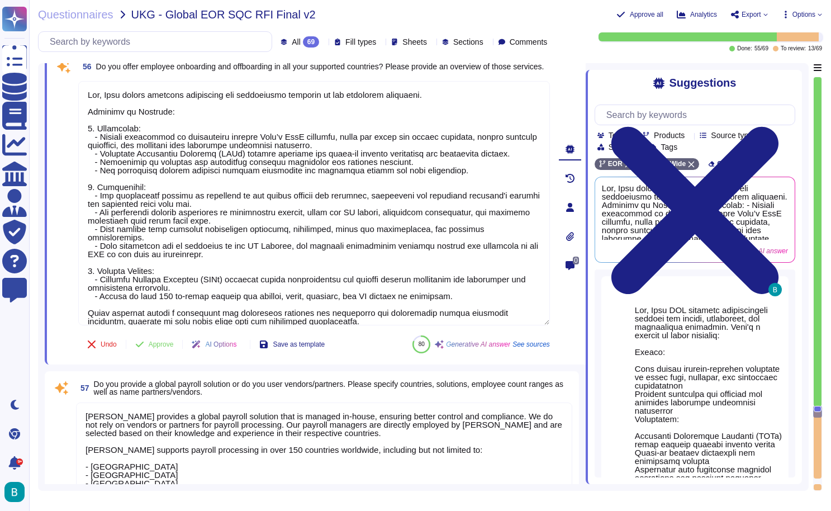
scroll to position [0, 0]
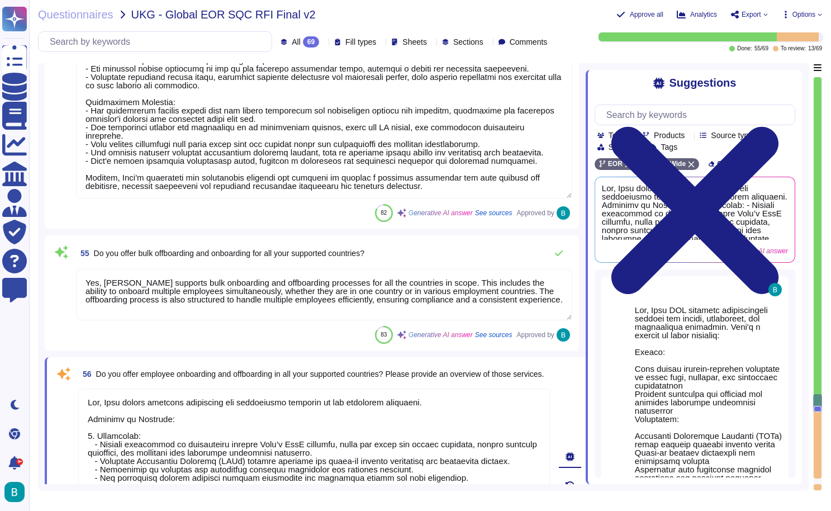
type textarea "Yes, Deel offers AI-powered assistance through Deel IQ, which functions similar…"
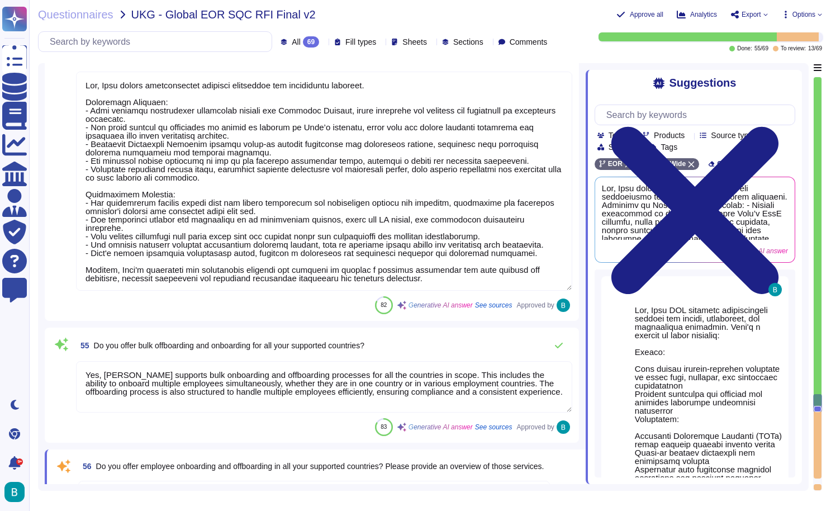
type textarea "Deel offers support in over 20 languages, including: - French - Italian - Spani…"
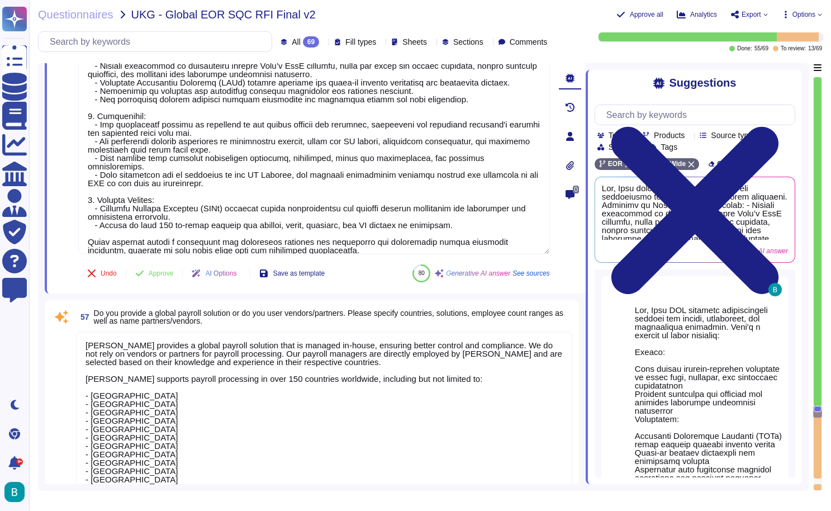
scroll to position [1, 0]
type textarea "Deel provides a global payroll solution that is managed in-house, ensuring bett…"
type textarea "Deel offers a range of additional services, including: 1. Global Mobility Suppo…"
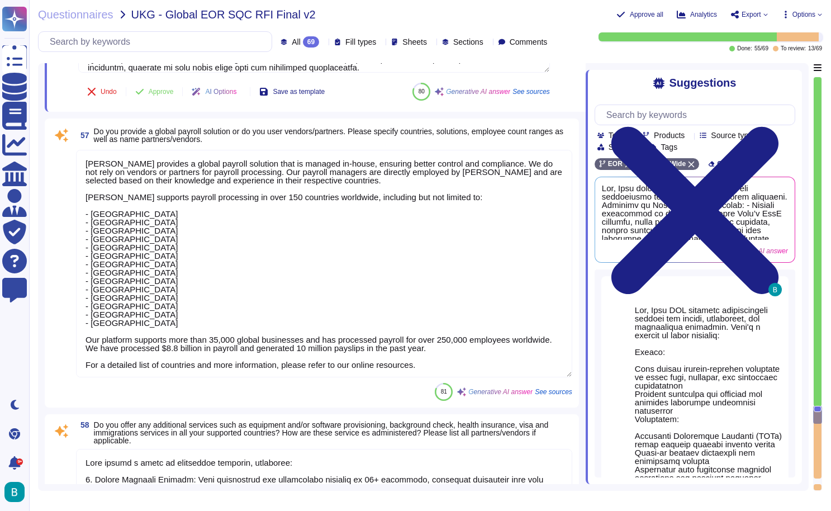
type textarea "Deel provides support for equity, bonuses, and time off in compliance with loca…"
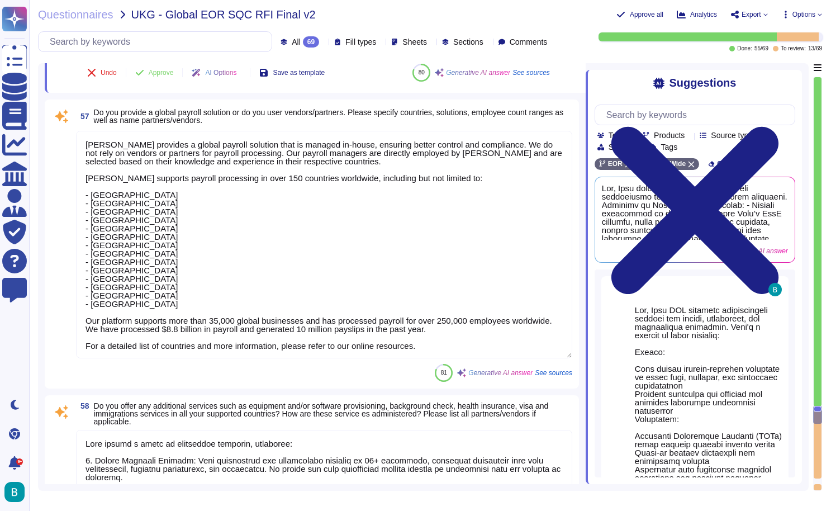
scroll to position [10576, 0]
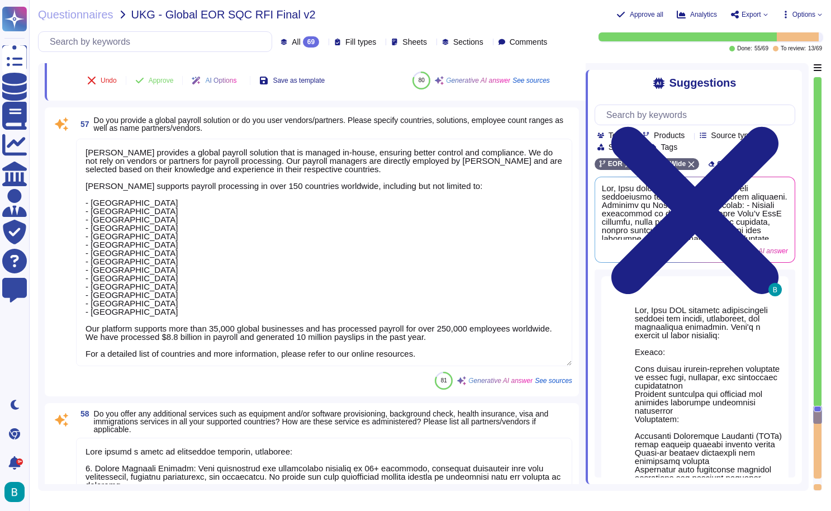
drag, startPoint x: 369, startPoint y: 179, endPoint x: 447, endPoint y: 322, distance: 162.3
click at [447, 322] on textarea "Deel provides a global payroll solution that is managed in-house, ensuring bett…" at bounding box center [324, 252] width 496 height 227
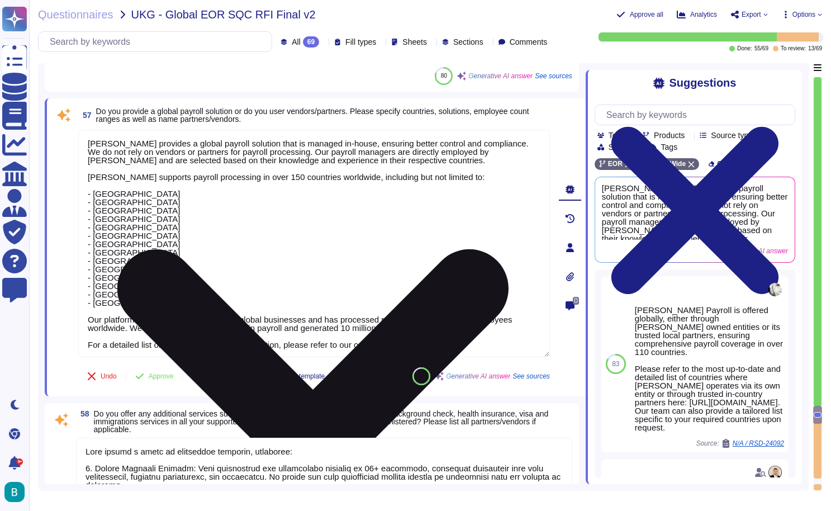
click at [352, 231] on textarea "Deel provides a global payroll solution that is managed in-house, ensuring bett…" at bounding box center [314, 243] width 472 height 227
drag, startPoint x: 224, startPoint y: 178, endPoint x: 296, endPoint y: 177, distance: 72.1
click at [296, 177] on textarea "Deel provides a global payroll solution that is managed in-house, ensuring bett…" at bounding box center [314, 243] width 472 height 227
drag, startPoint x: 296, startPoint y: 177, endPoint x: 359, endPoint y: 177, distance: 63.2
click at [359, 177] on textarea "Deel provides a global payroll solution that is managed in-house, ensuring bett…" at bounding box center [314, 243] width 472 height 227
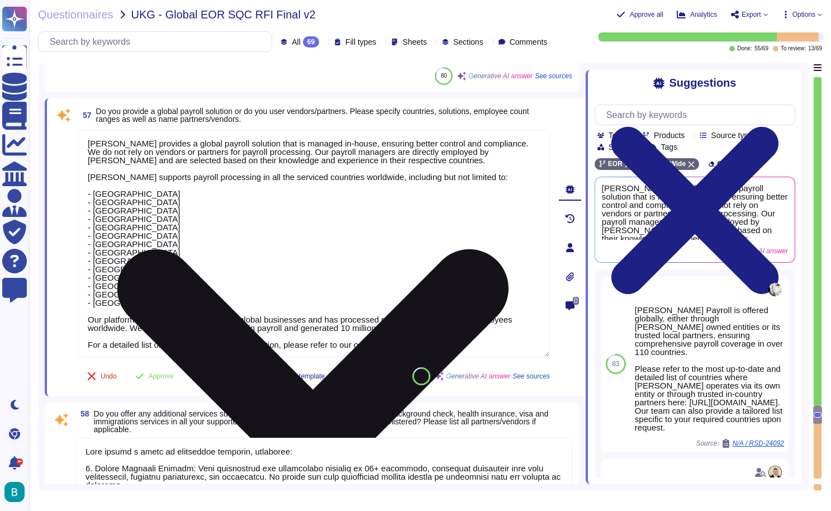
drag, startPoint x: 364, startPoint y: 178, endPoint x: 406, endPoint y: 305, distance: 133.8
click at [406, 305] on textarea "Deel provides a global payroll solution that is managed in-house, ensuring bett…" at bounding box center [314, 243] width 472 height 227
type textarea "Deel provides a global payroll solution that is managed in-house, ensuring bett…"
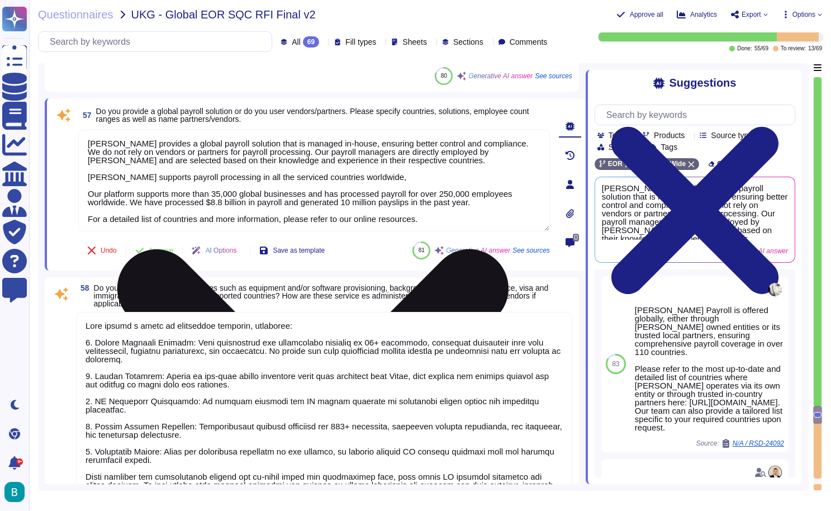
type textarea "Yes, we offer embedded compensation analysis, salary analysis, benefits analysi…"
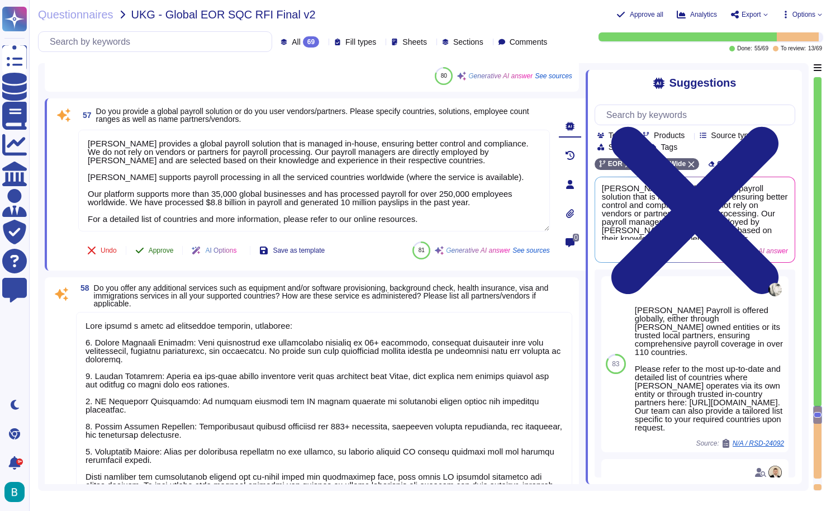
type textarea "Deel provides a global payroll solution that is managed in-house, ensuring bett…"
click at [163, 250] on div "57 Do you provide a global payroll solution or do you user vendors/partners. Pl…" at bounding box center [302, 184] width 496 height 159
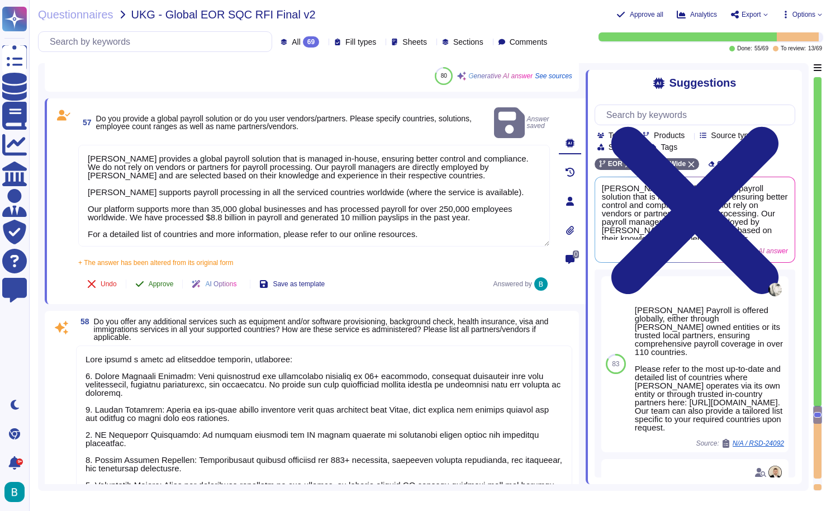
click at [168, 273] on button "Approve" at bounding box center [154, 284] width 56 height 22
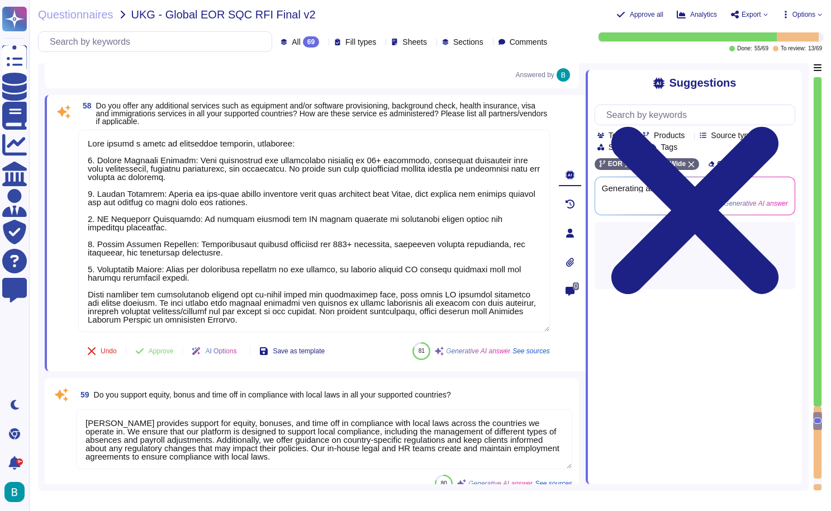
scroll to position [10742, 0]
type textarea "Deel does not offer an embedded AI compliance tool specifically; however, we do…"
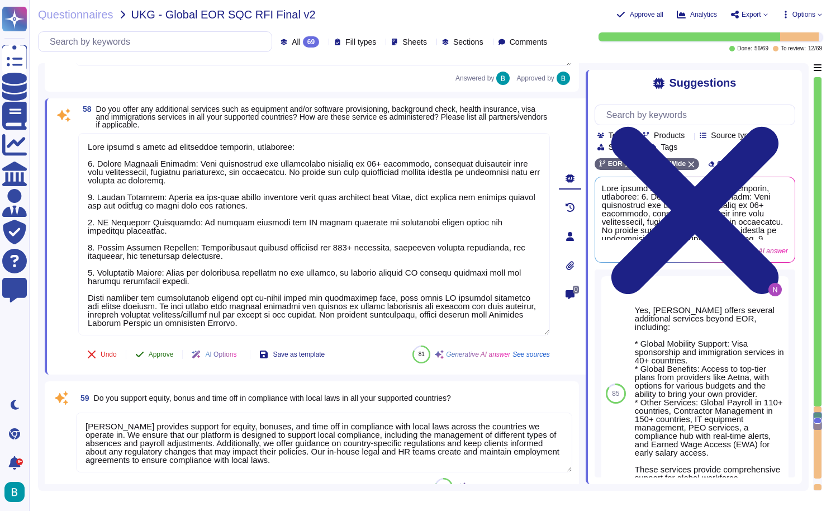
click at [157, 351] on span "Approve" at bounding box center [161, 354] width 25 height 7
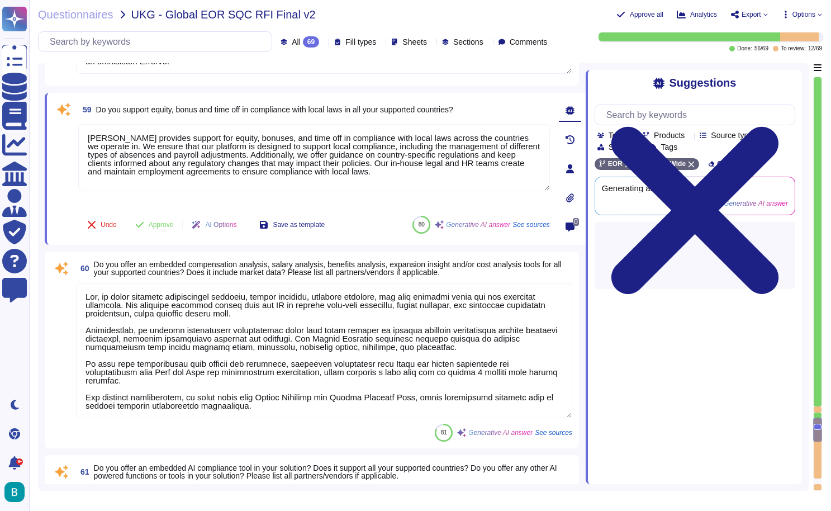
scroll to position [10991, 0]
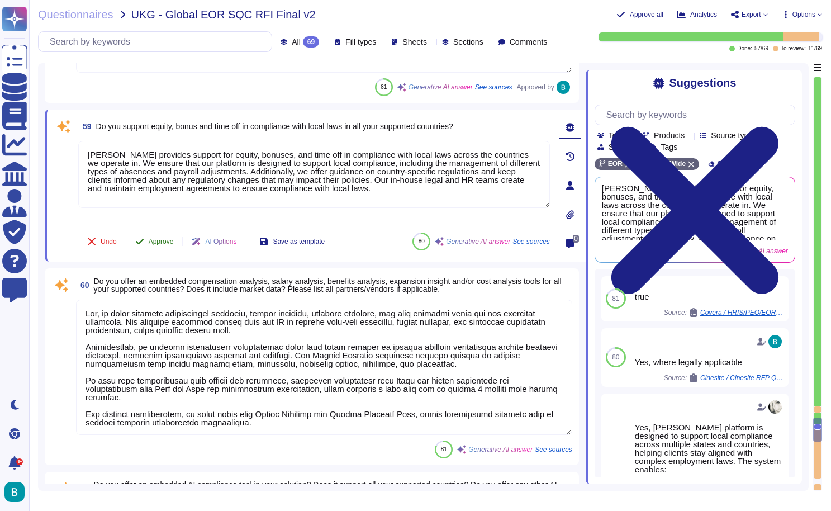
click at [172, 239] on span "Approve" at bounding box center [161, 241] width 25 height 7
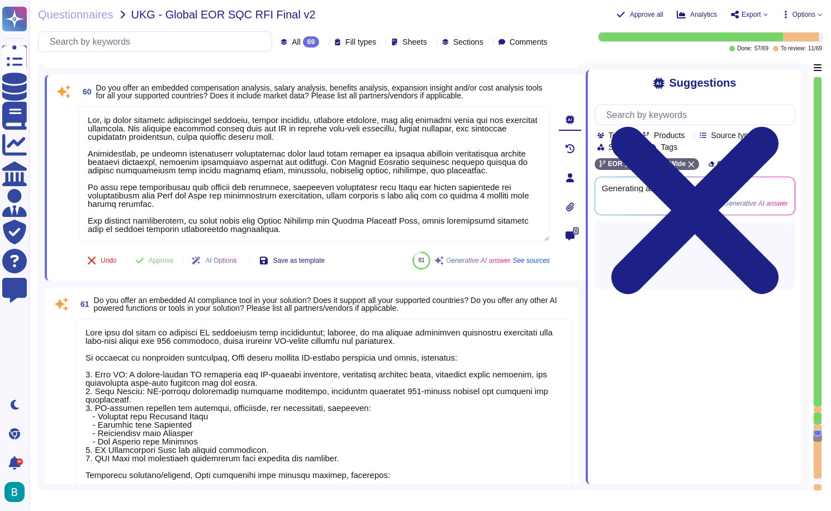
type textarea "Yes, we offer a reporting tool that allows users to create and configure report…"
type textarea "Yes, we offer a range of standard reports and dashboards that are pre-delivered…"
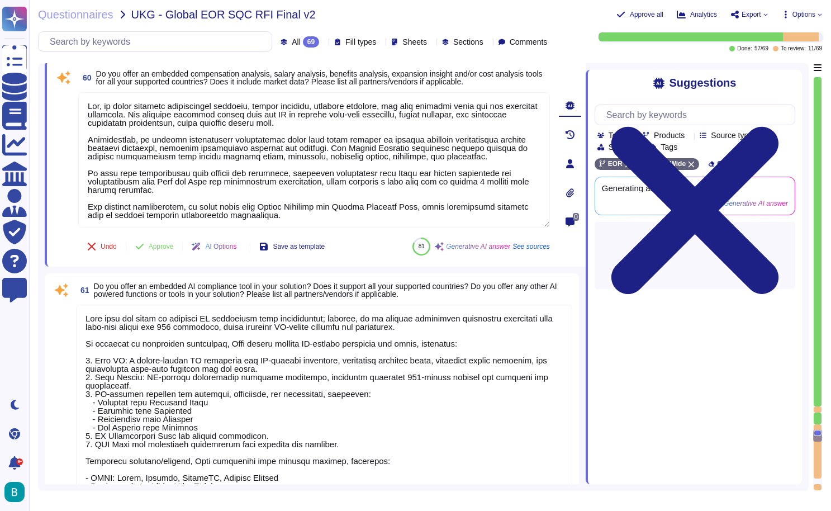
scroll to position [11112, 0]
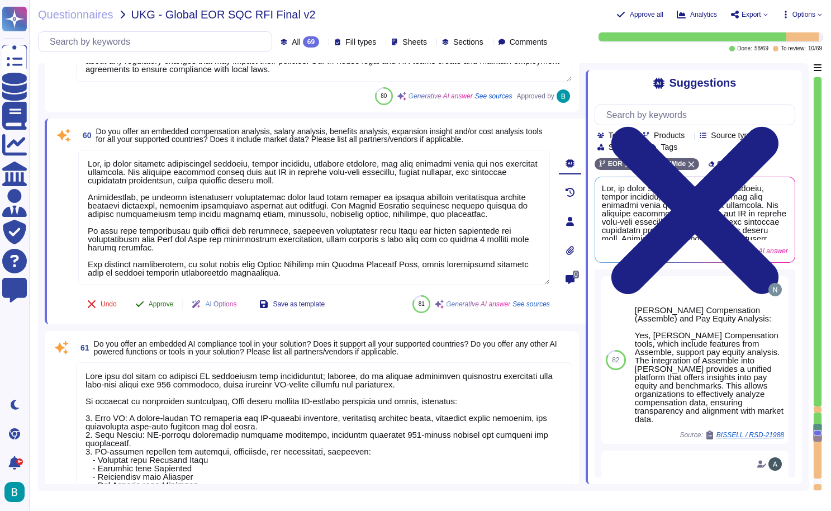
click at [161, 302] on span "Approve" at bounding box center [161, 304] width 25 height 7
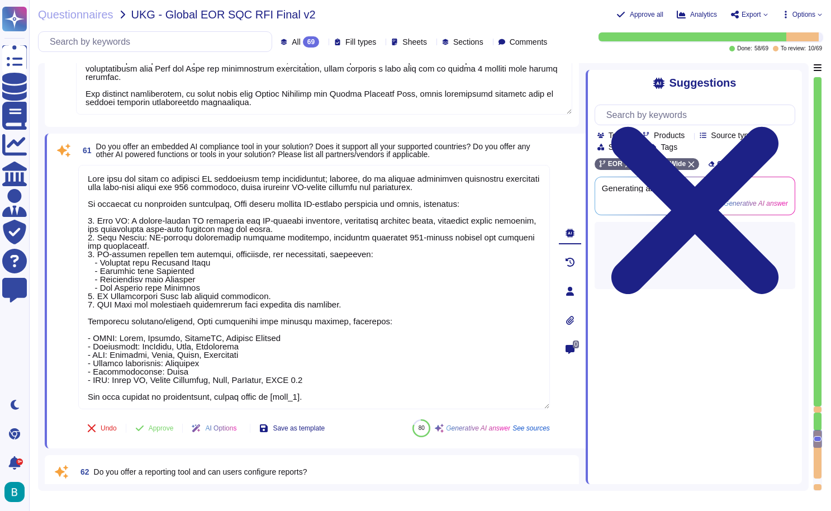
type textarea "Yes, we offer a range of standard reports and dashboards that are pre-delivered…"
type textarea "The company's system components are replicated across several availability zone…"
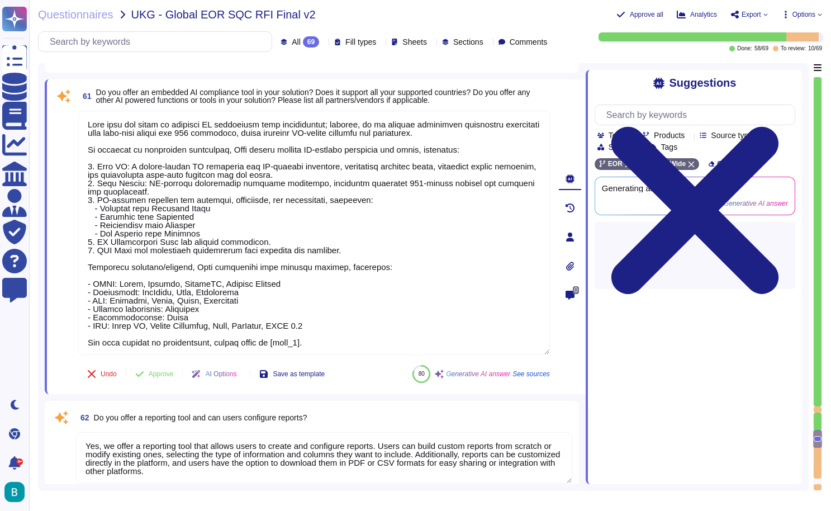
scroll to position [11311, 0]
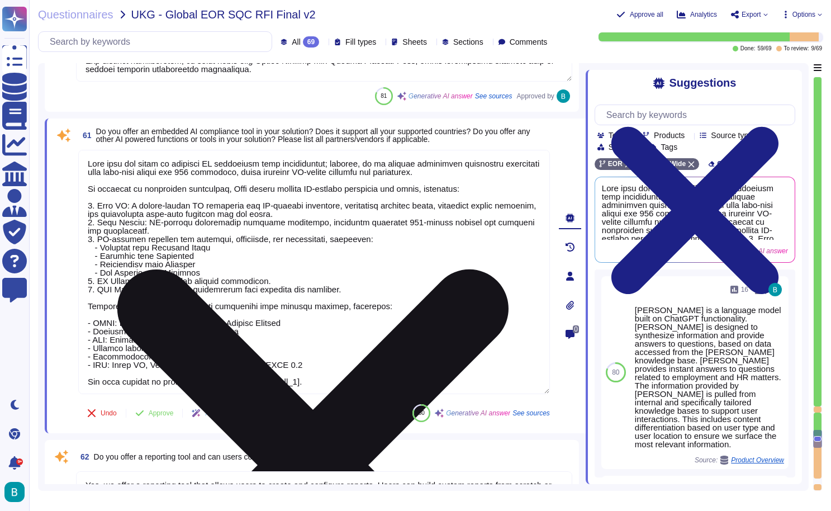
drag, startPoint x: 328, startPoint y: 383, endPoint x: 82, endPoint y: 386, distance: 245.9
click at [82, 386] on textarea at bounding box center [314, 272] width 472 height 244
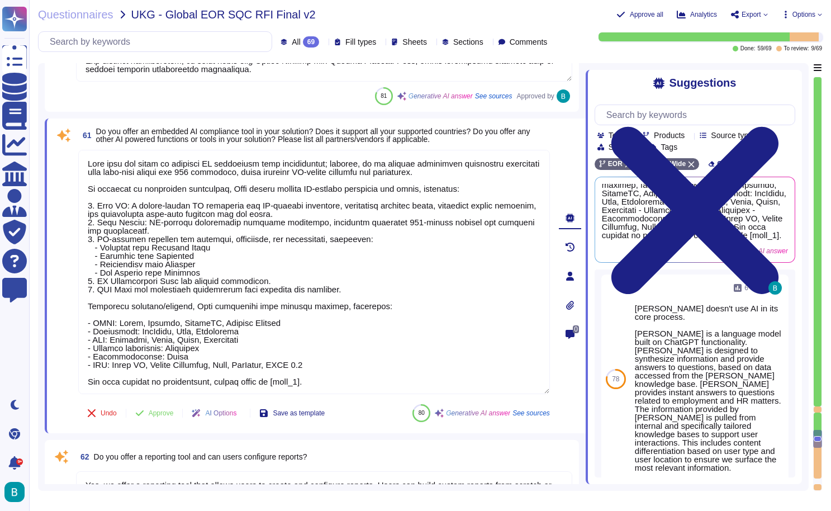
scroll to position [525, 0]
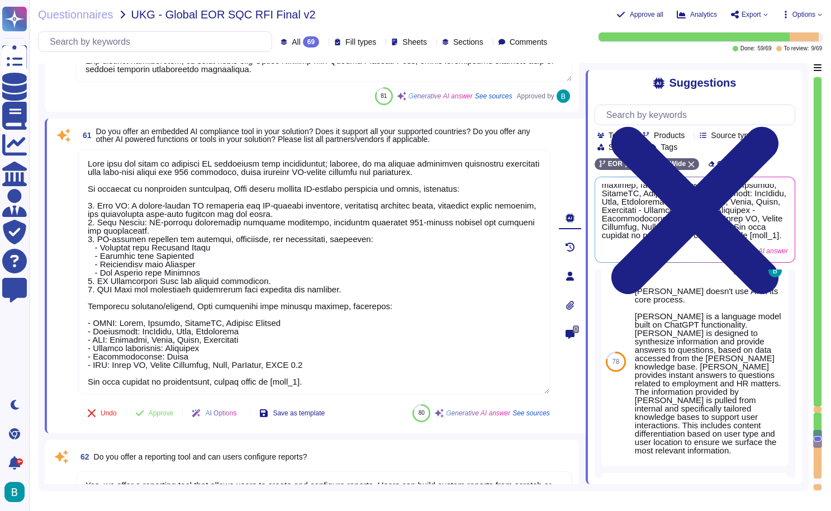
drag, startPoint x: 320, startPoint y: 386, endPoint x: 55, endPoint y: 378, distance: 265.0
click at [55, 378] on div "61 Do you offer an embedded AI compliance tool in your solution? Does it suppor…" at bounding box center [302, 275] width 496 height 301
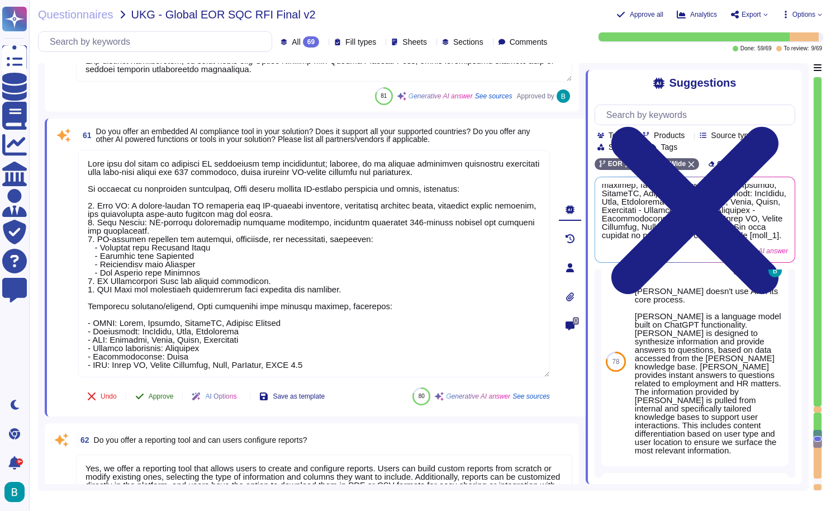
type textarea "Deel does not offer an embedded AI compliance tool specifically; however, we do…"
click at [169, 395] on div "61 Do you offer an embedded AI compliance tool in your solution? Does it suppor…" at bounding box center [302, 267] width 496 height 284
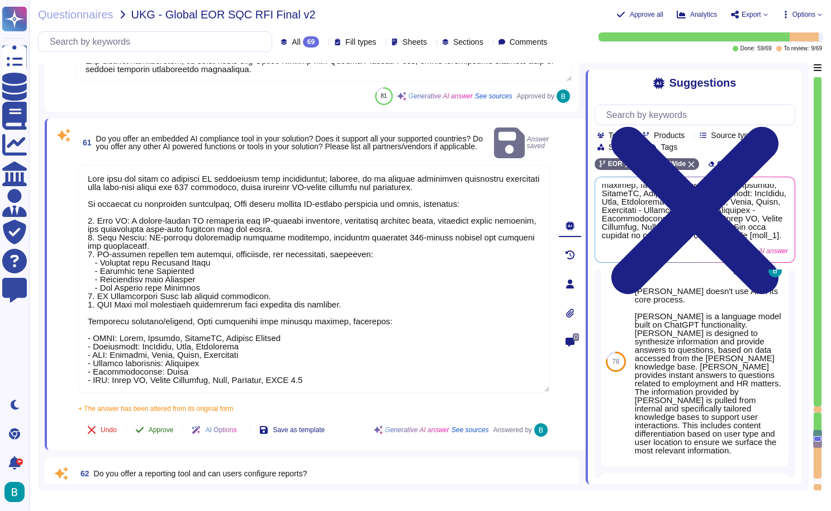
click at [169, 419] on button "Approve" at bounding box center [154, 430] width 56 height 22
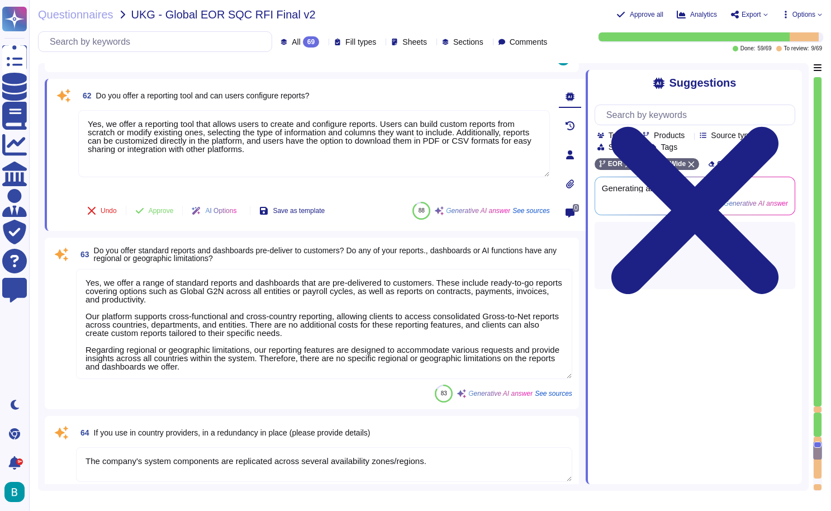
type textarea "The company's system components are replicated across several availability zone…"
type textarea "Deel offers a variety of integration capabilities, including: 1. API Integratio…"
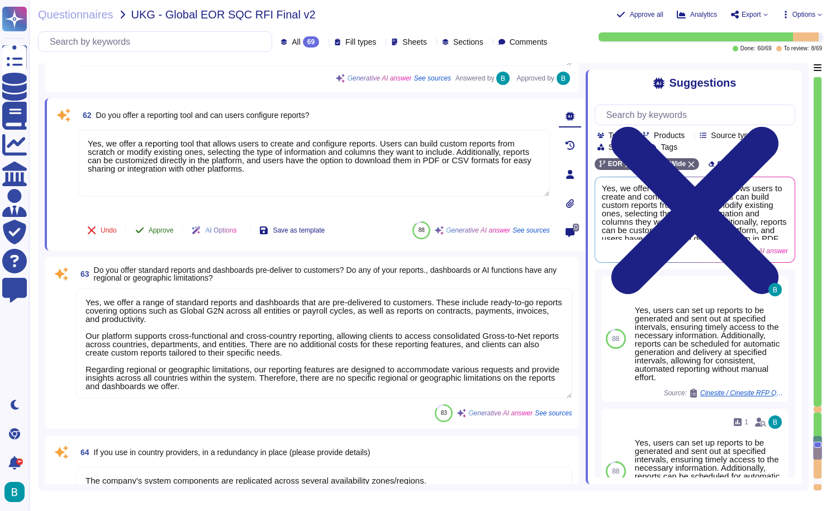
click at [163, 229] on span "Approve" at bounding box center [161, 230] width 25 height 7
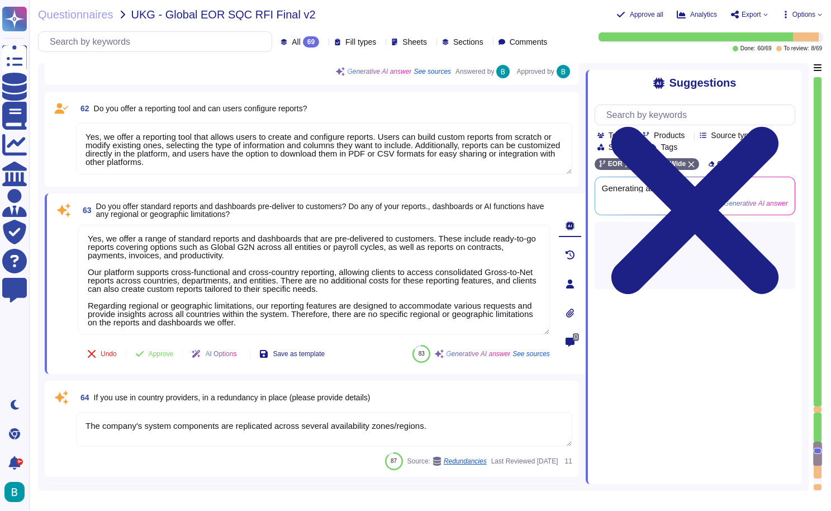
type textarea "Yes, we have a full set of APIs that allow you to pull data from our applicatio…"
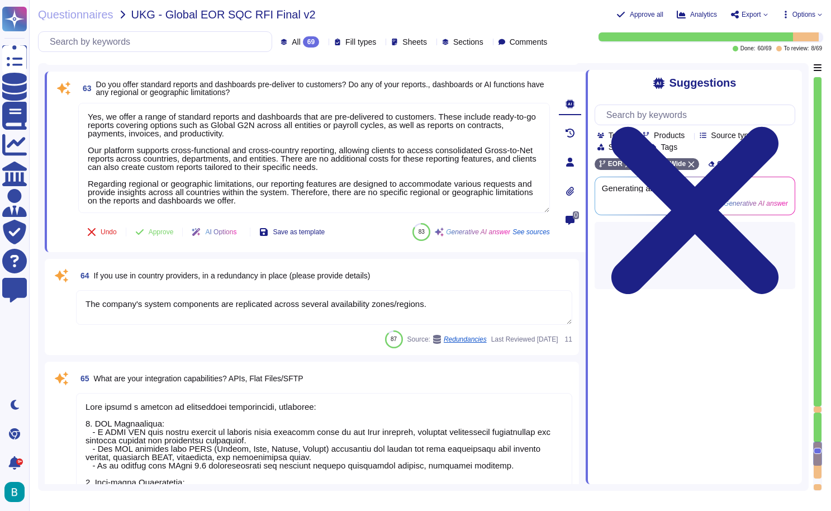
scroll to position [11711, 0]
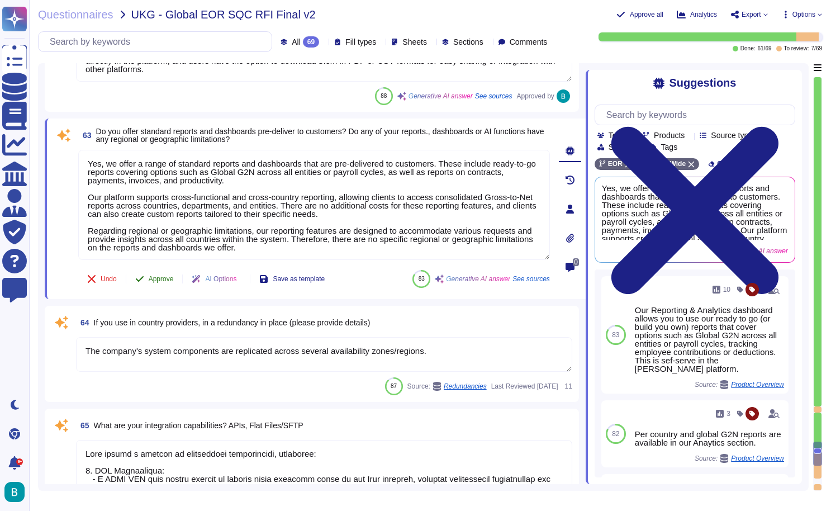
click at [162, 279] on span "Approve" at bounding box center [161, 279] width 25 height 7
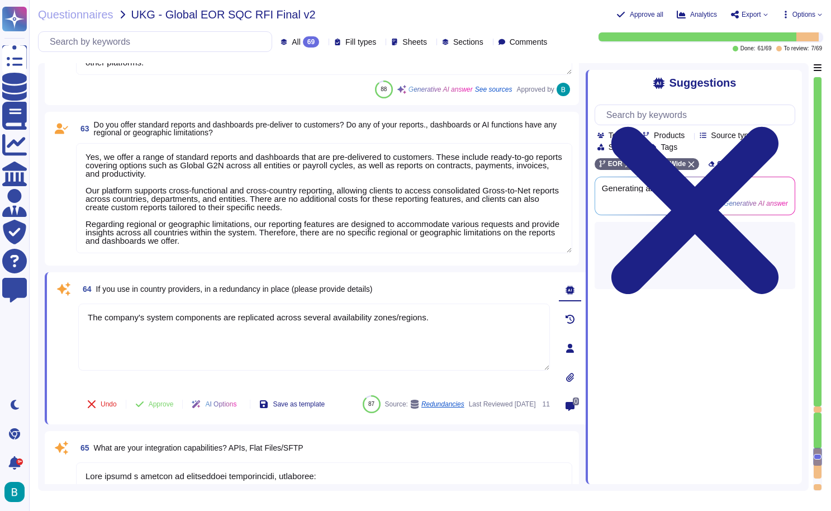
type textarea "Yes, we have a full set of APIs that allow you to pull data from our applicatio…"
type textarea "Deel is focused on enhancing its integration capabilities to create a competiti…"
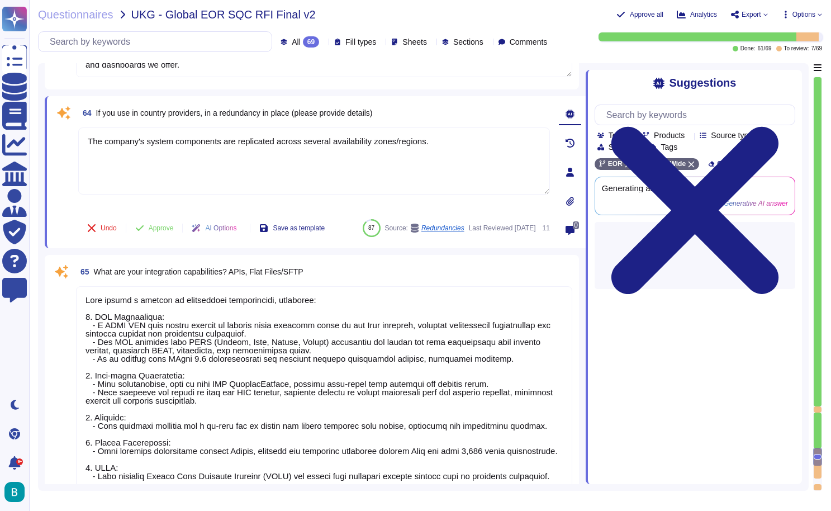
scroll to position [11885, 0]
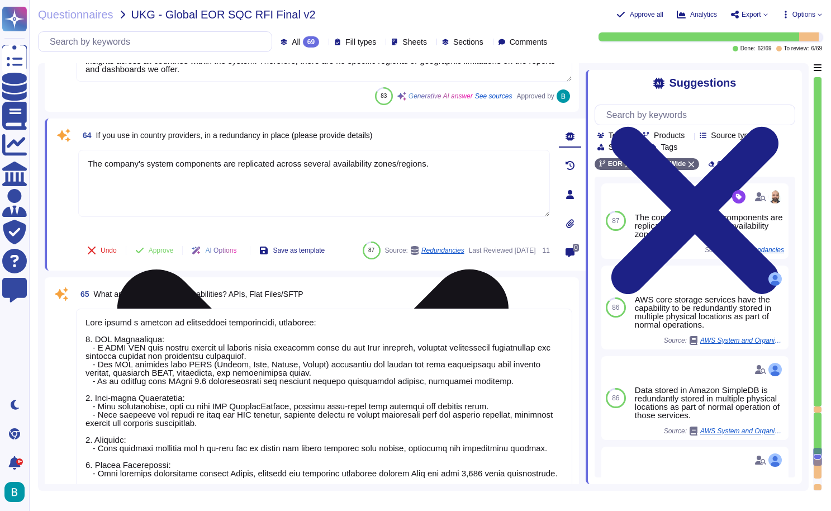
click at [545, 159] on icon at bounding box center [312, 465] width 469 height 626
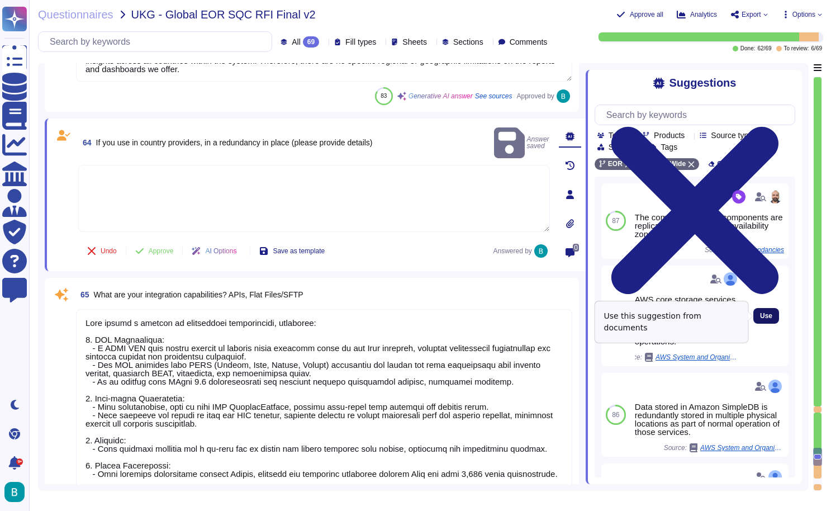
click at [770, 321] on button "Use" at bounding box center [766, 316] width 26 height 16
type textarea "AWS core storage services have the capability to be redundantly stored in multi…"
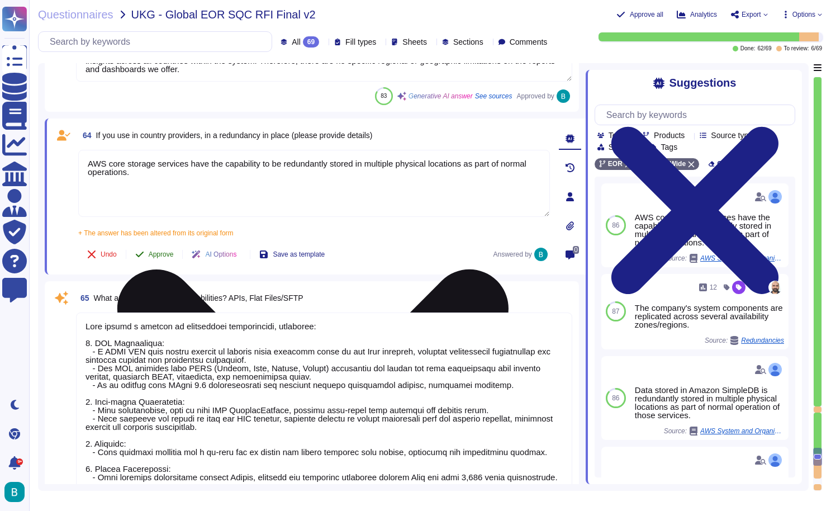
click at [155, 257] on span "Approve" at bounding box center [161, 254] width 25 height 7
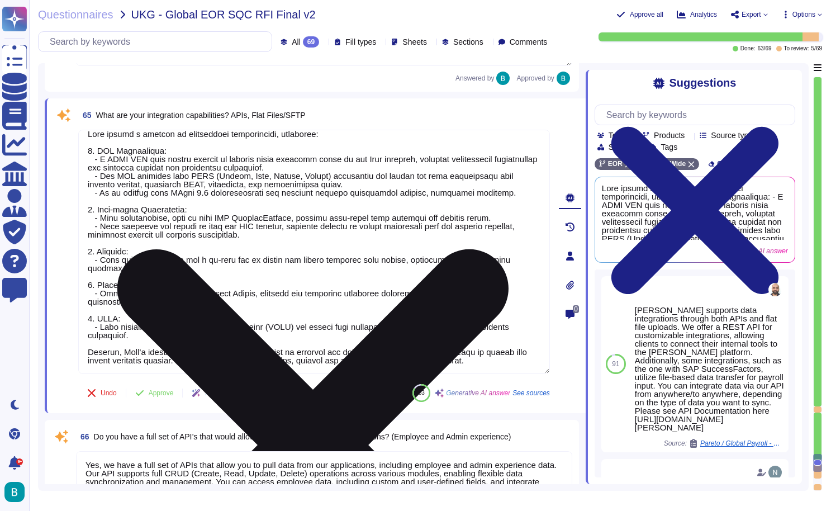
scroll to position [10, 0]
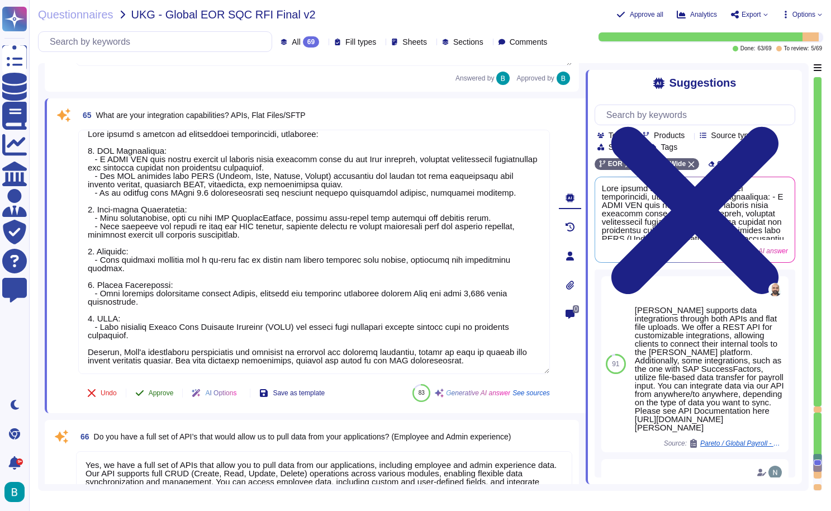
click at [170, 392] on span "Approve" at bounding box center [161, 393] width 25 height 7
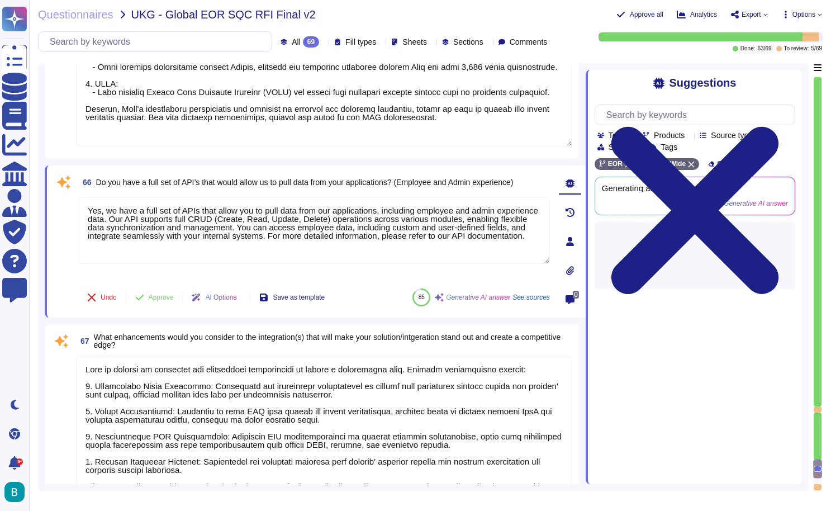
type textarea "Client reviews termination details"
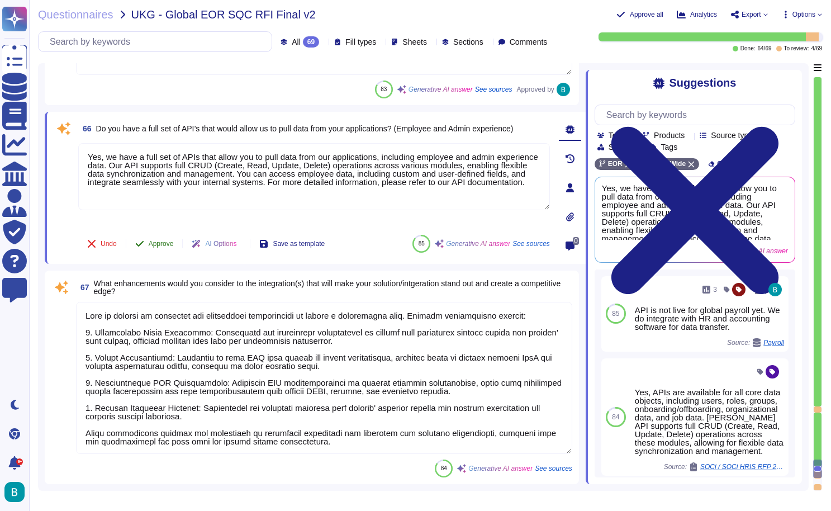
click at [163, 237] on button "Approve" at bounding box center [154, 243] width 56 height 22
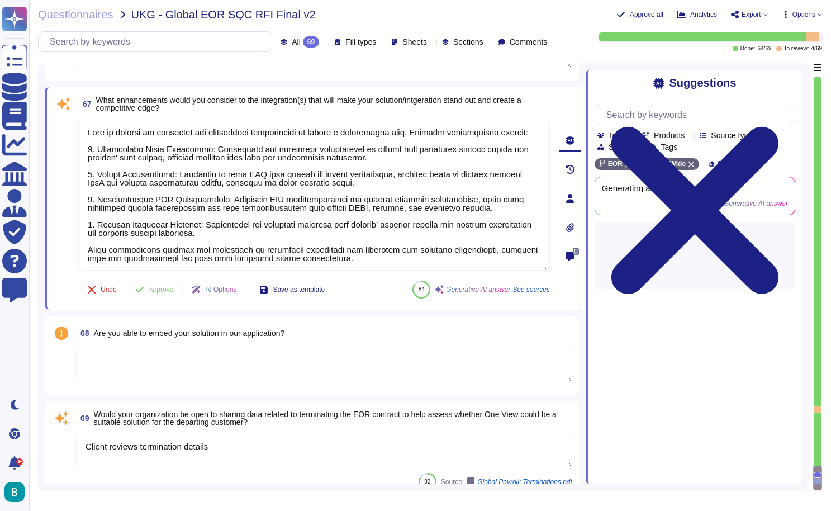
scroll to position [12431, 0]
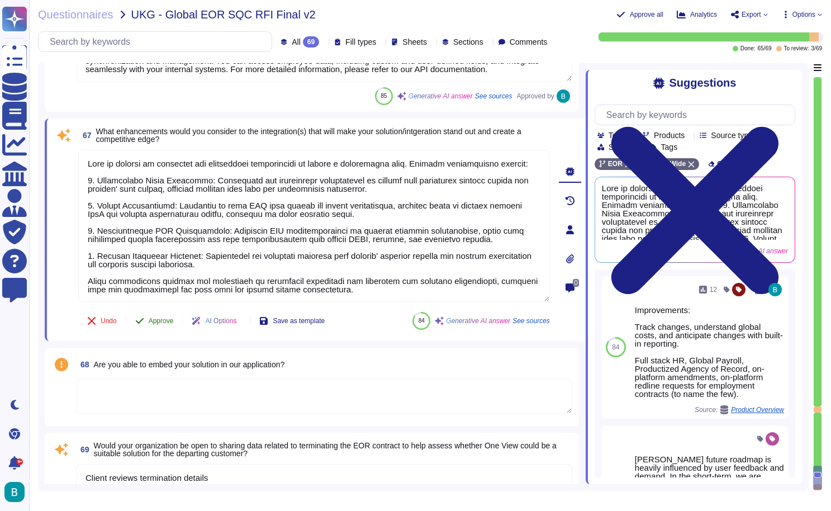
click at [167, 322] on span "Approve" at bounding box center [161, 320] width 25 height 7
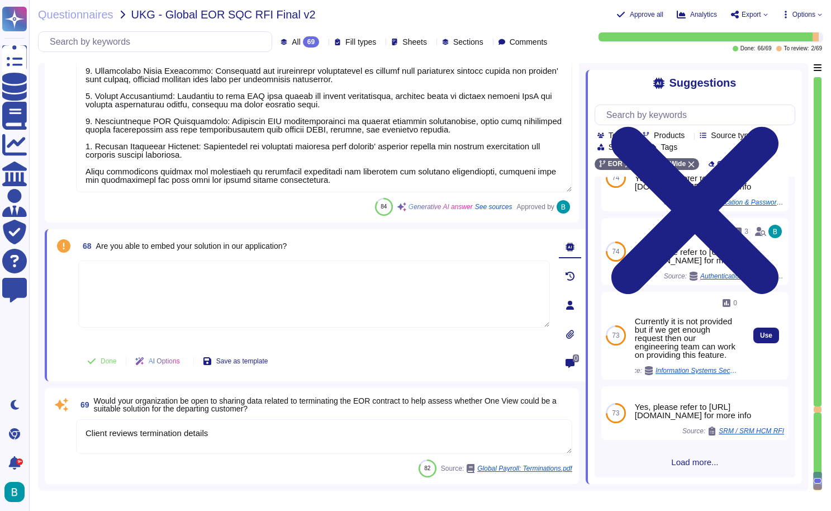
scroll to position [148, 0]
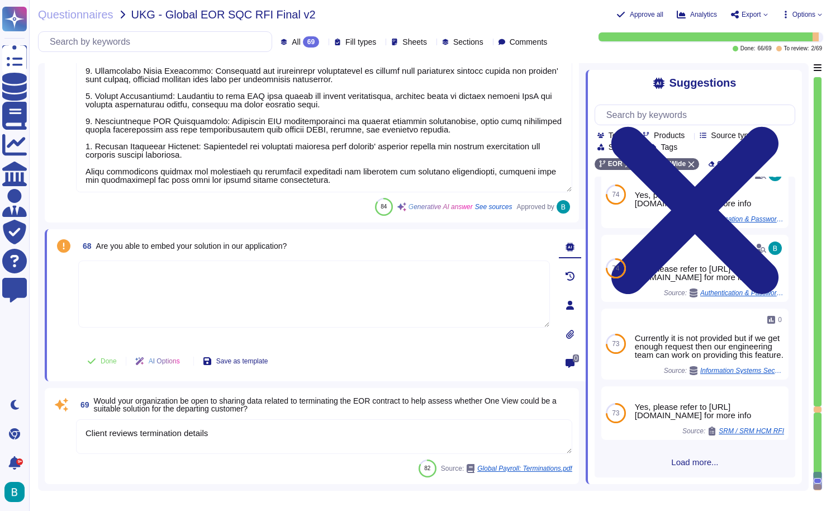
click at [378, 302] on textarea at bounding box center [314, 293] width 472 height 67
click at [820, 412] on div at bounding box center [818, 445] width 8 height 66
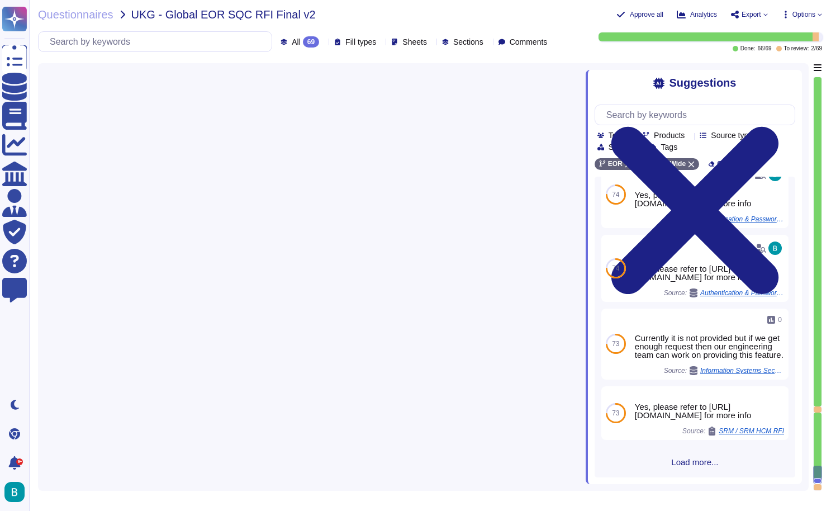
scroll to position [10583, 0]
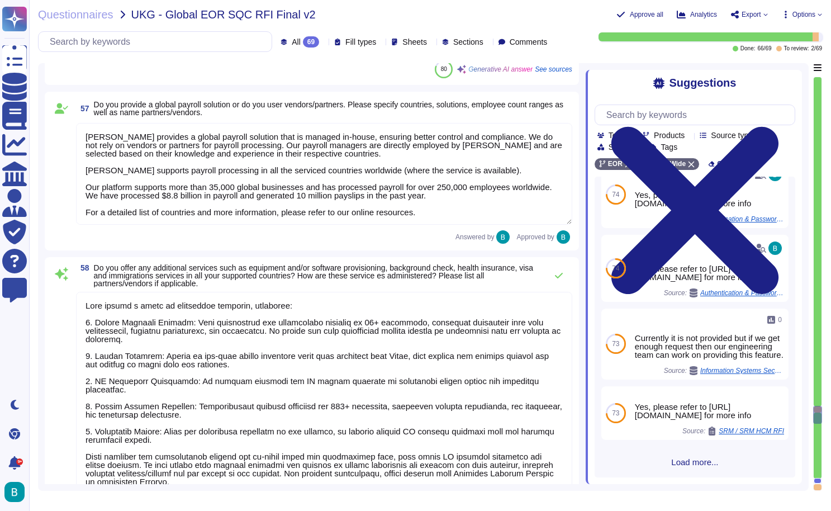
type textarea "Yes, Deel offers employee onboarding and offboarding services in all supported …"
type textarea "Deel provides a global payroll solution that is managed in-house, ensuring bett…"
type textarea "Deel offers a range of additional services, including: 1. Global Mobility Suppo…"
type textarea "Deel provides support for equity, bonuses, and time off in compliance with loca…"
type textarea "Yes, we offer embedded compensation analysis, salary analysis, benefits analysi…"
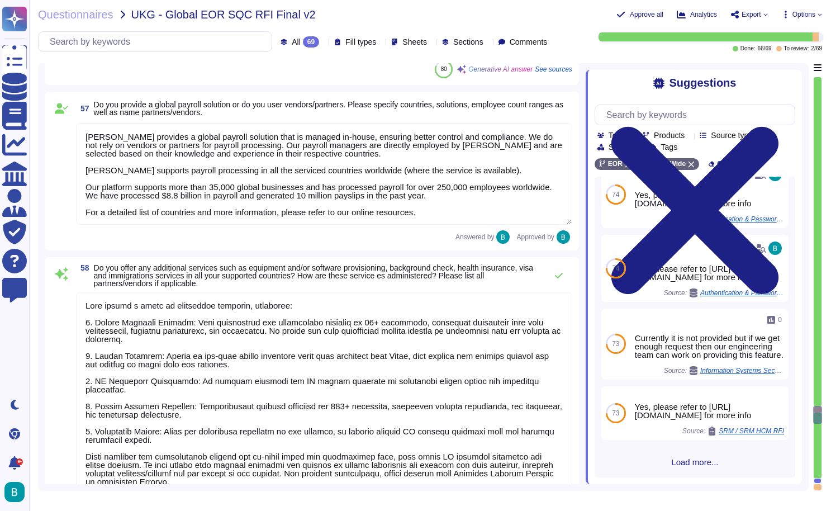
type textarea "Deel does not offer an embedded AI compliance tool specifically; however, we do…"
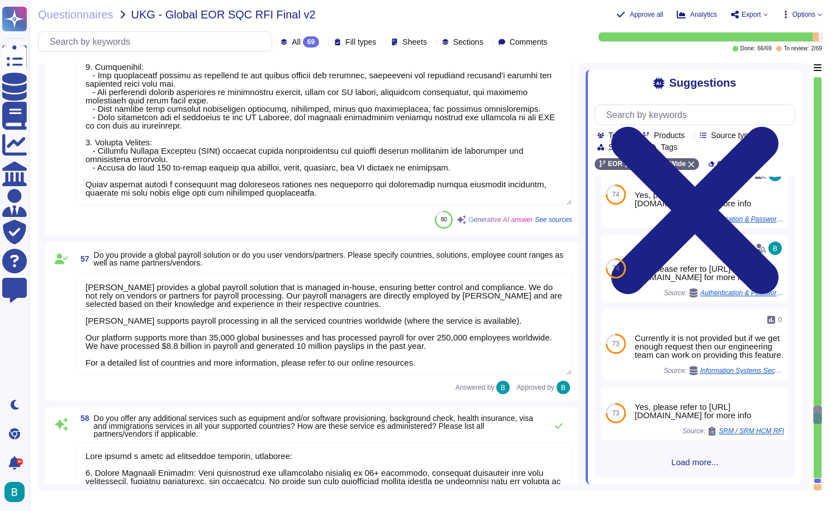
type textarea "Yes, Deel supports bulk onboarding and offboarding processes for all the countr…"
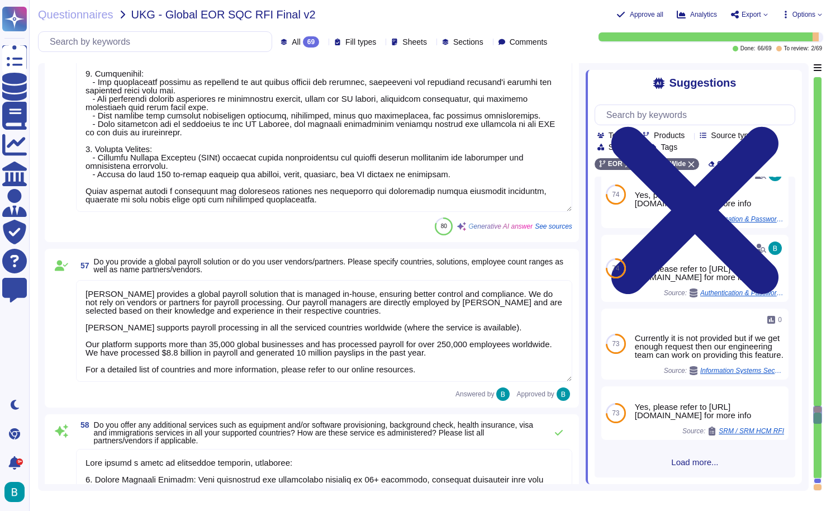
type textarea "Yes, Deel offers comprehensive employee onboarding and offboarding services. On…"
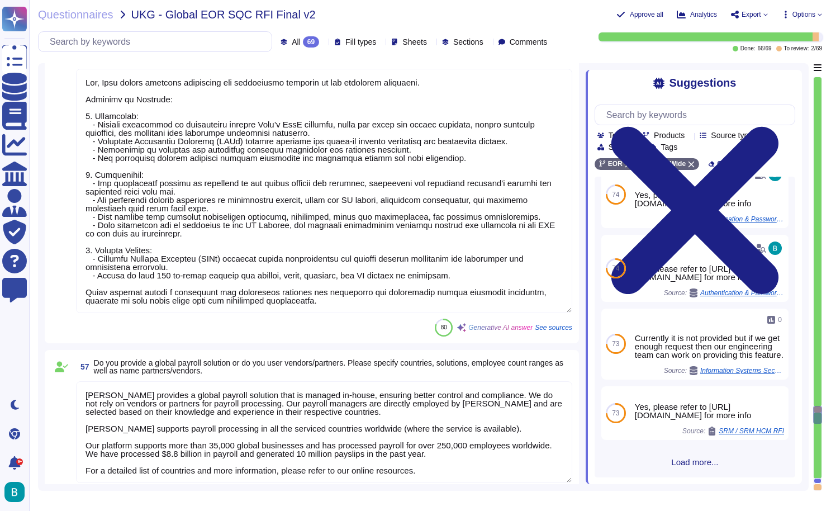
scroll to position [10249, 0]
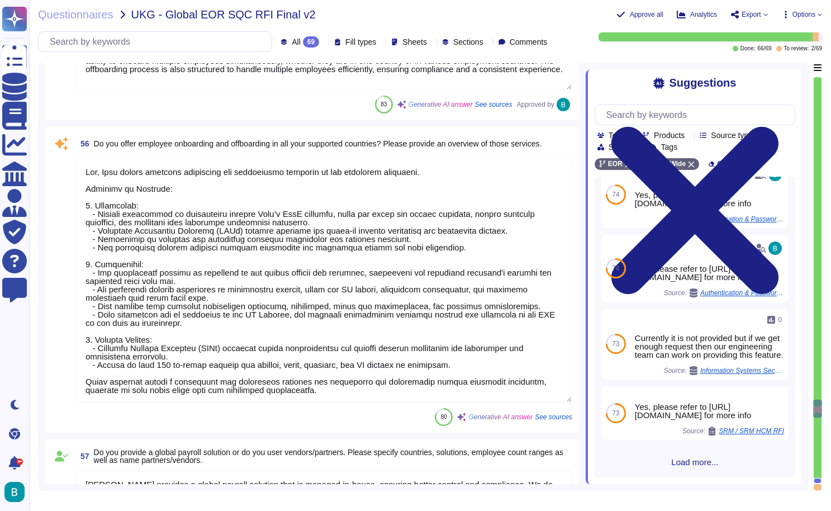
click at [296, 318] on textarea at bounding box center [324, 280] width 496 height 244
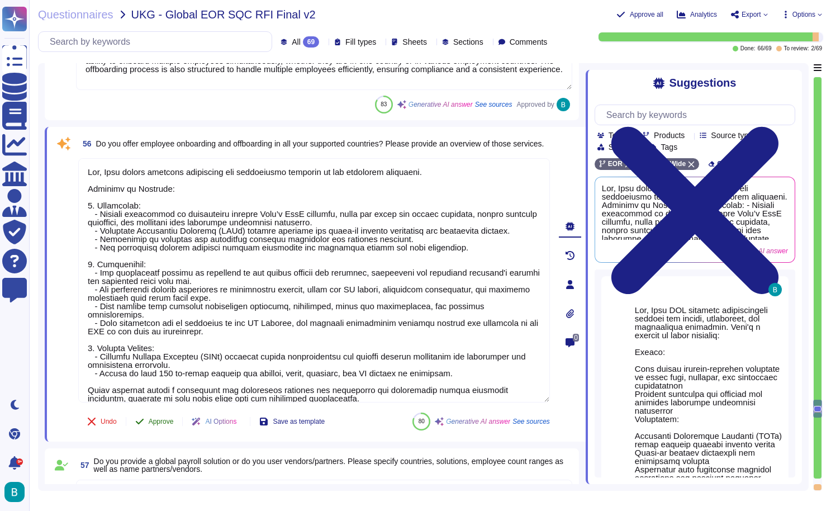
click at [153, 416] on button "Approve" at bounding box center [154, 421] width 56 height 22
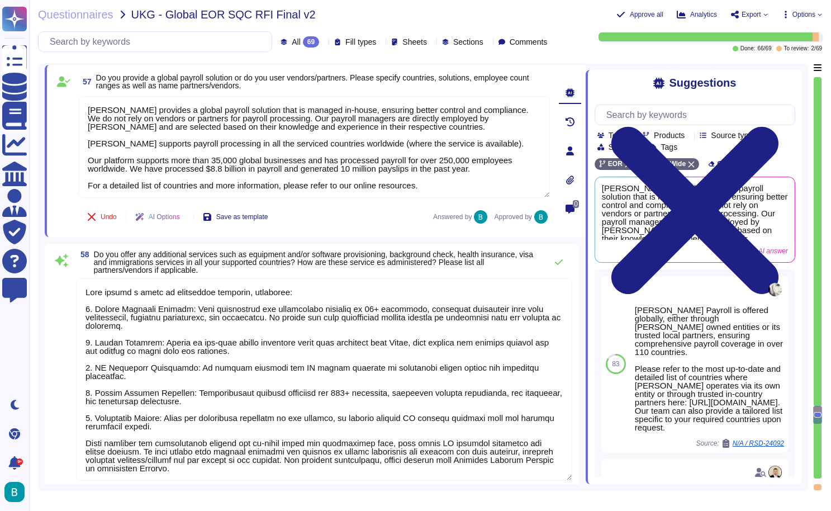
type textarea "Deel provides support for equity, bonuses, and time off in compliance with loca…"
type textarea "Yes, we offer embedded compensation analysis, salary analysis, benefits analysi…"
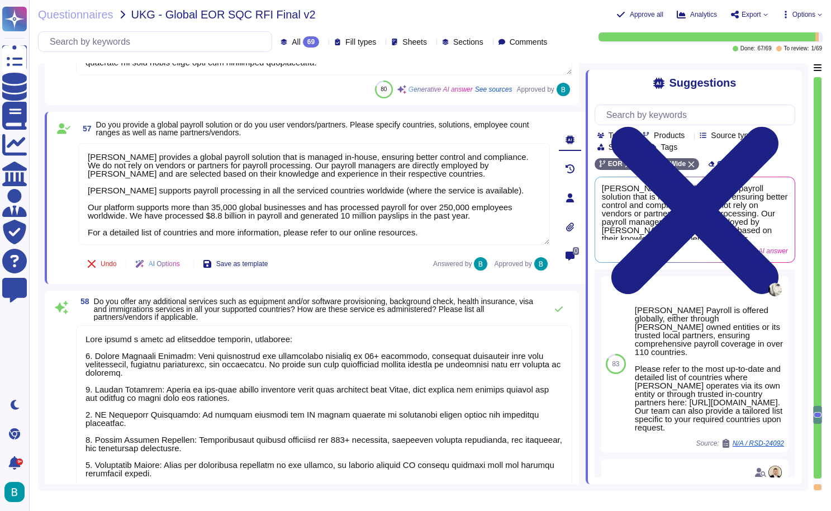
click at [819, 478] on div at bounding box center [818, 481] width 8 height 6
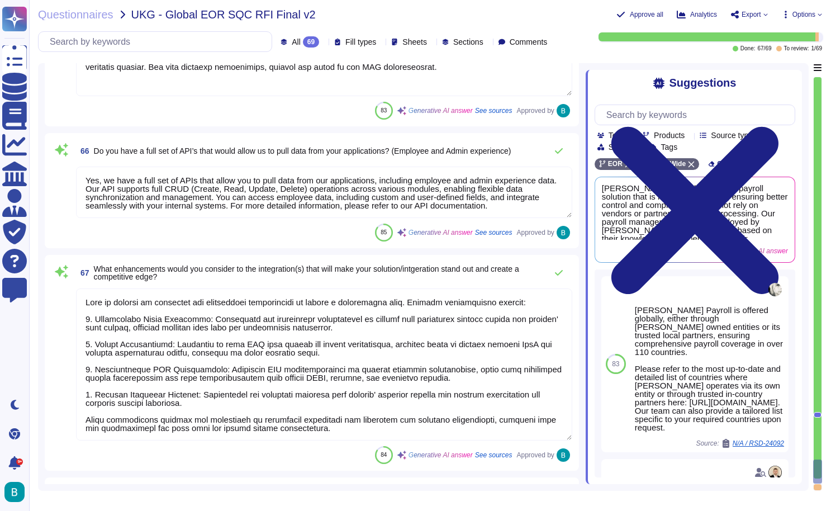
type textarea "Deel offers a variety of integration capabilities, including: 1. API Integratio…"
type textarea "Yes, we have a full set of APIs that allow you to pull data from our applicatio…"
type textarea "Deel is focused on enhancing its integration capabilities to create a competiti…"
type textarea "Client reviews termination details"
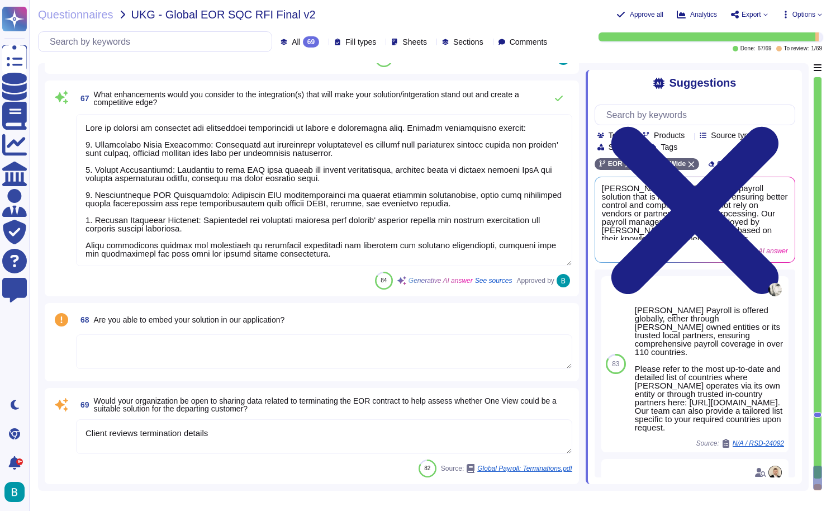
scroll to position [0, 0]
click at [380, 347] on textarea at bounding box center [324, 351] width 496 height 35
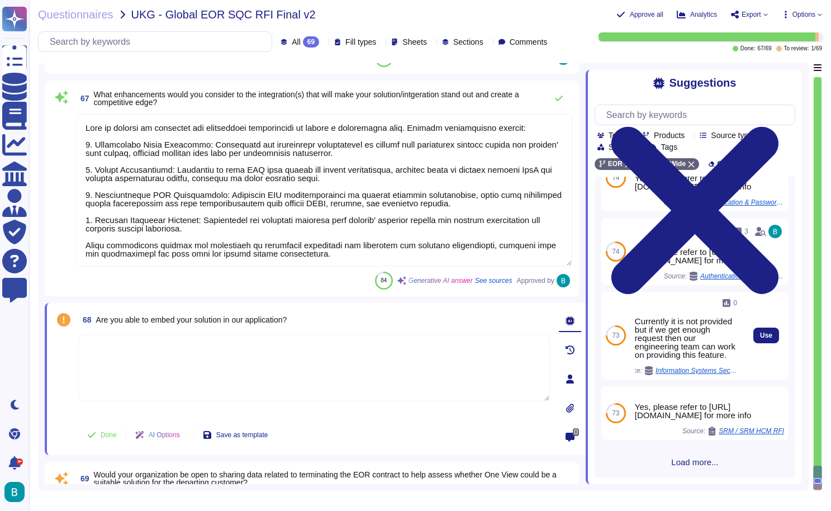
scroll to position [148, 0]
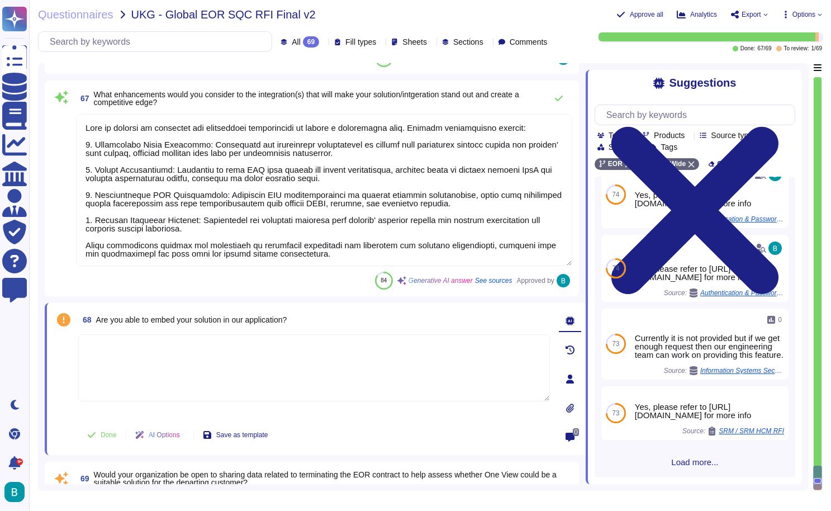
click at [329, 349] on textarea at bounding box center [314, 367] width 472 height 67
click at [285, 324] on span "68 Are you able to embed your solution in our application?" at bounding box center [182, 320] width 208 height 20
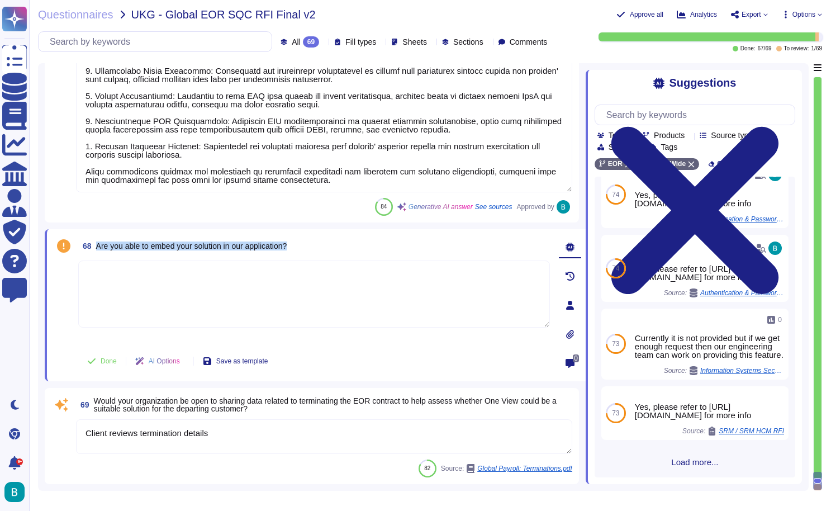
scroll to position [12527, 0]
click at [286, 426] on textarea "Client reviews termination details" at bounding box center [324, 436] width 496 height 35
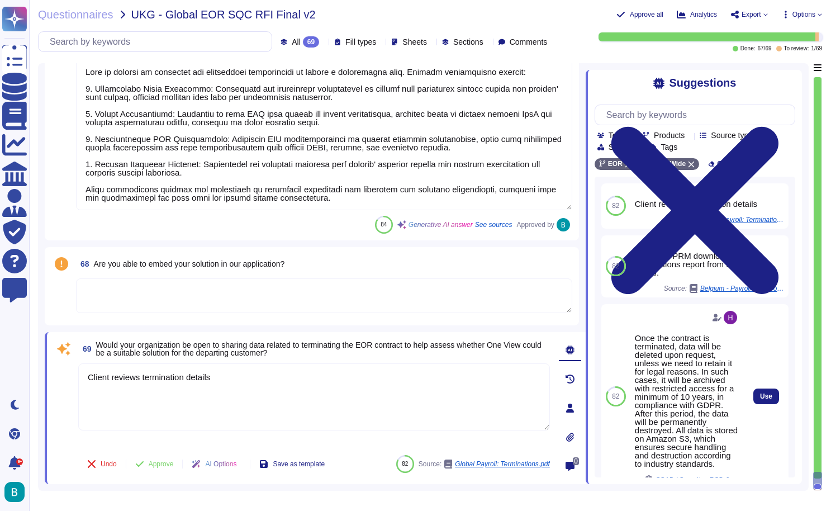
scroll to position [0, 0]
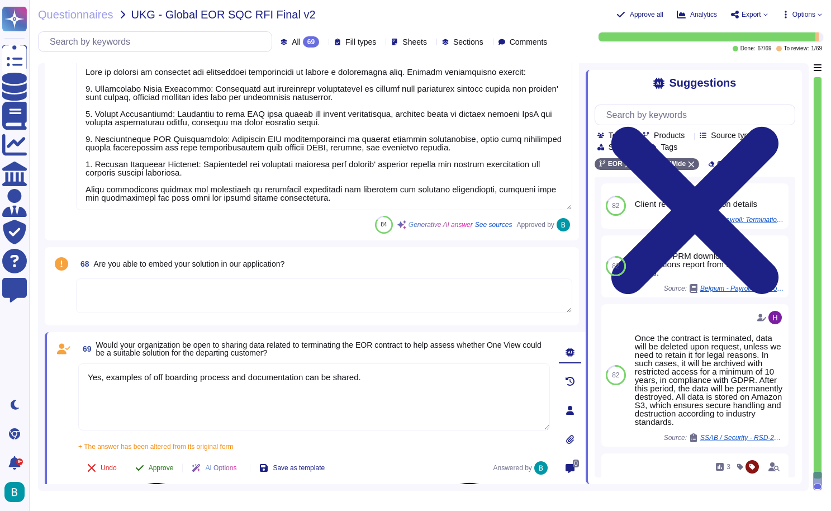
type textarea "Yes, examples of off boarding process and documentation can be shared."
click at [168, 465] on span "Approve" at bounding box center [161, 467] width 25 height 7
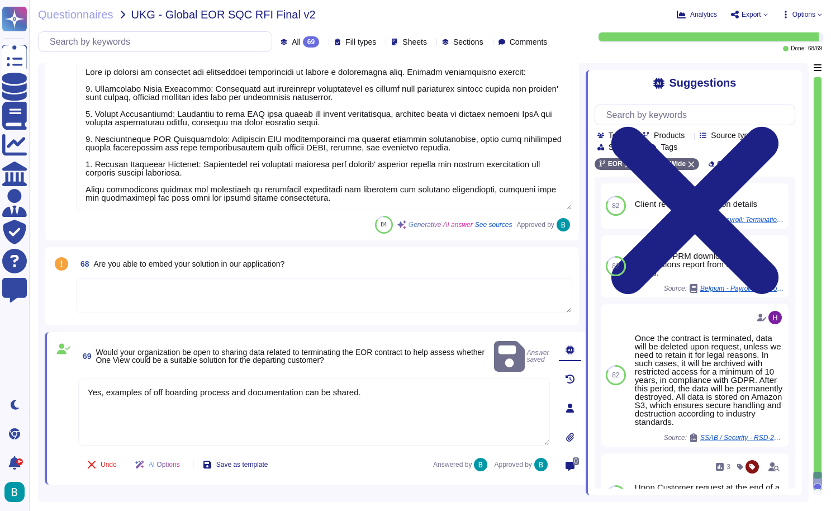
scroll to position [12498, 0]
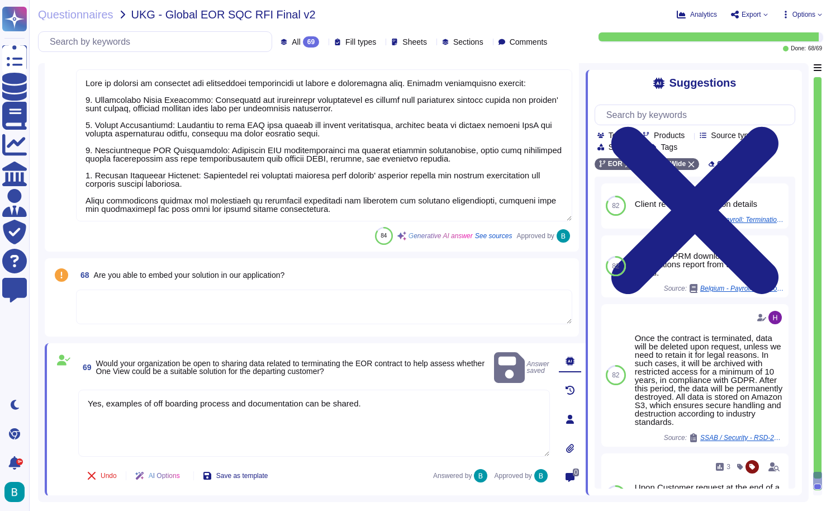
click at [318, 311] on textarea at bounding box center [324, 307] width 496 height 35
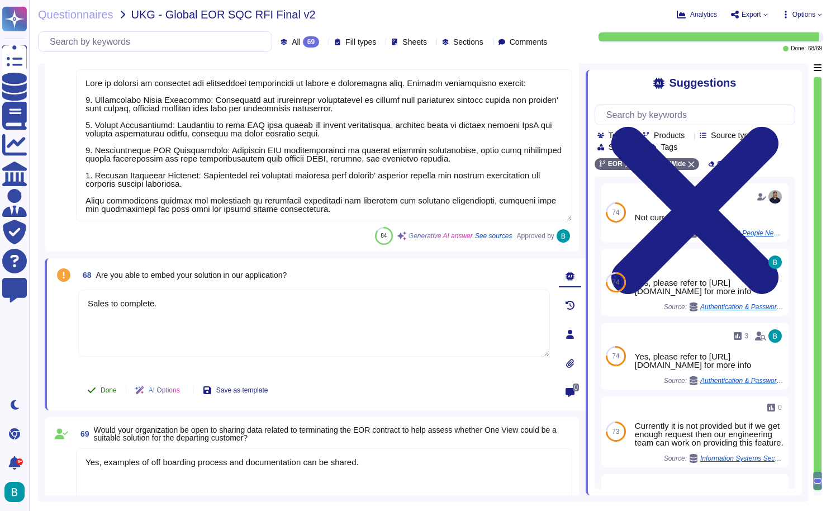
type textarea "Sales to complete."
click at [113, 388] on span "Done" at bounding box center [109, 390] width 16 height 7
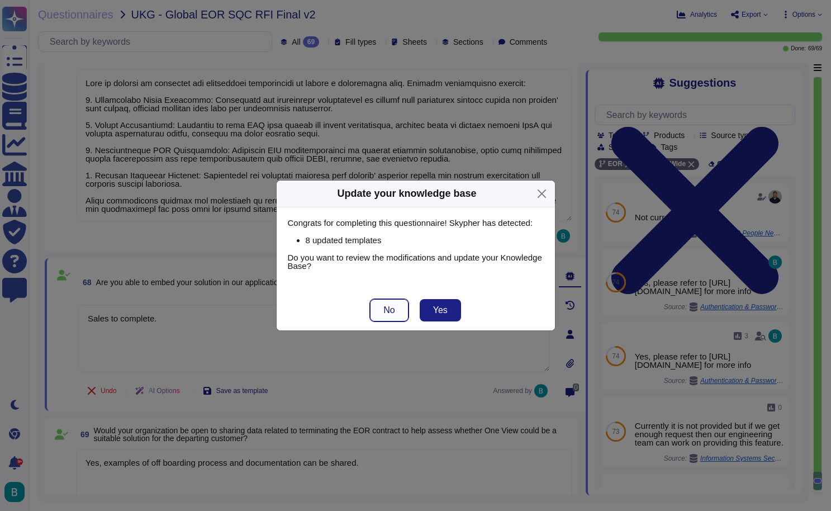
click at [392, 311] on span "No" at bounding box center [388, 310] width 11 height 9
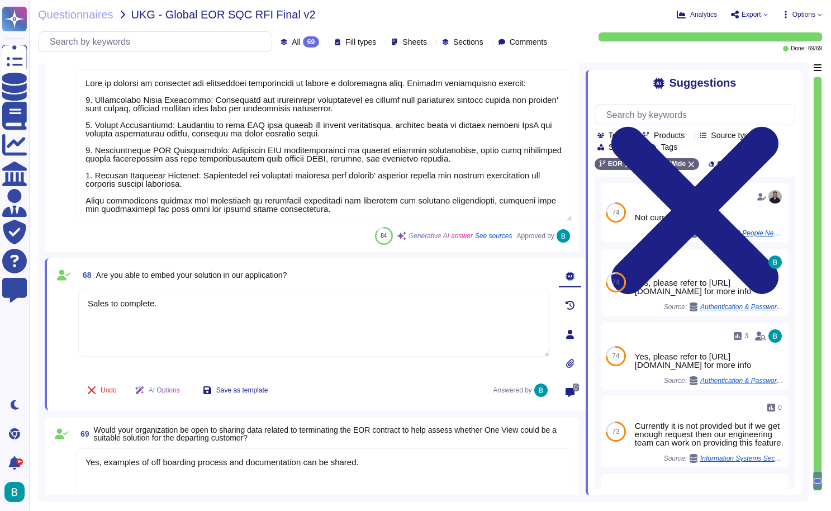
click at [758, 16] on span "Export" at bounding box center [752, 14] width 20 height 7
click at [771, 68] on p "Download" at bounding box center [791, 81] width 40 height 27
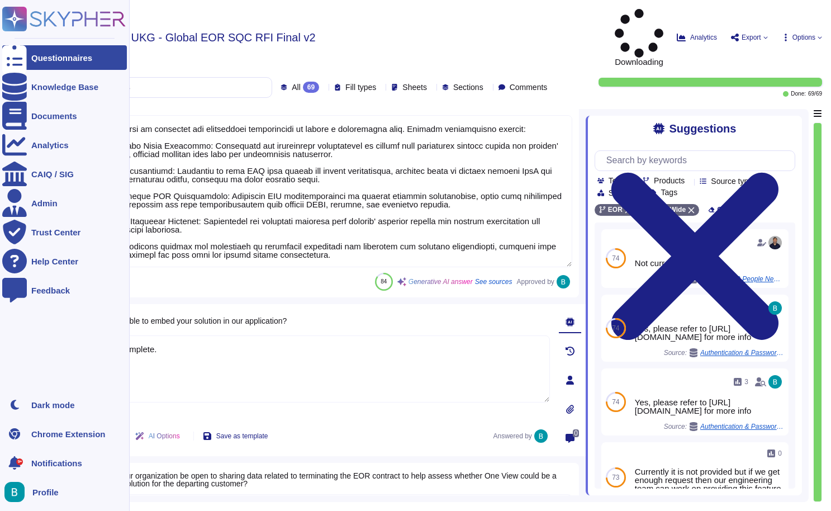
click at [18, 65] on div at bounding box center [14, 57] width 25 height 25
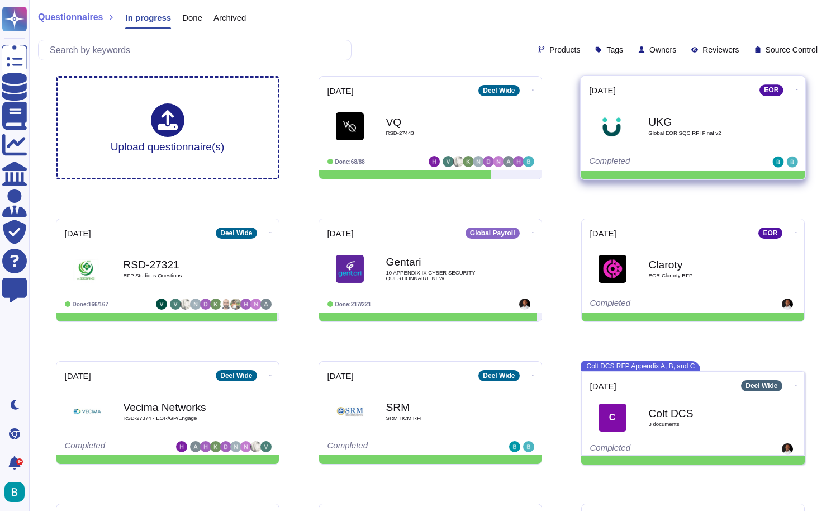
click at [533, 87] on div "EOR" at bounding box center [505, 90] width 54 height 11
click at [534, 90] on icon at bounding box center [533, 90] width 2 height 1
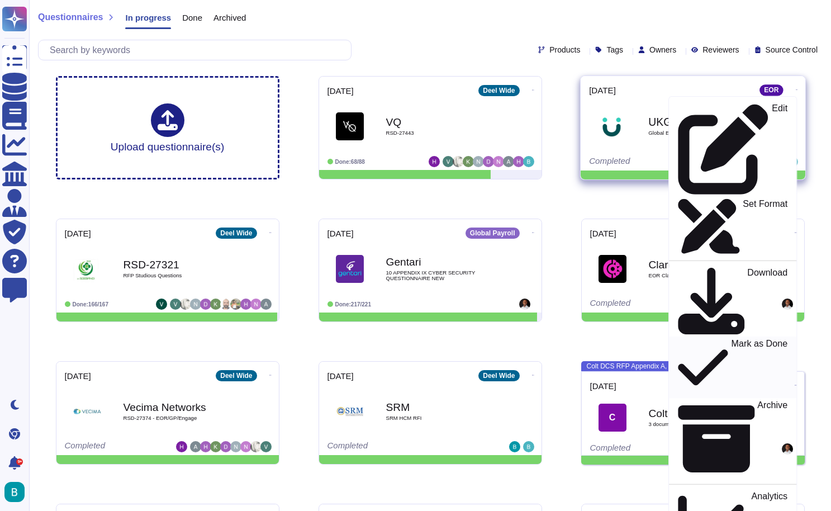
click at [731, 339] on p "Mark as Done" at bounding box center [759, 367] width 56 height 57
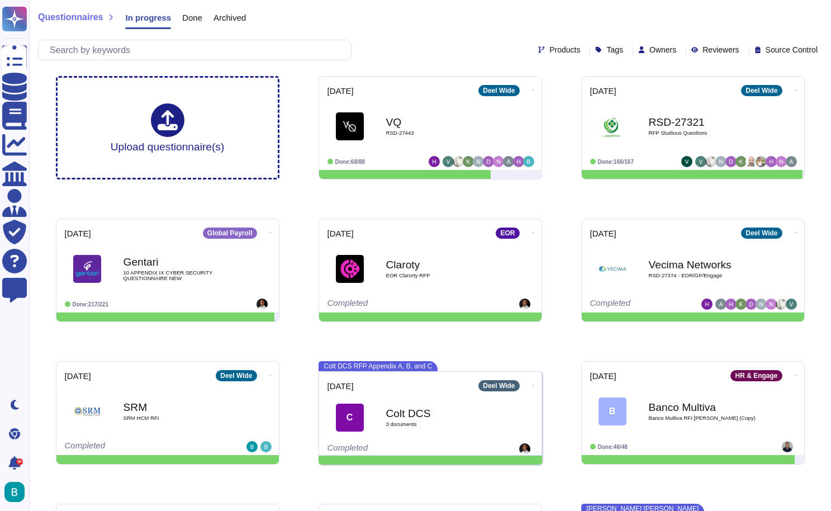
click at [196, 13] on span "Done" at bounding box center [192, 17] width 20 height 8
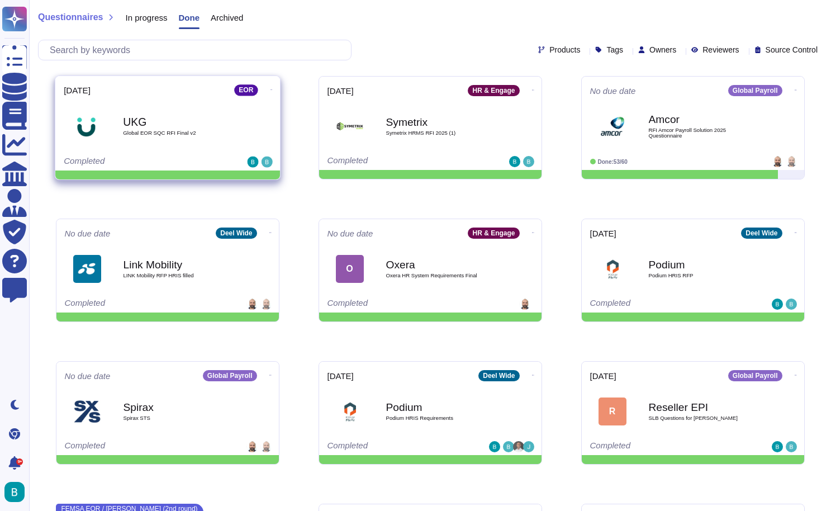
click at [237, 125] on span "UKG Global EOR SQC RFI Final v2" at bounding box center [168, 125] width 208 height 45
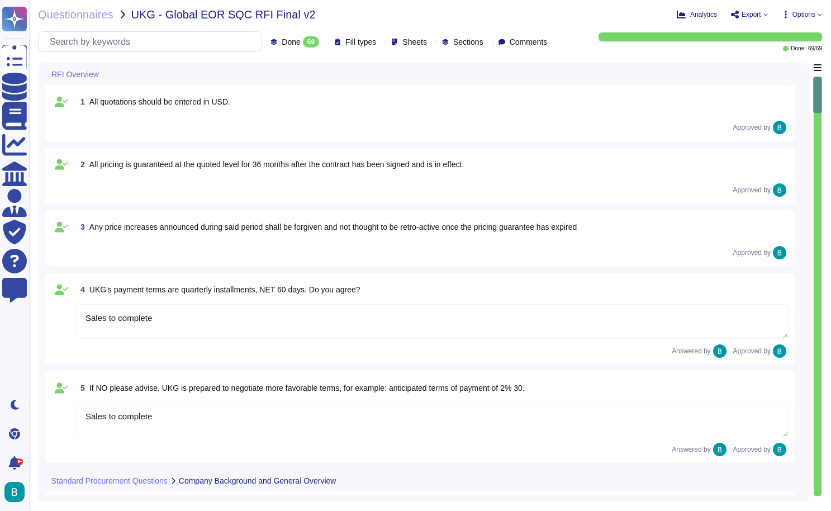
type textarea "Sales to complete"
type textarea "[PERSON_NAME] operates in over 120 countries globally through its own entities …"
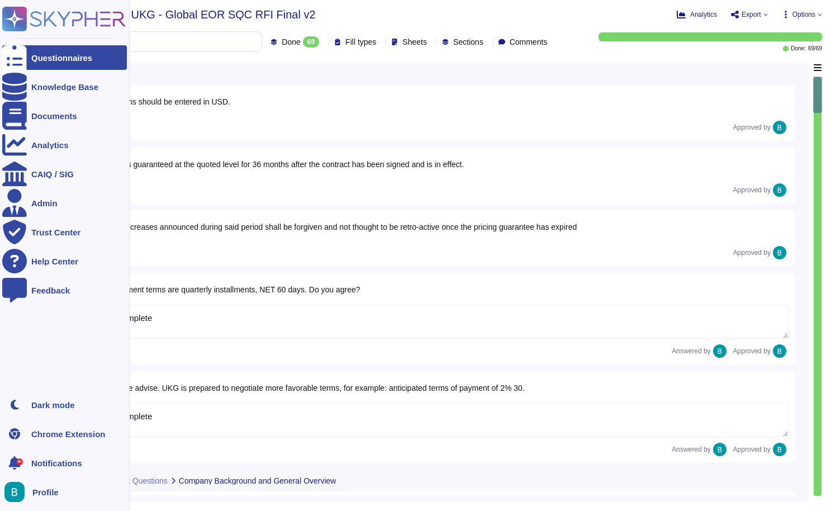
click at [17, 62] on icon at bounding box center [14, 57] width 25 height 33
